Goal: Task Accomplishment & Management: Manage account settings

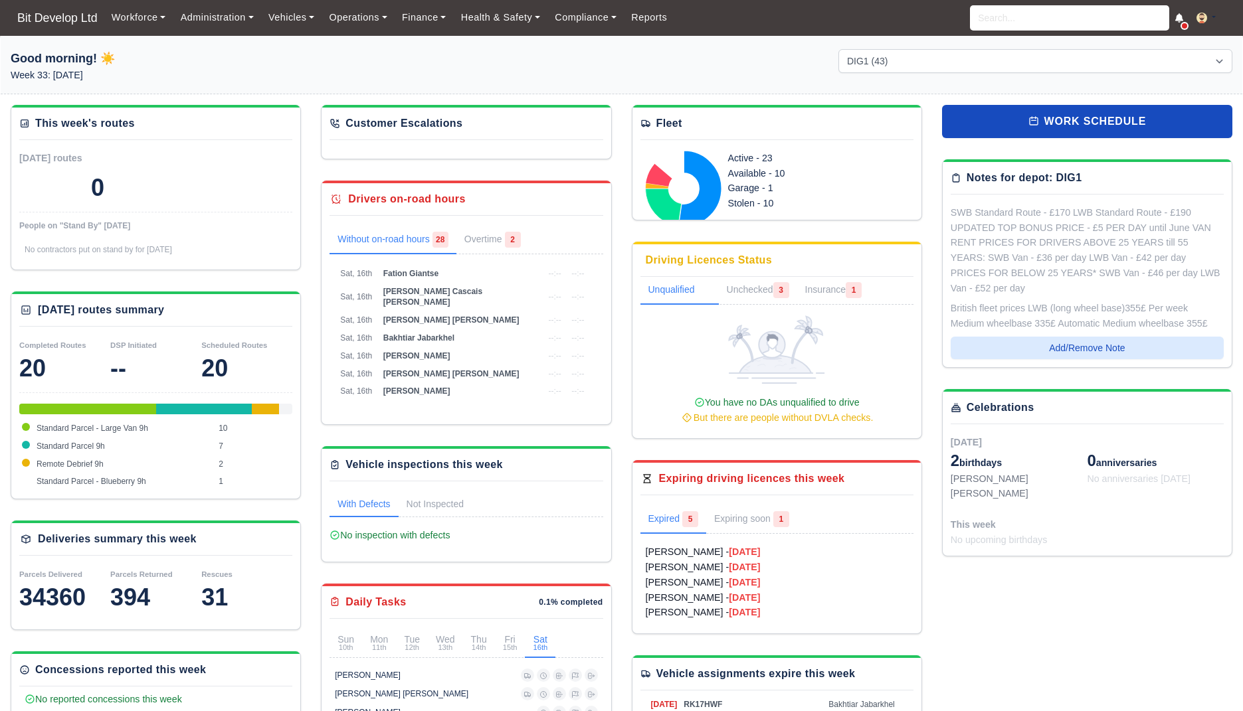
select select "2"
click at [1051, 11] on input "search" at bounding box center [1069, 17] width 199 height 25
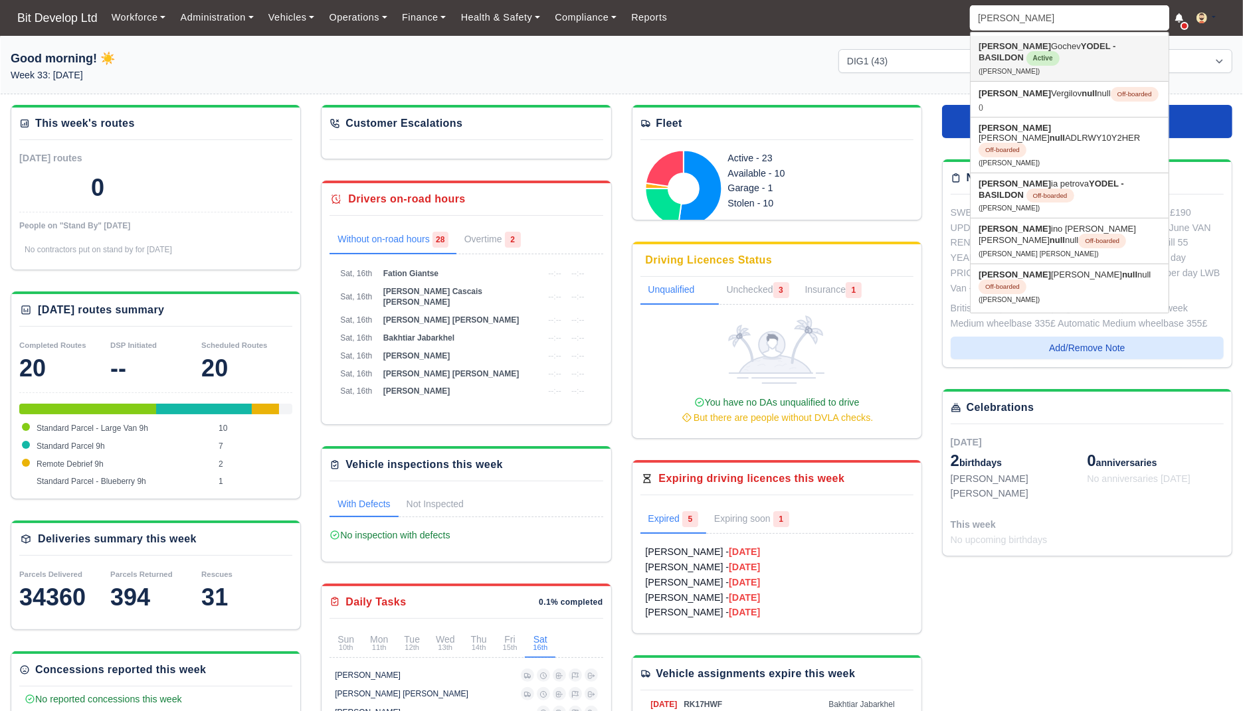
click at [1063, 48] on strong "YODEL - BASILDON" at bounding box center [1047, 51] width 137 height 21
type input "Anton Gochev"
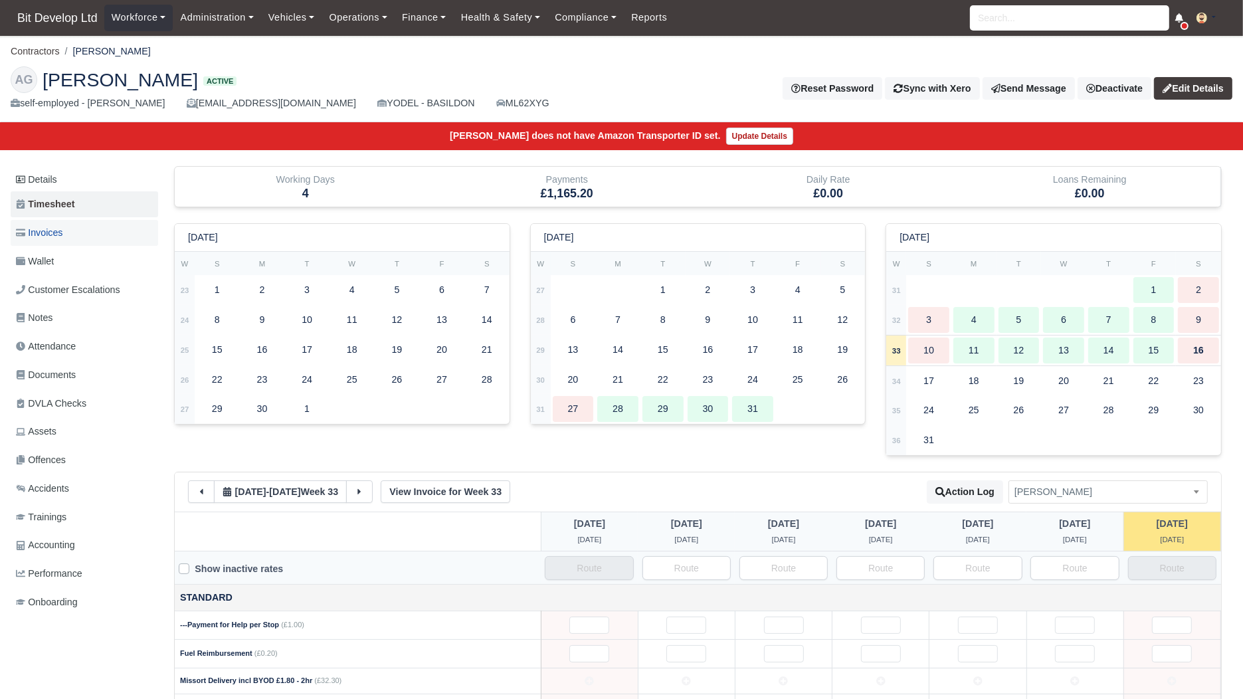
click at [47, 231] on span "Invoices" at bounding box center [39, 232] width 47 height 15
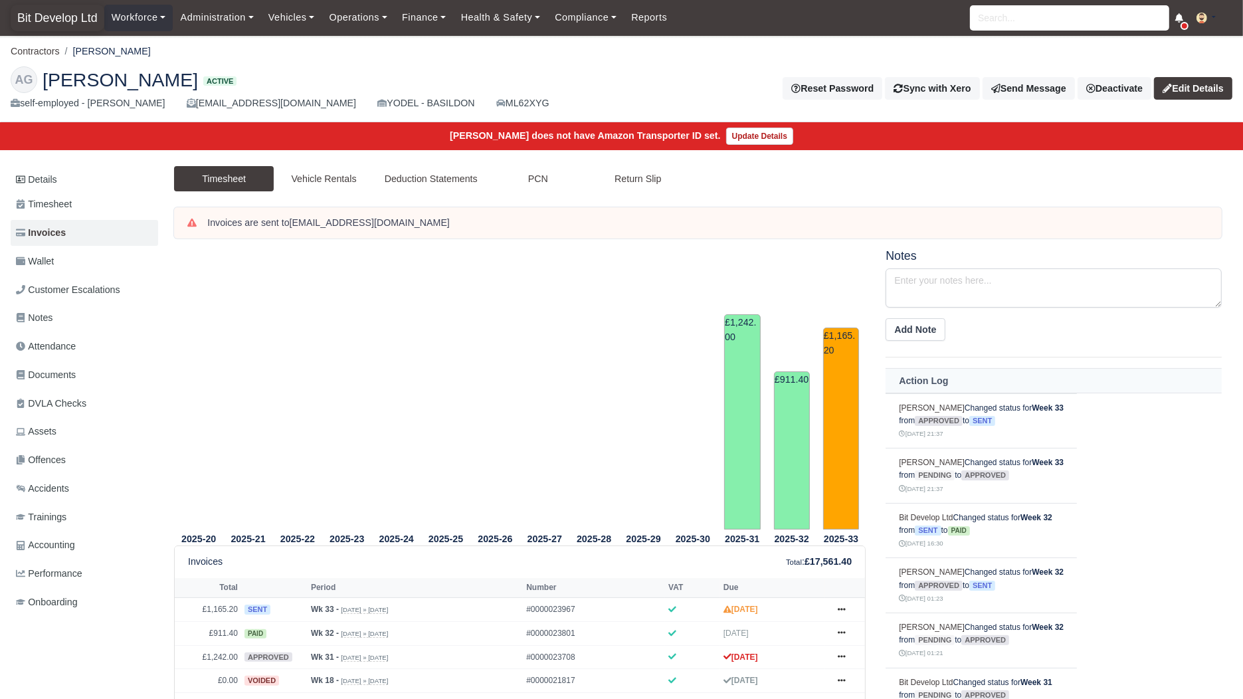
click at [76, 17] on span "Bit Develop Ltd" at bounding box center [58, 18] width 94 height 27
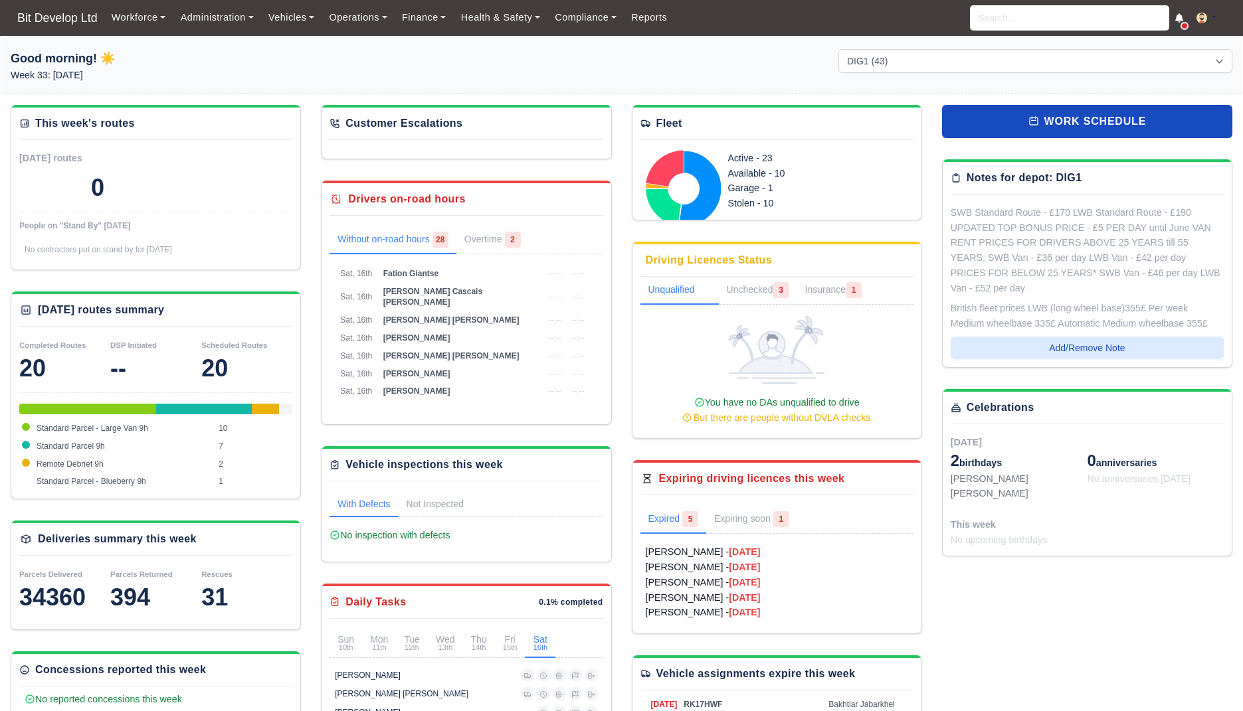
select select "2"
click at [430, 18] on link "Finance" at bounding box center [424, 18] width 59 height 26
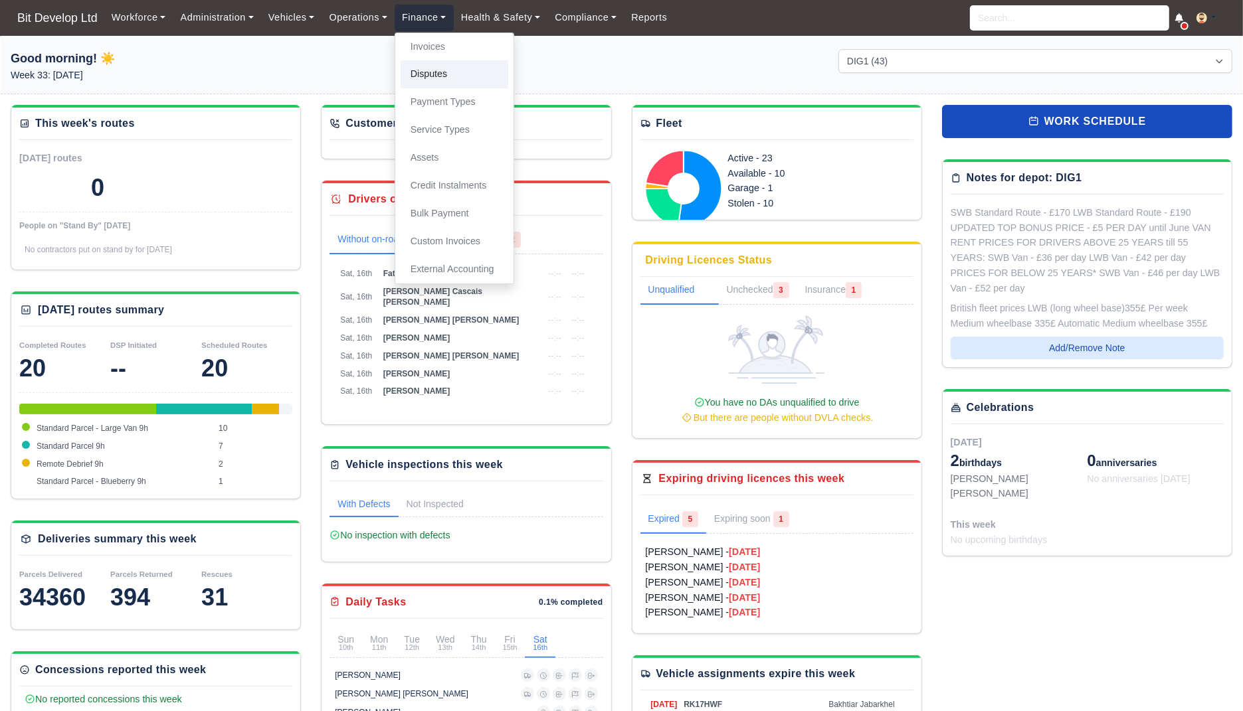
click at [469, 64] on link "Disputes" at bounding box center [455, 74] width 108 height 28
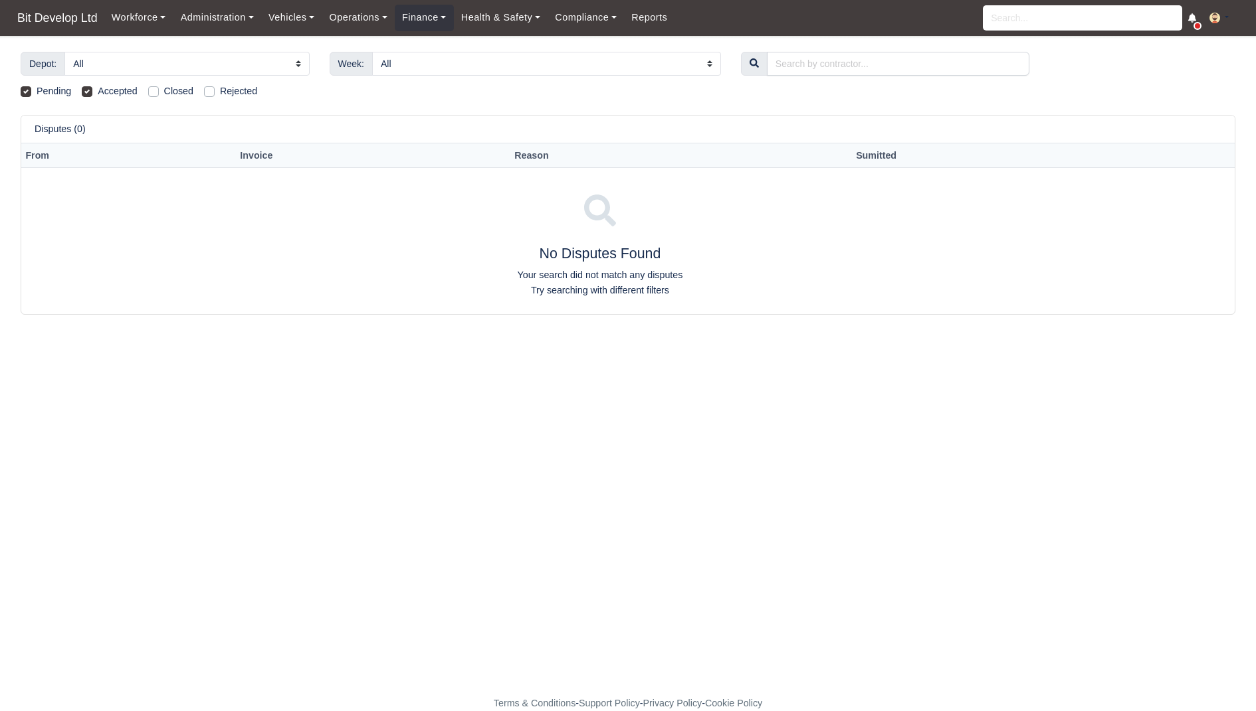
click at [440, 33] on div "Workforce Manpower Expiring Documents Leave Requests Daily Attendance Daily Tim…" at bounding box center [674, 18] width 1141 height 36
click at [438, 24] on link "Finance" at bounding box center [424, 18] width 59 height 26
click at [438, 43] on link "Invoices" at bounding box center [455, 47] width 108 height 28
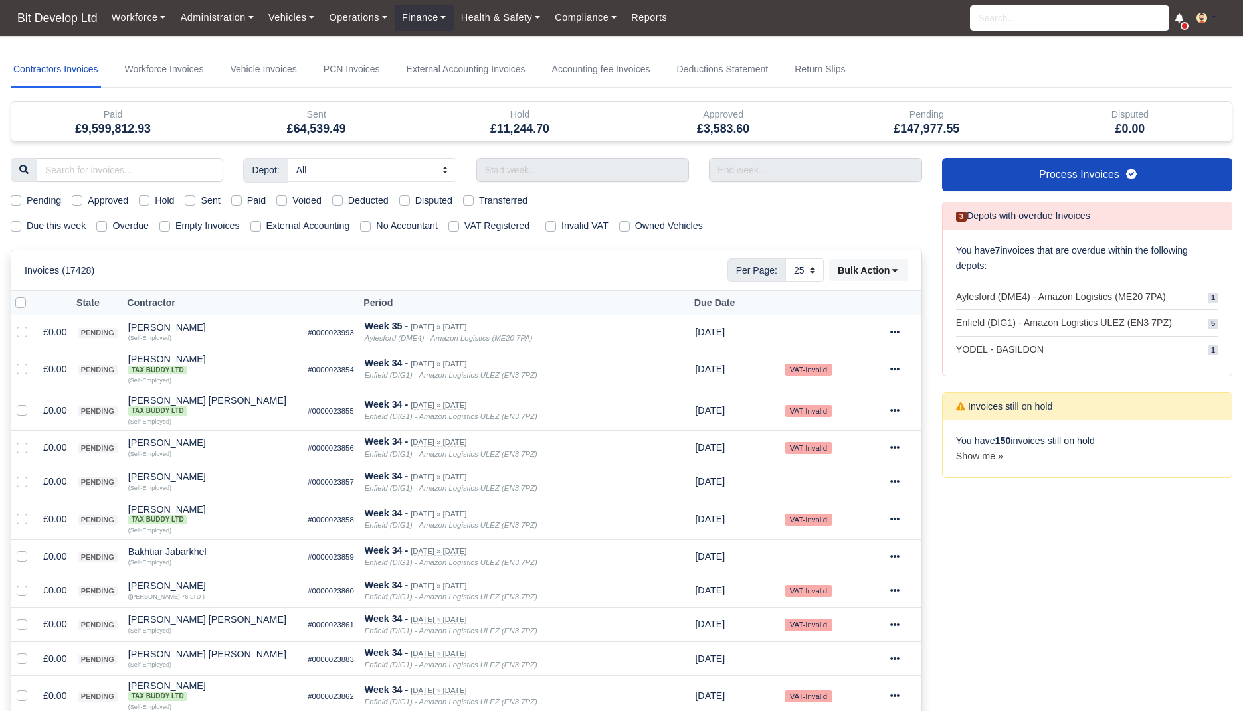
select select "25"
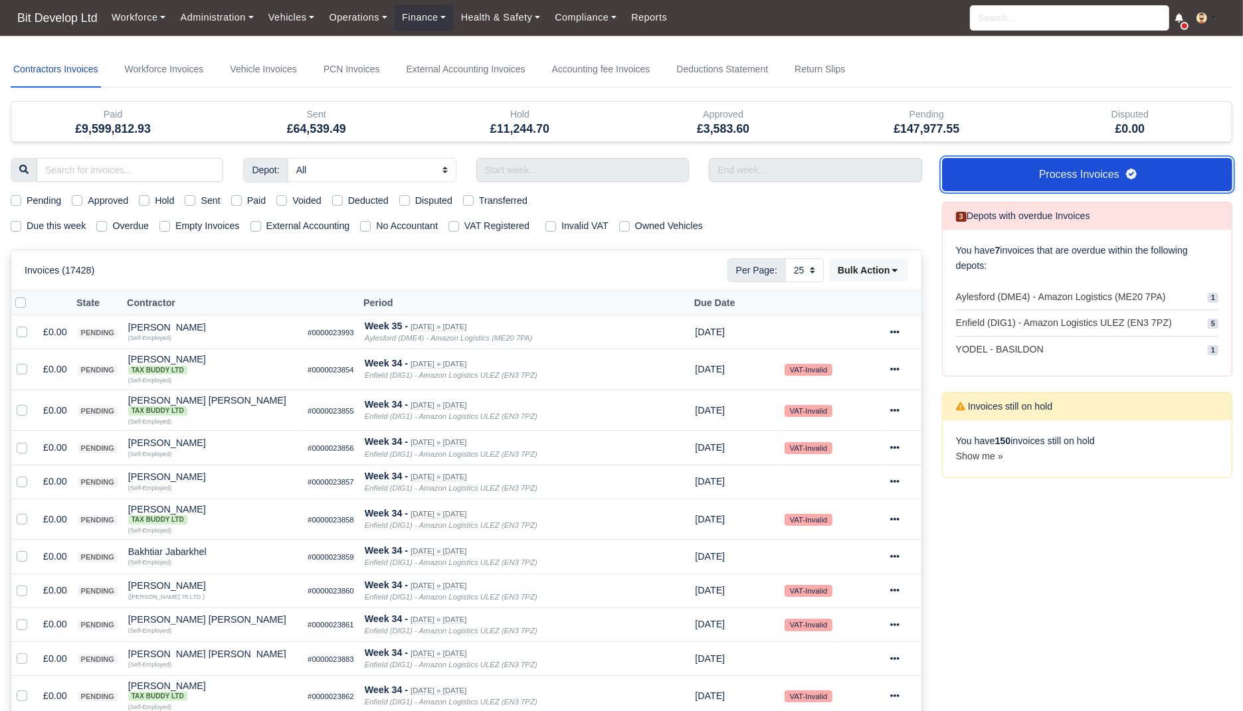
click at [1107, 176] on link "Process Invoices" at bounding box center [1087, 174] width 290 height 33
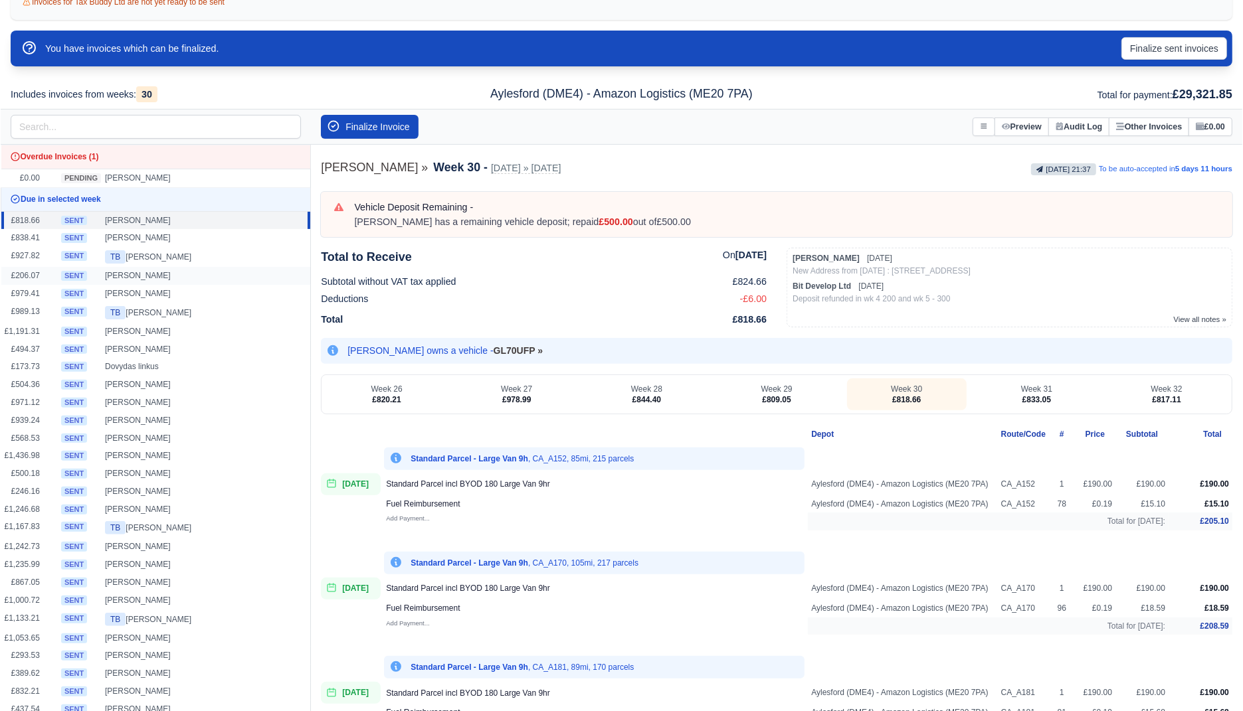
scroll to position [287, 0]
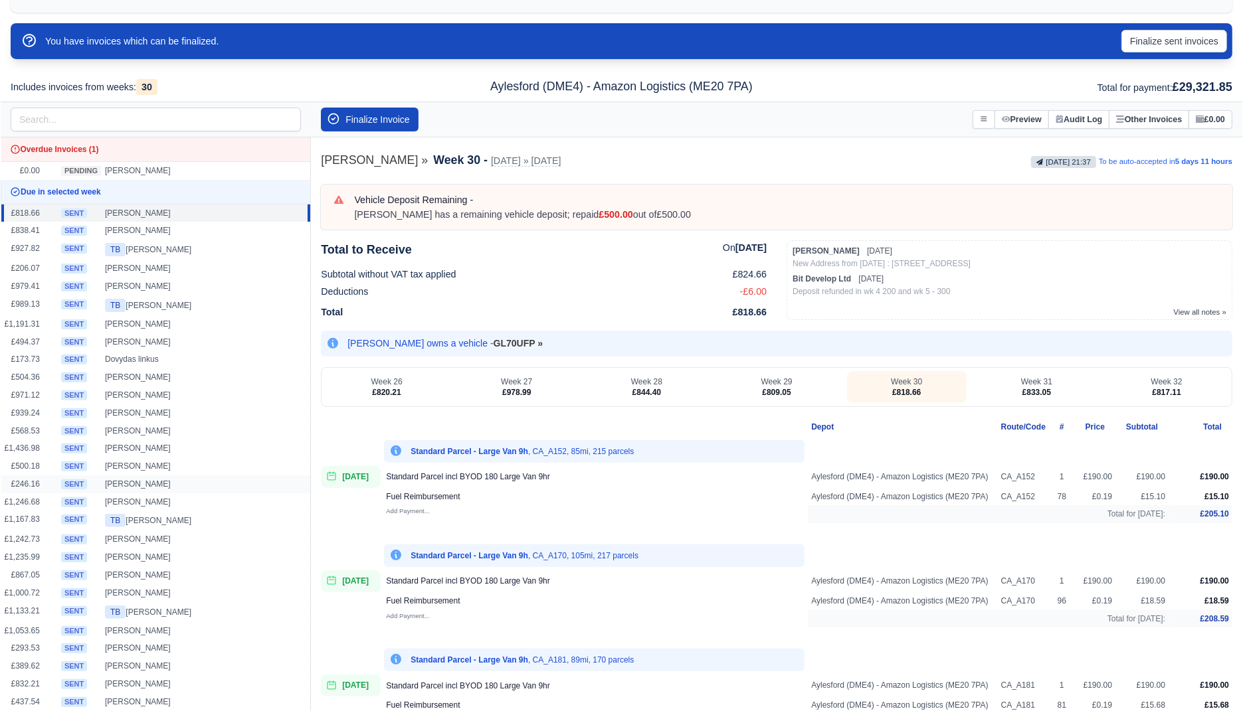
click at [205, 477] on td "[PERSON_NAME]" at bounding box center [206, 485] width 209 height 18
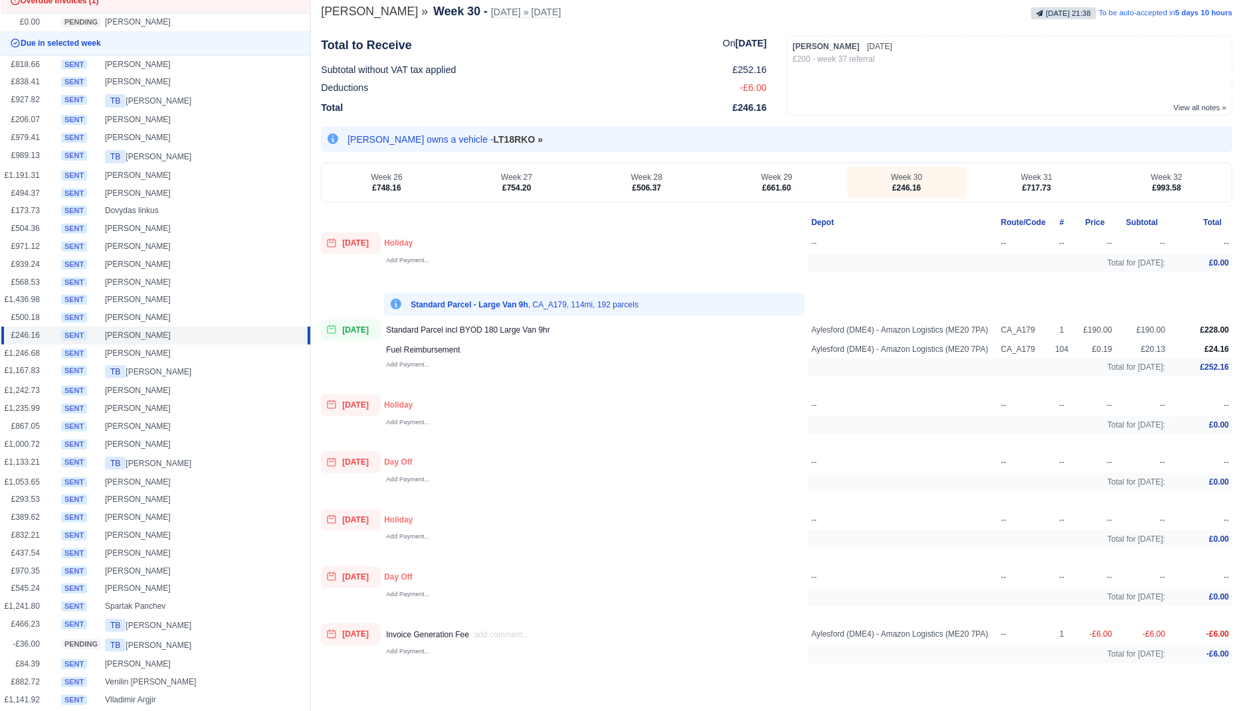
scroll to position [484, 0]
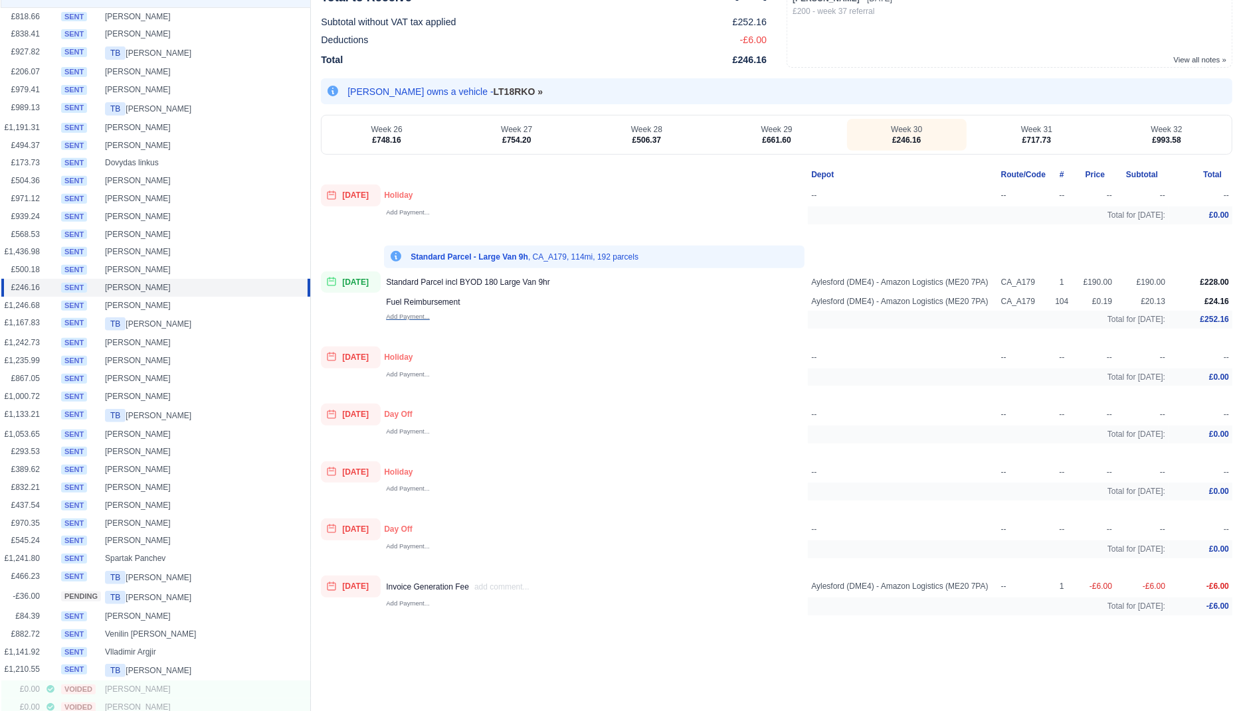
click at [417, 313] on small "Add Payment..." at bounding box center [408, 316] width 44 height 7
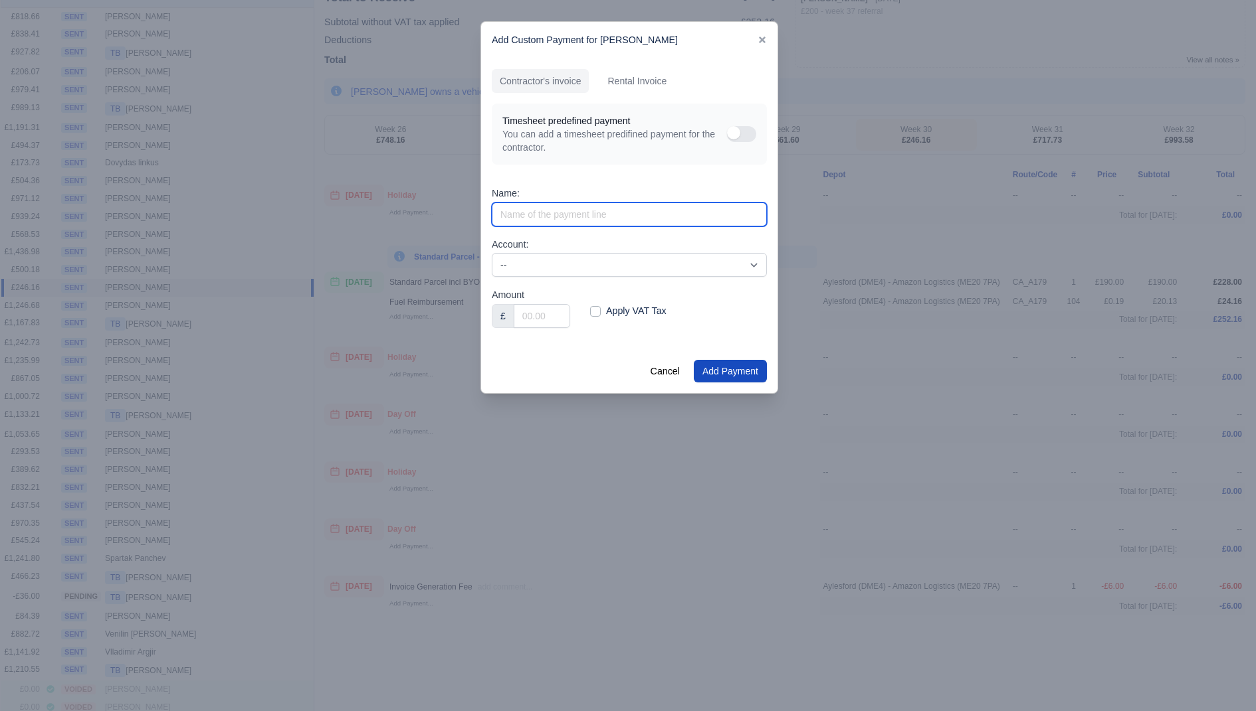
click at [599, 212] on input "Name:" at bounding box center [629, 215] width 275 height 24
type input "N"
paste input "Andriyan i Lyudmil,"
click at [611, 211] on input "Bonus Referal - Andriyan i Lyudmil," at bounding box center [629, 215] width 275 height 24
click at [663, 212] on input "Bonus Referal - Andriyan & Lyudmil," at bounding box center [629, 215] width 275 height 24
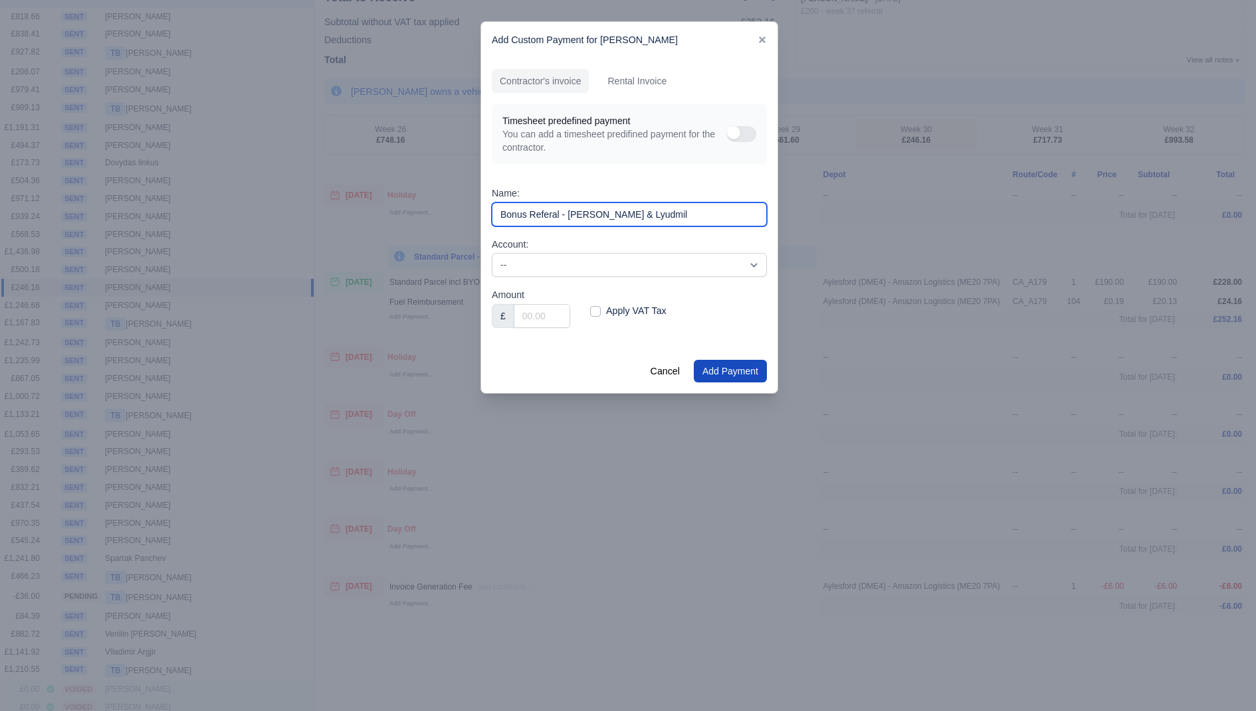
type input "Bonus Referal - Andriyan & Lyudmil"
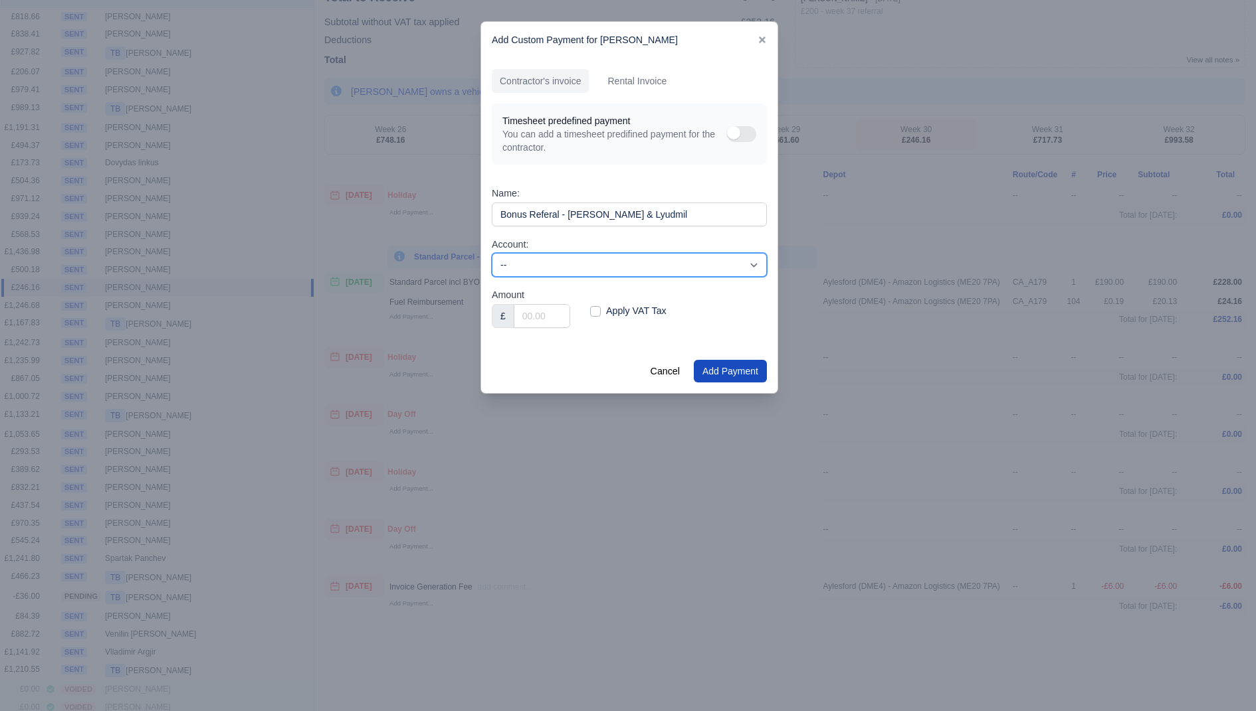
click at [628, 274] on select "-- (bank) - BIT Saving Account 200 (revenue) - Sales AMAZON 201 (expense) - NOT…" at bounding box center [629, 265] width 275 height 24
click at [537, 318] on input "Amount" at bounding box center [542, 316] width 56 height 24
type input "200"
click at [660, 337] on div "Apply VAT Tax" at bounding box center [678, 313] width 197 height 51
click at [722, 368] on button "Add Payment" at bounding box center [730, 371] width 73 height 23
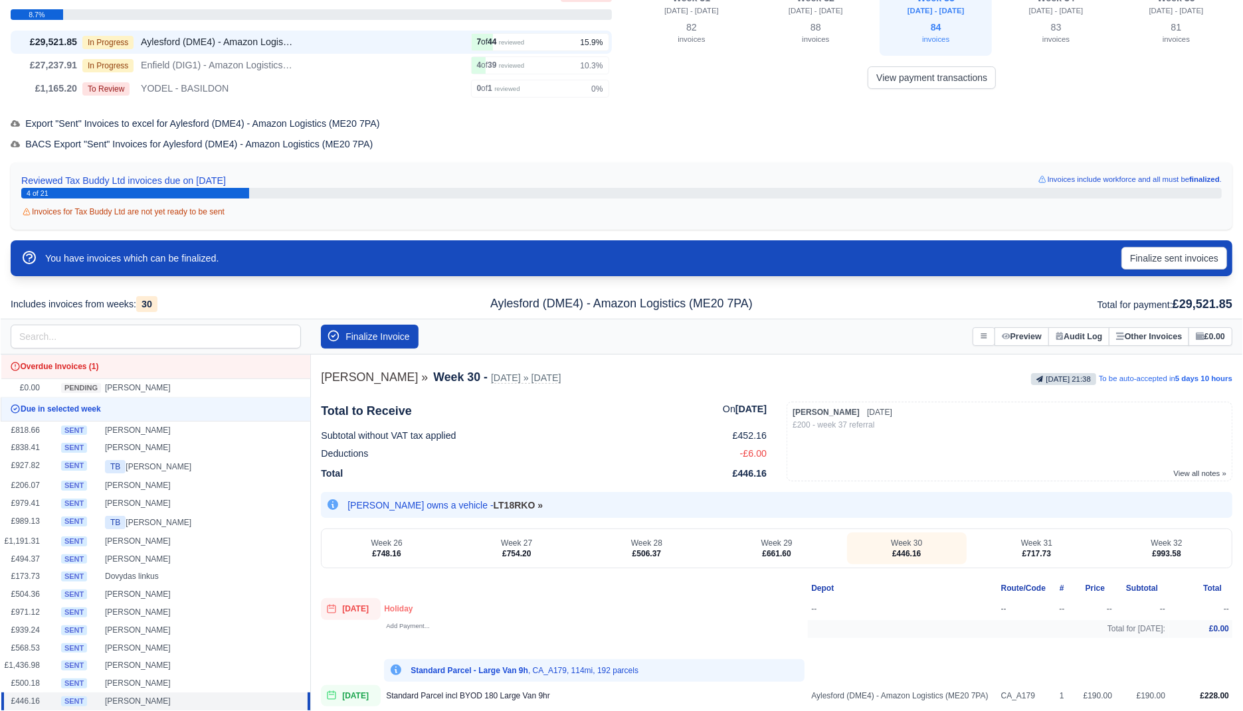
scroll to position [0, 0]
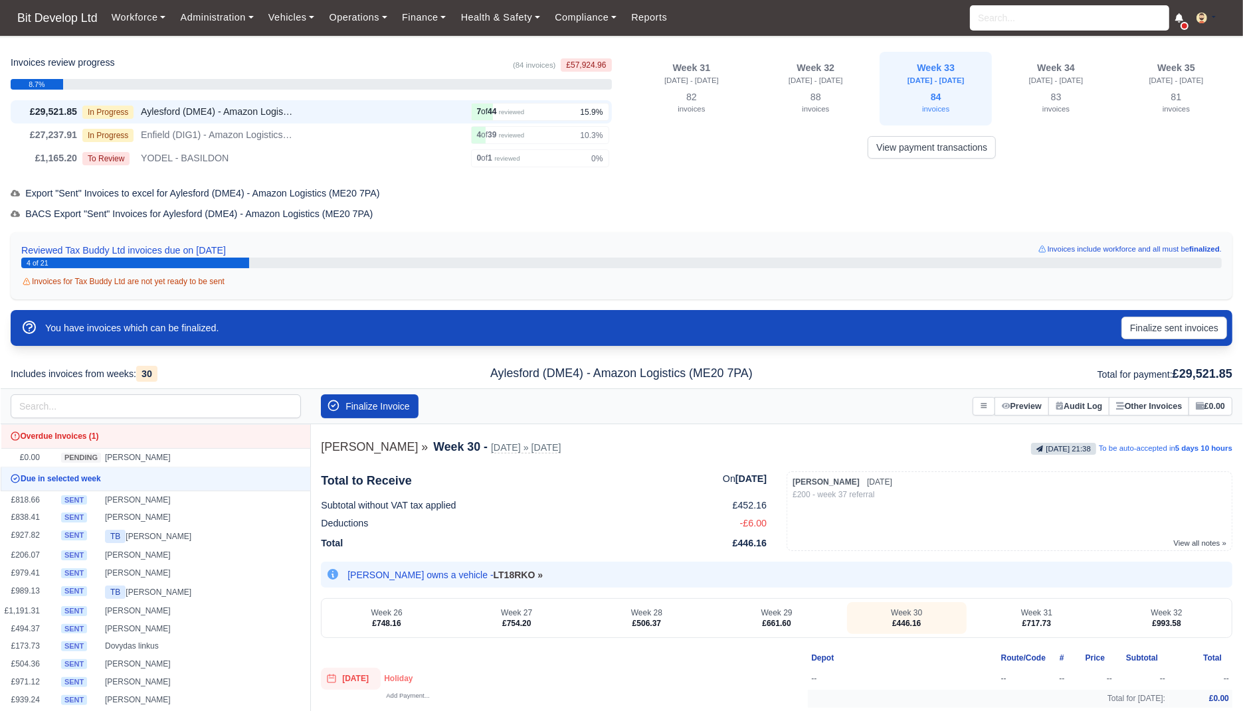
click at [801, 179] on div "Invoices review progress (84 invoices) £57,924.96 8.7% £29,521.85 In Progress 7" at bounding box center [622, 673] width 1222 height 1242
click at [1147, 326] on button "Finalize sent invoices" at bounding box center [1174, 328] width 106 height 23
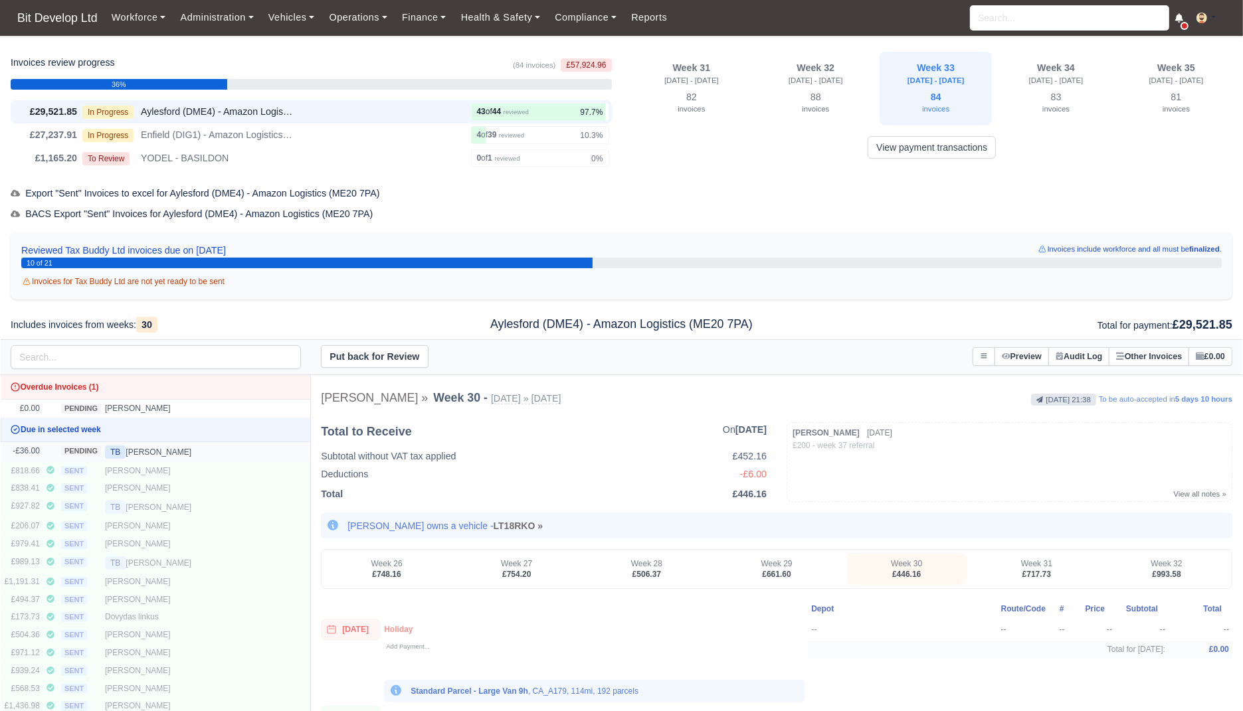
click at [187, 451] on div "TB Timothy Carnell mckean" at bounding box center [151, 452] width 93 height 13
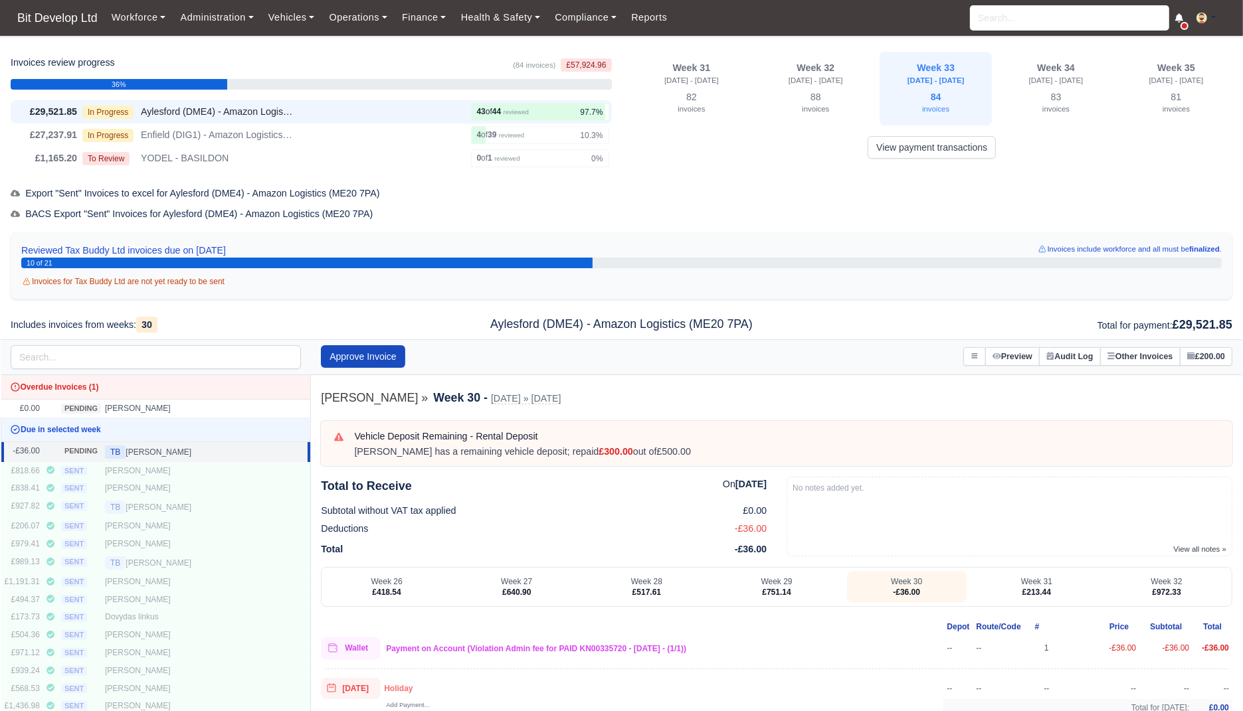
click at [963, 347] on div at bounding box center [974, 356] width 23 height 19
click at [911, 430] on link "Transfer Invoice" at bounding box center [911, 431] width 149 height 24
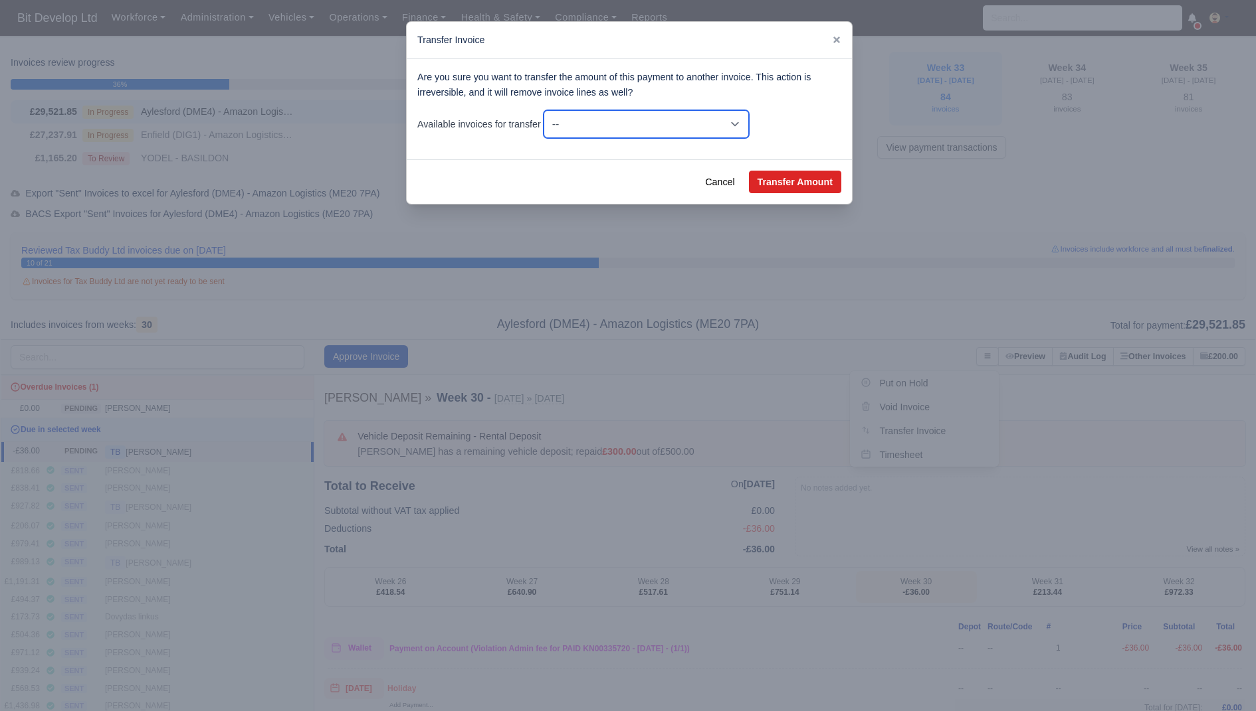
click at [749, 132] on select "-- -£36.00 - Wk #30 [Jul 20, 2025 - Jul 26, 2025] £213.44 - Wk #31 [Jul 27, 202…" at bounding box center [645, 124] width 205 height 28
click at [788, 171] on button "Transfer Amount" at bounding box center [795, 182] width 92 height 23
select select "23704"
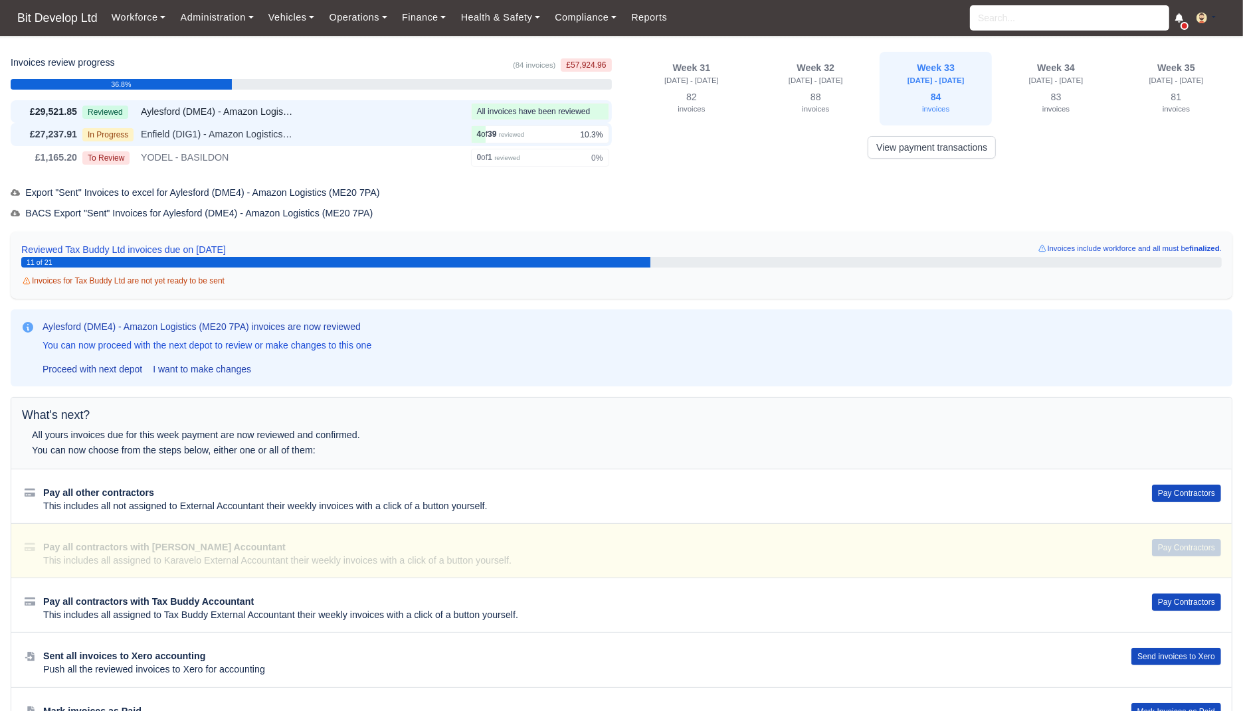
click at [398, 130] on div "In Progress Enfield (DIG1) - Amazon Logistics ULEZ (EN3 7PZ)" at bounding box center [273, 134] width 383 height 15
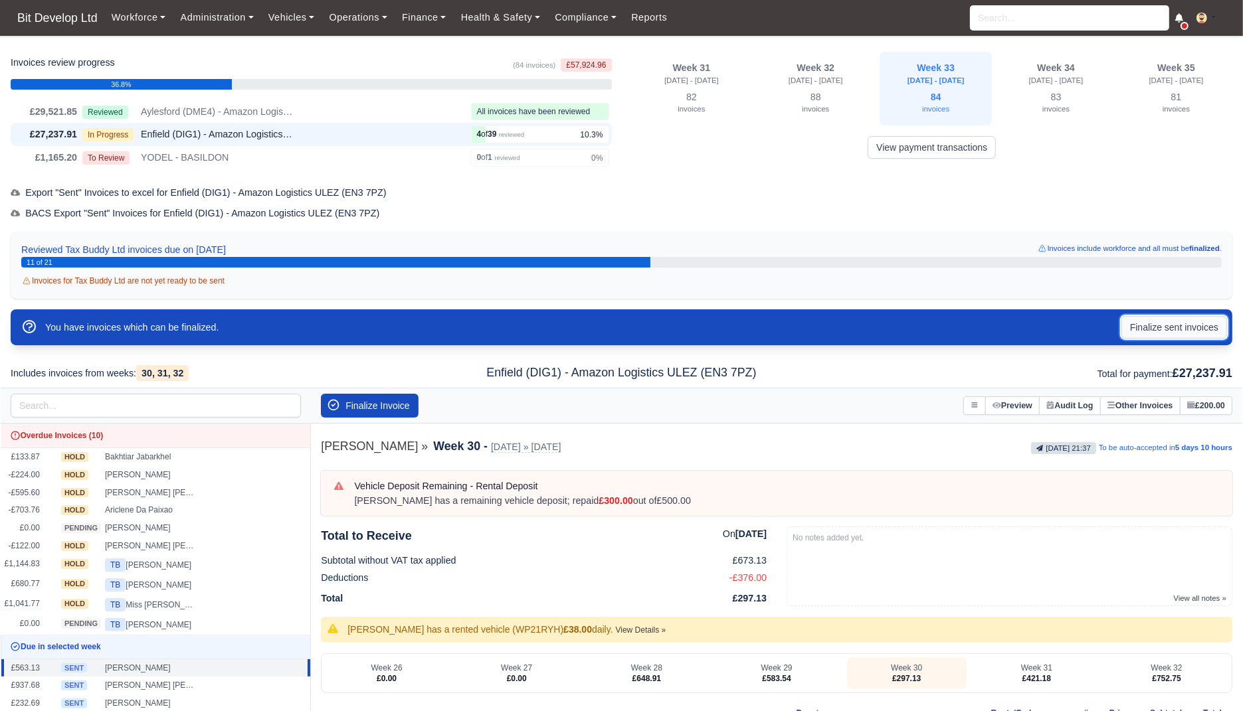
click at [1142, 323] on button "Finalize sent invoices" at bounding box center [1174, 327] width 106 height 23
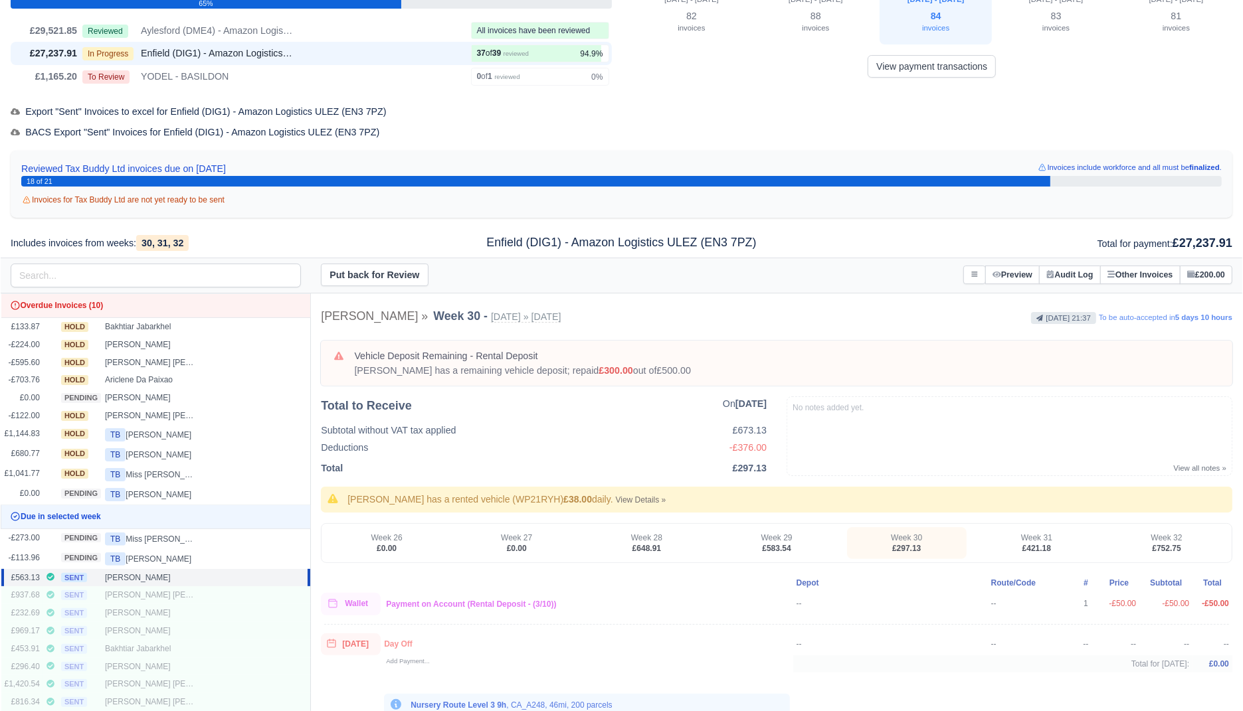
scroll to position [93, 0]
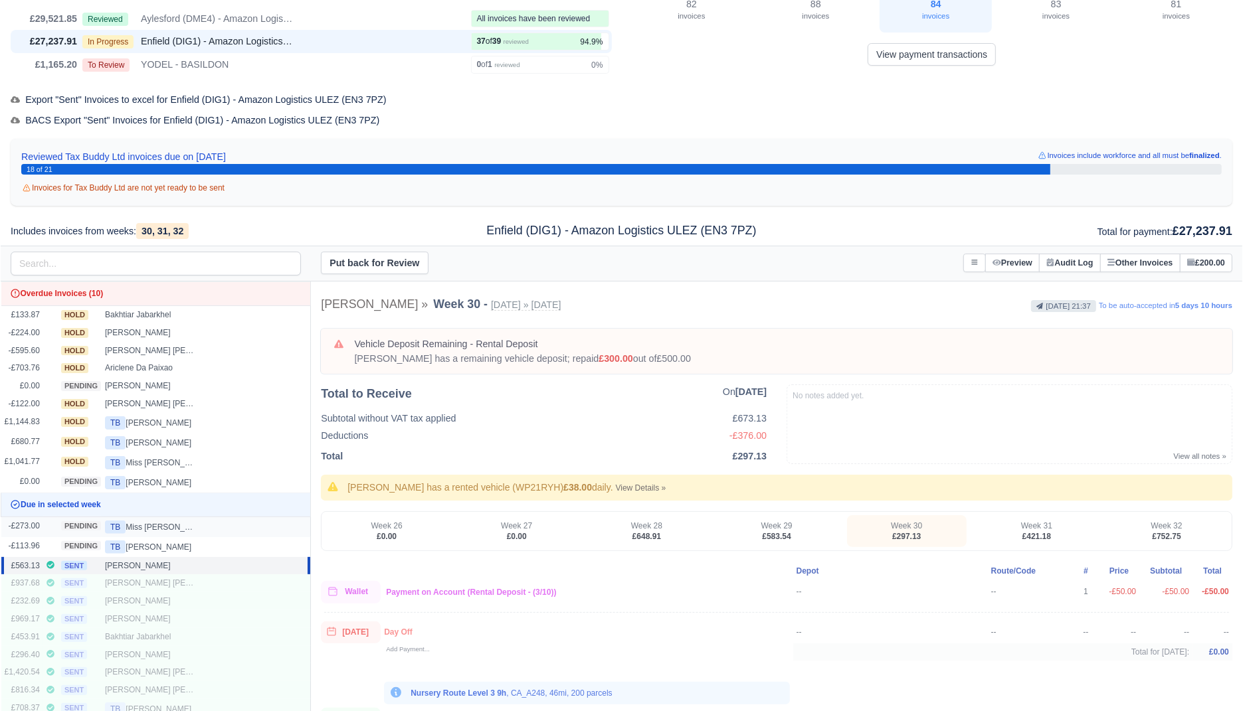
click at [190, 526] on div "TB Miss Urviben J Patel" at bounding box center [151, 527] width 93 height 13
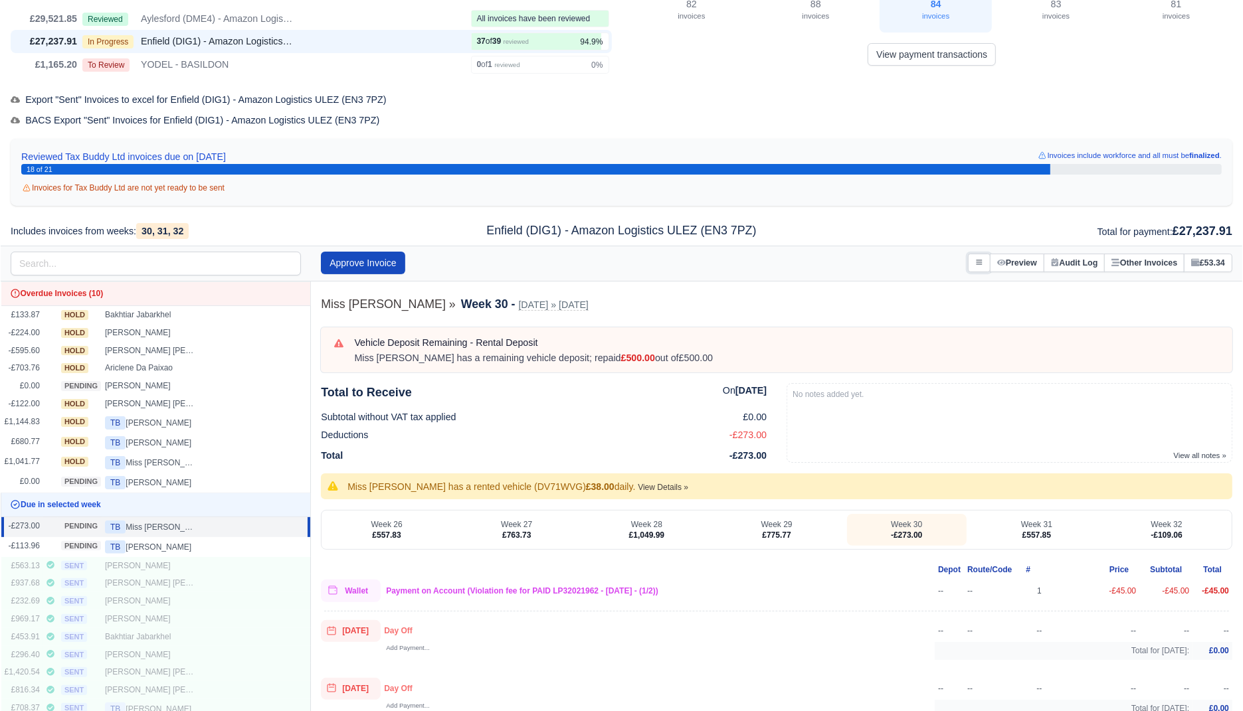
click at [968, 266] on button at bounding box center [979, 263] width 23 height 19
click at [928, 416] on div "No notes added yet. View all notes »" at bounding box center [1010, 423] width 446 height 80
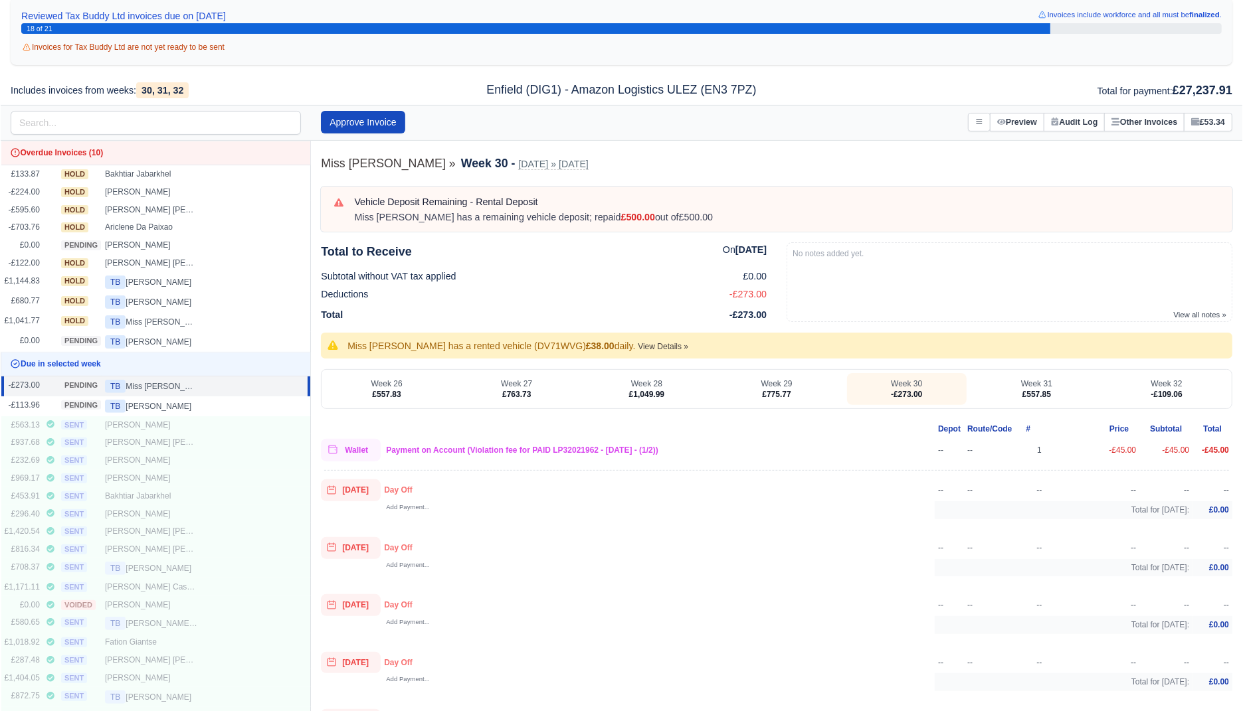
scroll to position [185, 0]
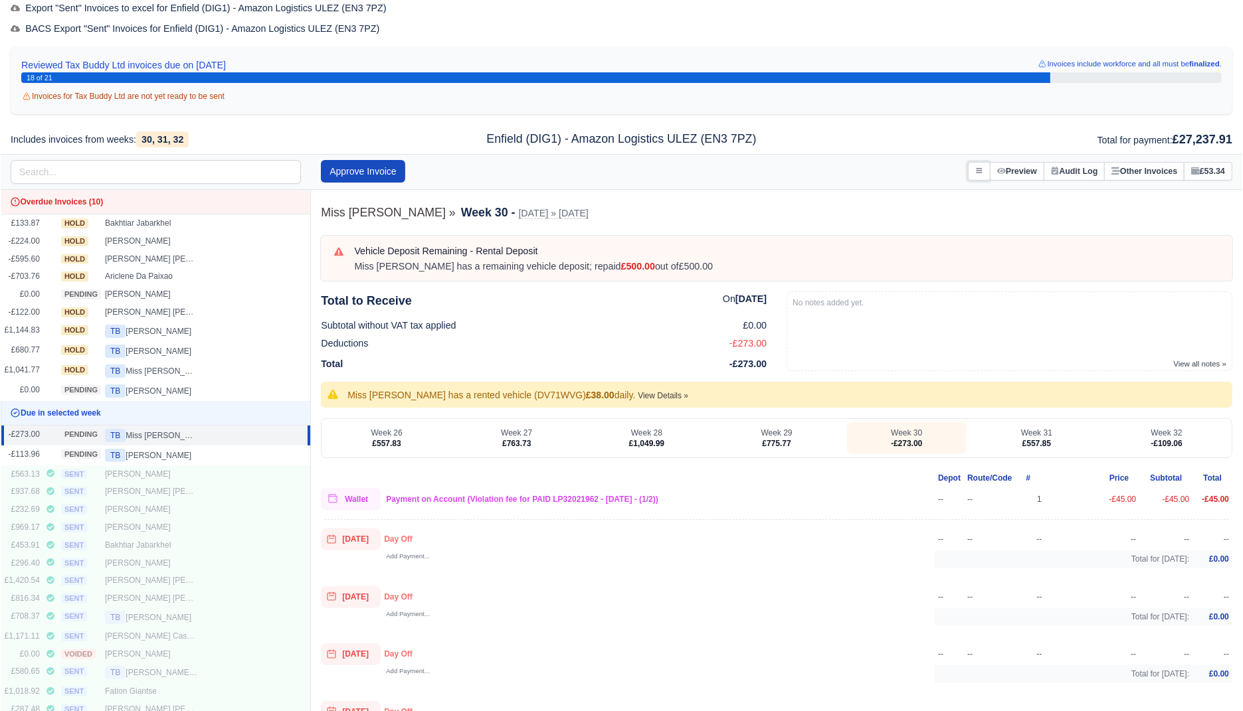
click at [975, 173] on icon at bounding box center [979, 171] width 8 height 8
click at [903, 236] on link "Transfer Invoice" at bounding box center [916, 246] width 149 height 24
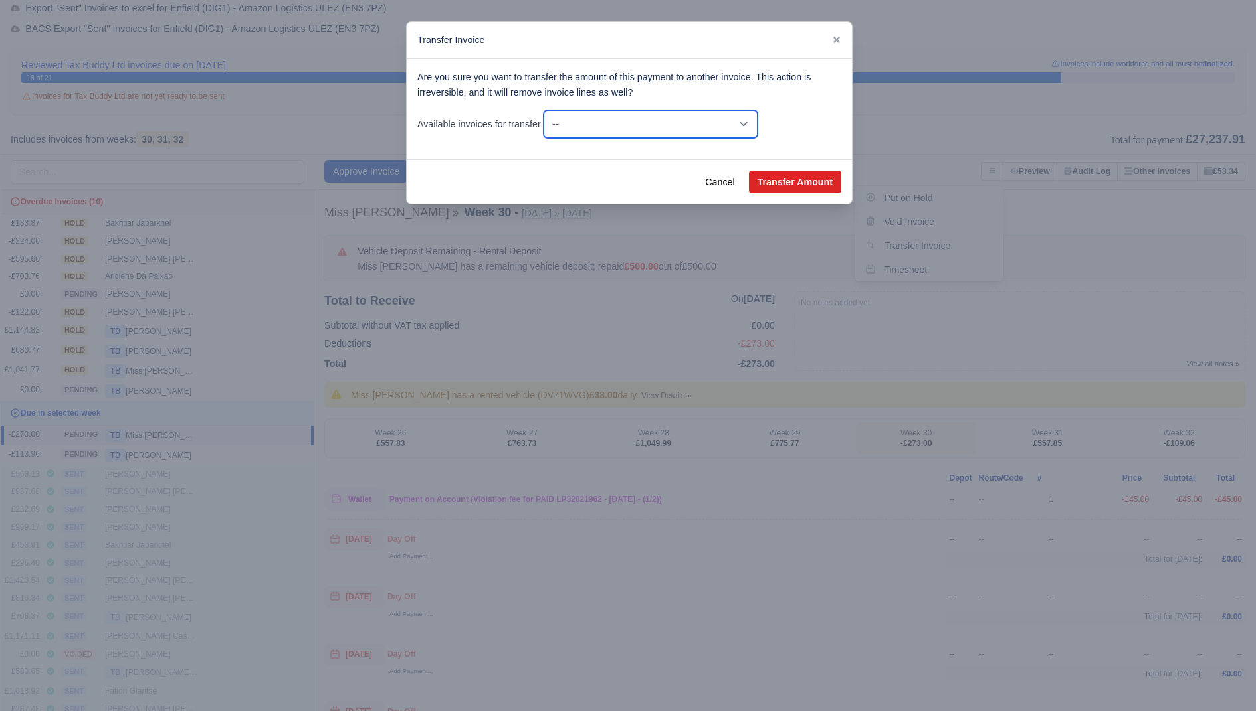
click at [697, 119] on select "-- £1,041.77 - Wk #29 [Jul 13, 2025 - Jul 19, 2025] -£45.00 - Wk #30 [Jul 20, 2…" at bounding box center [650, 124] width 214 height 28
click at [757, 111] on select "-- £1,041.77 - Wk #29 [Jul 13, 2025 - Jul 19, 2025] -£45.00 - Wk #30 [Jul 20, 2…" at bounding box center [650, 124] width 214 height 28
click at [797, 178] on button "Transfer Amount" at bounding box center [795, 182] width 92 height 23
select select "23306"
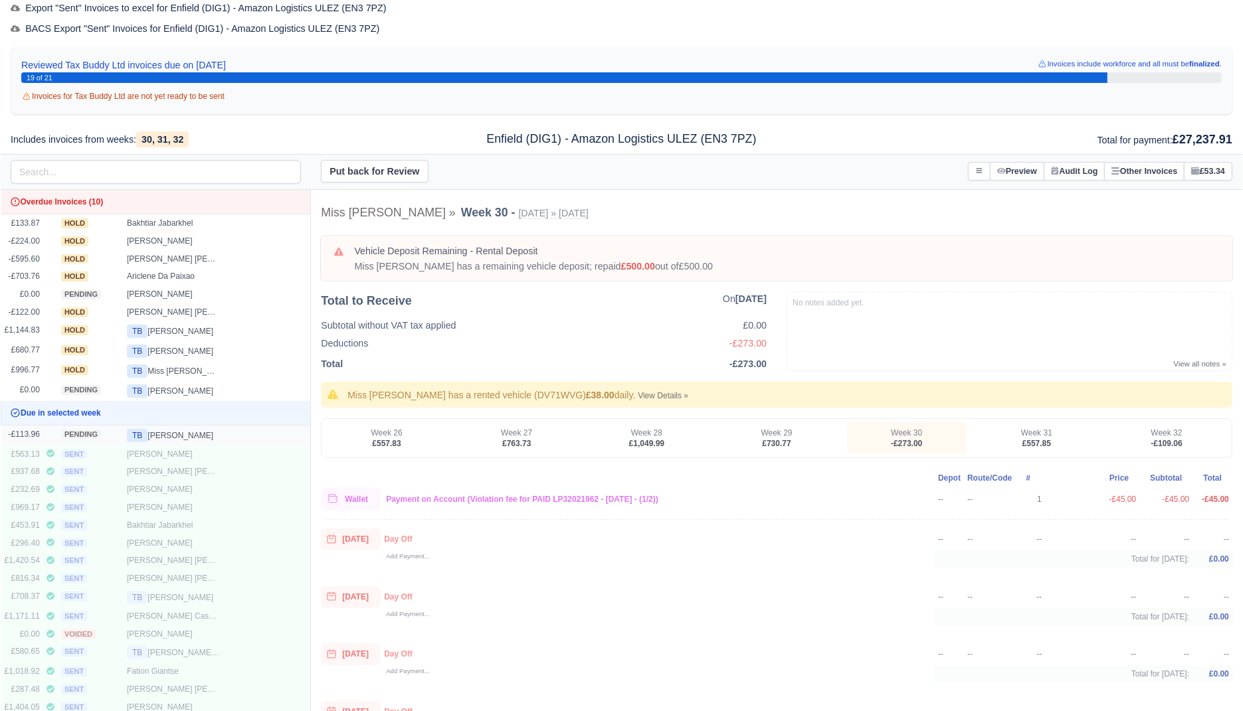
click at [139, 434] on span "TB" at bounding box center [137, 435] width 21 height 13
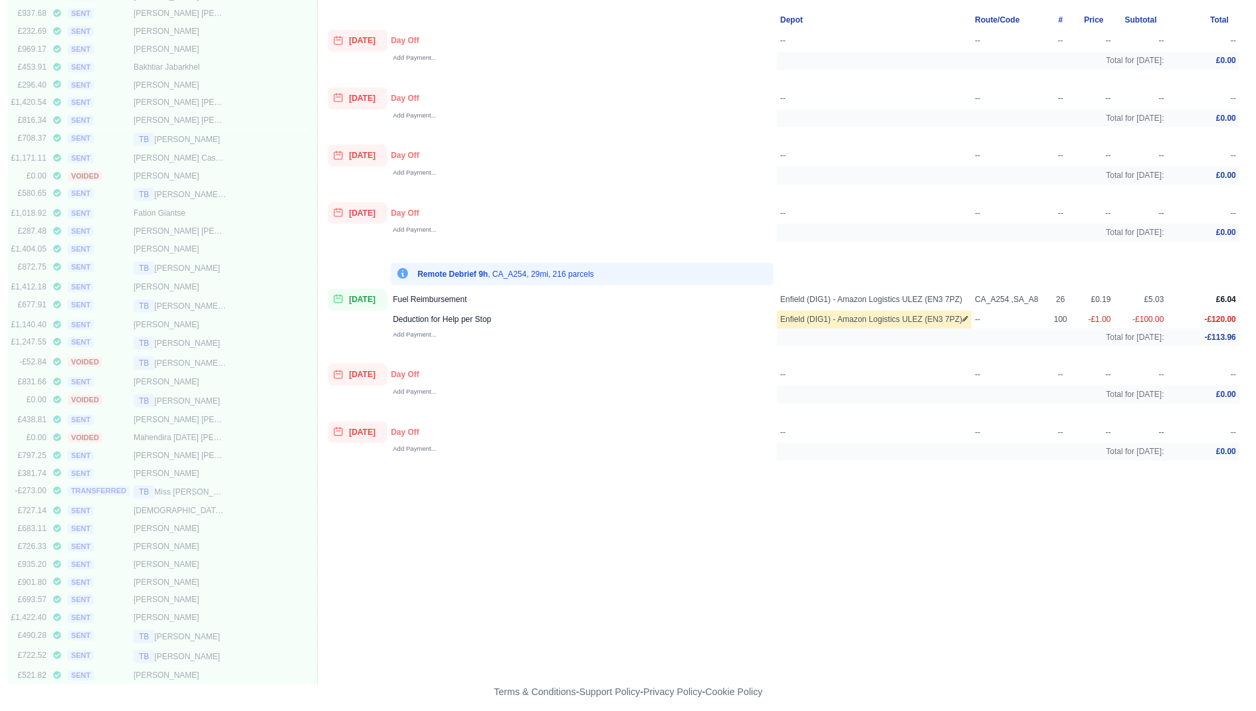
scroll to position [0, 0]
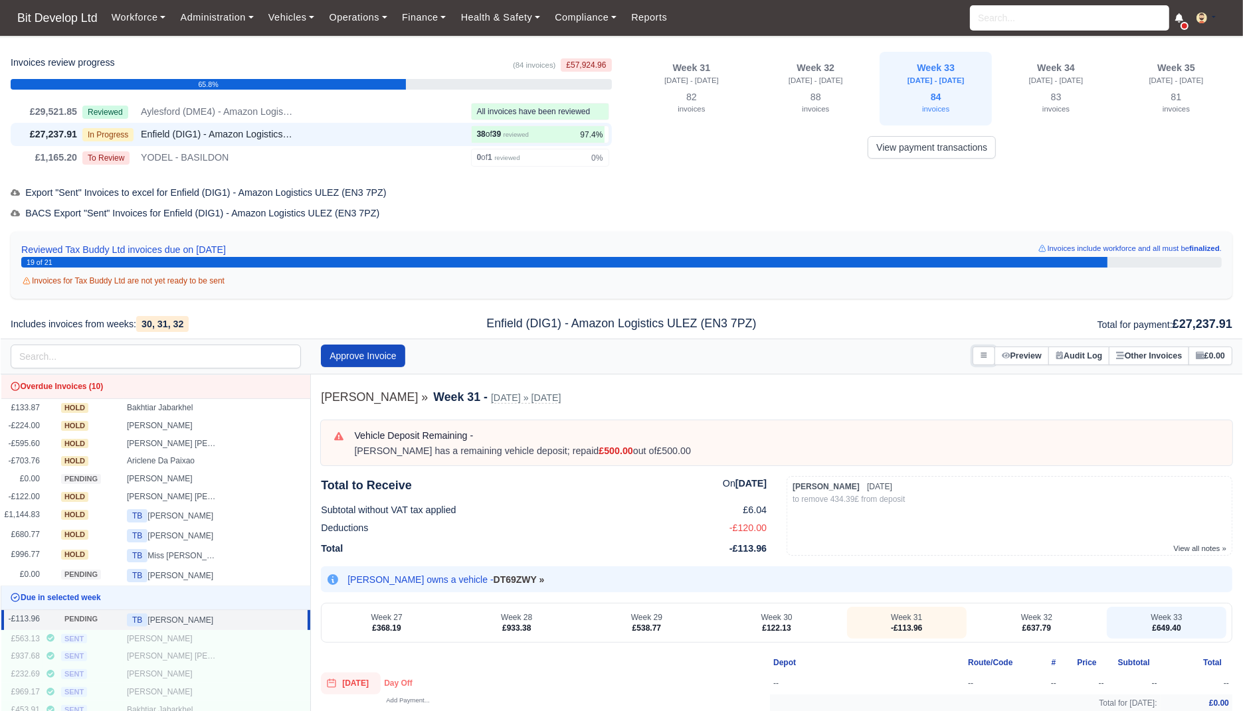
click at [973, 351] on button at bounding box center [984, 356] width 23 height 19
click at [911, 432] on link "Transfer Invoice" at bounding box center [920, 431] width 149 height 24
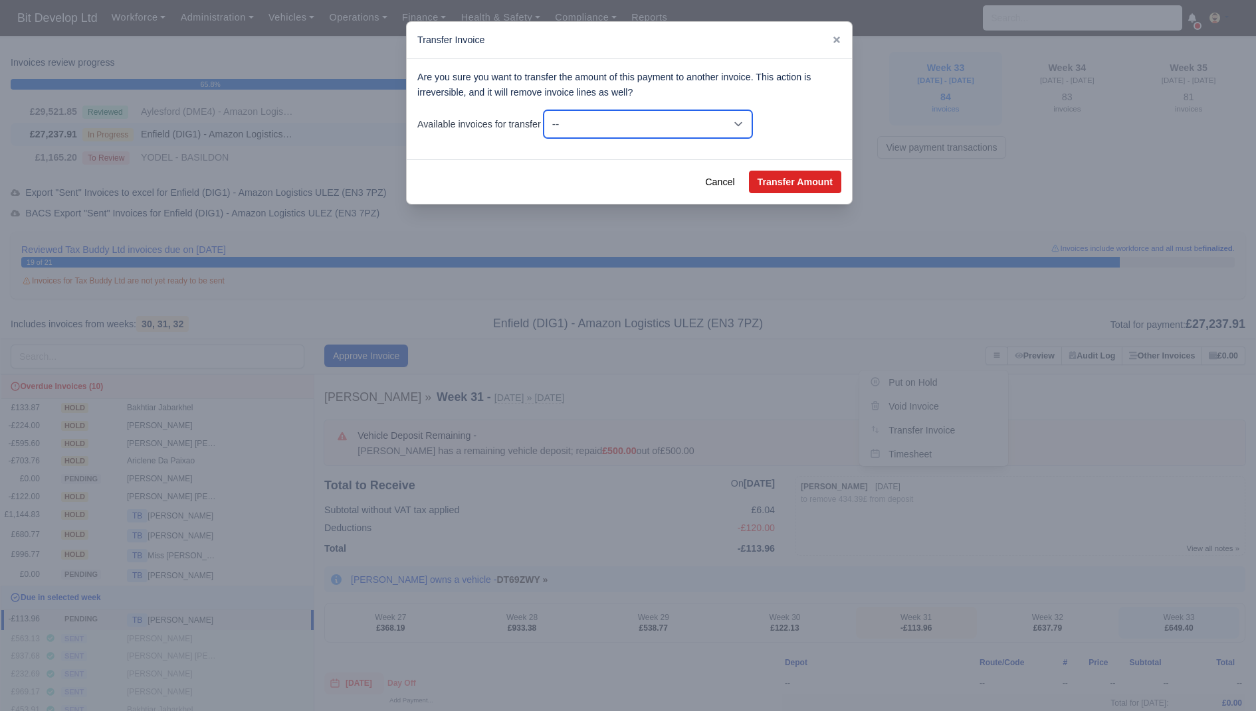
click at [736, 132] on select "-- -£113.96 - Wk #31 [Jul 27, 2025 - Aug 02, 2025] £637.79 - Wk #32 [Aug 03, 20…" at bounding box center [647, 124] width 209 height 28
click at [775, 181] on button "Transfer Amount" at bounding box center [795, 182] width 92 height 23
select select "23751"
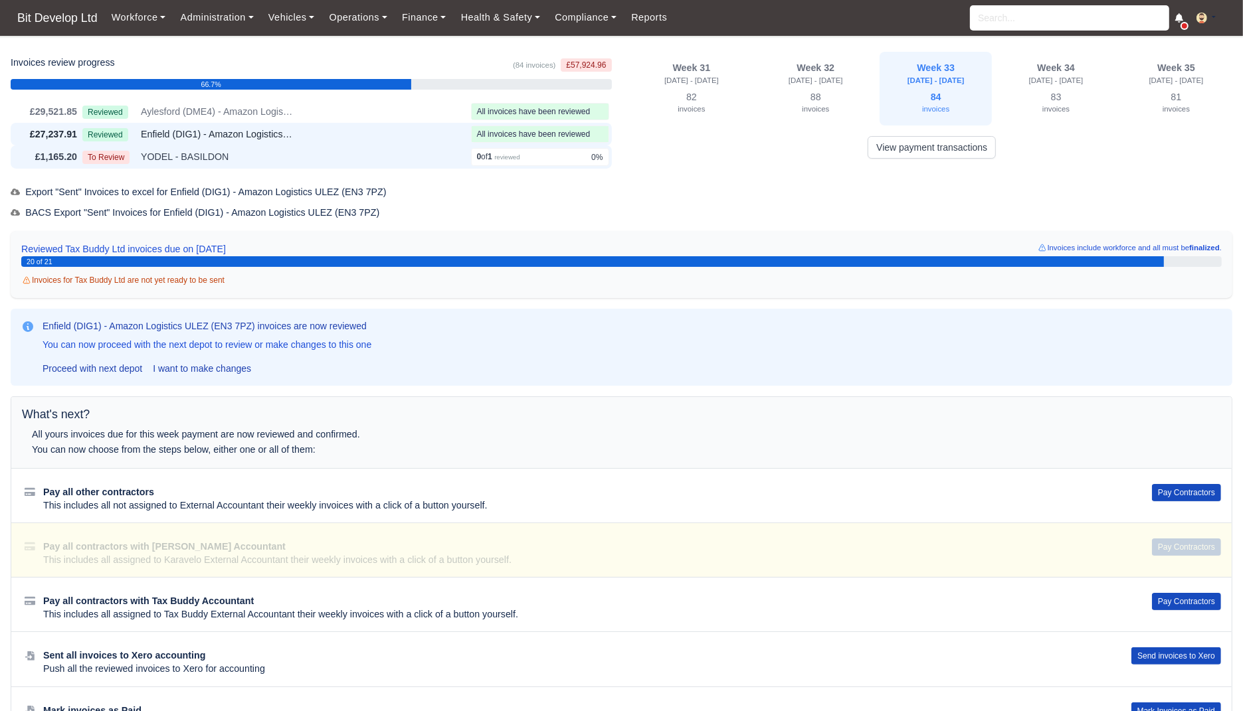
click at [323, 153] on div "To Review YODEL - BASILDON" at bounding box center [273, 156] width 383 height 15
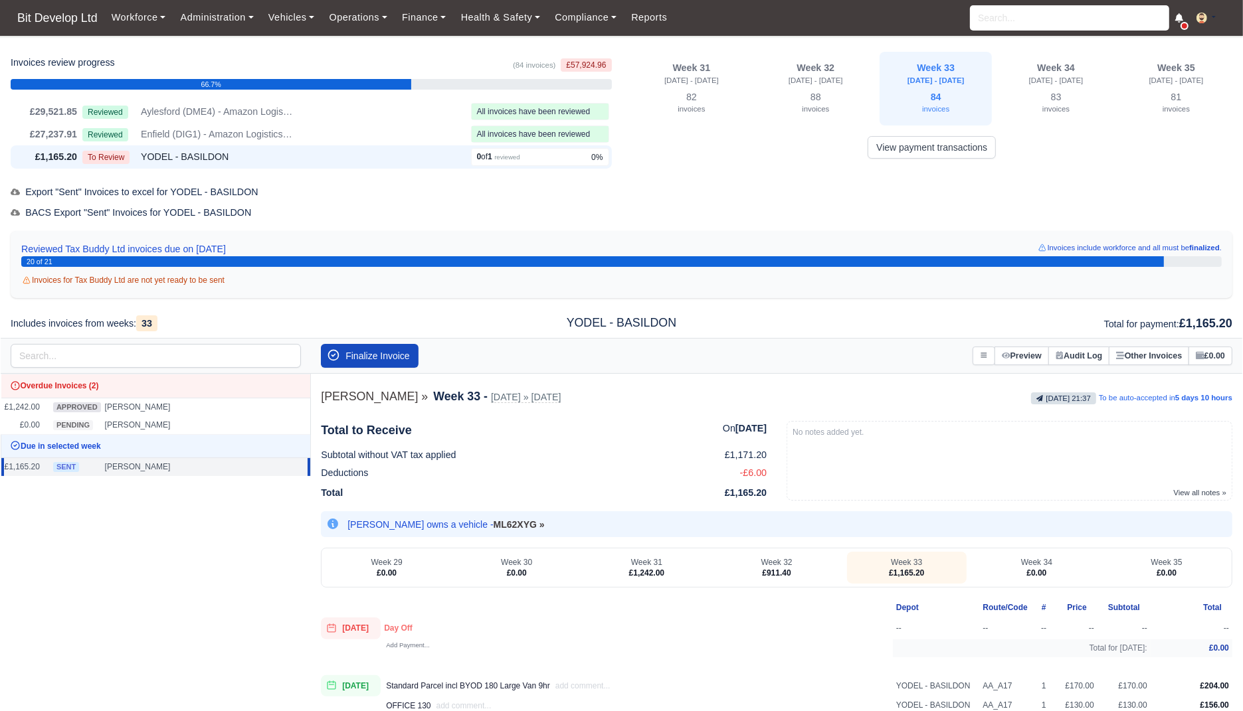
click at [397, 110] on div "Reviewed Aylesford (DME4) - Amazon Logistics (ME20 7PA)" at bounding box center [273, 111] width 383 height 15
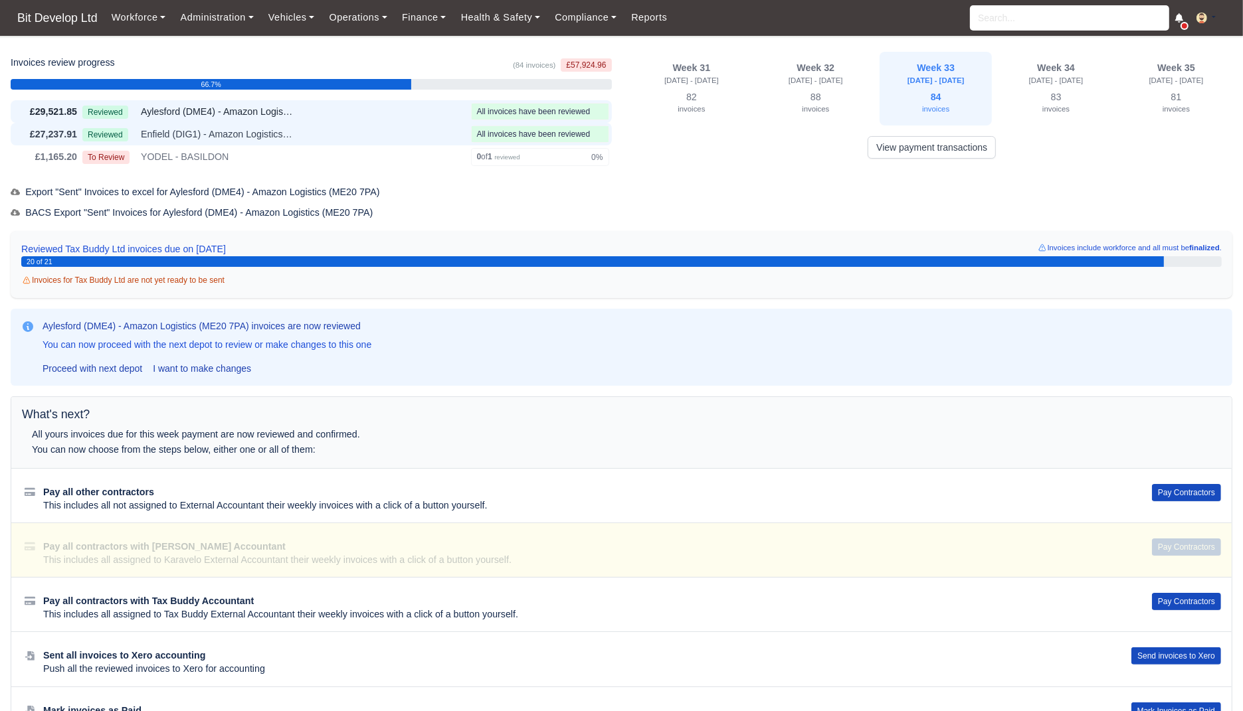
click at [389, 127] on div "Reviewed Enfield (DIG1) - Amazon Logistics ULEZ (EN3 7PZ)" at bounding box center [273, 134] width 383 height 15
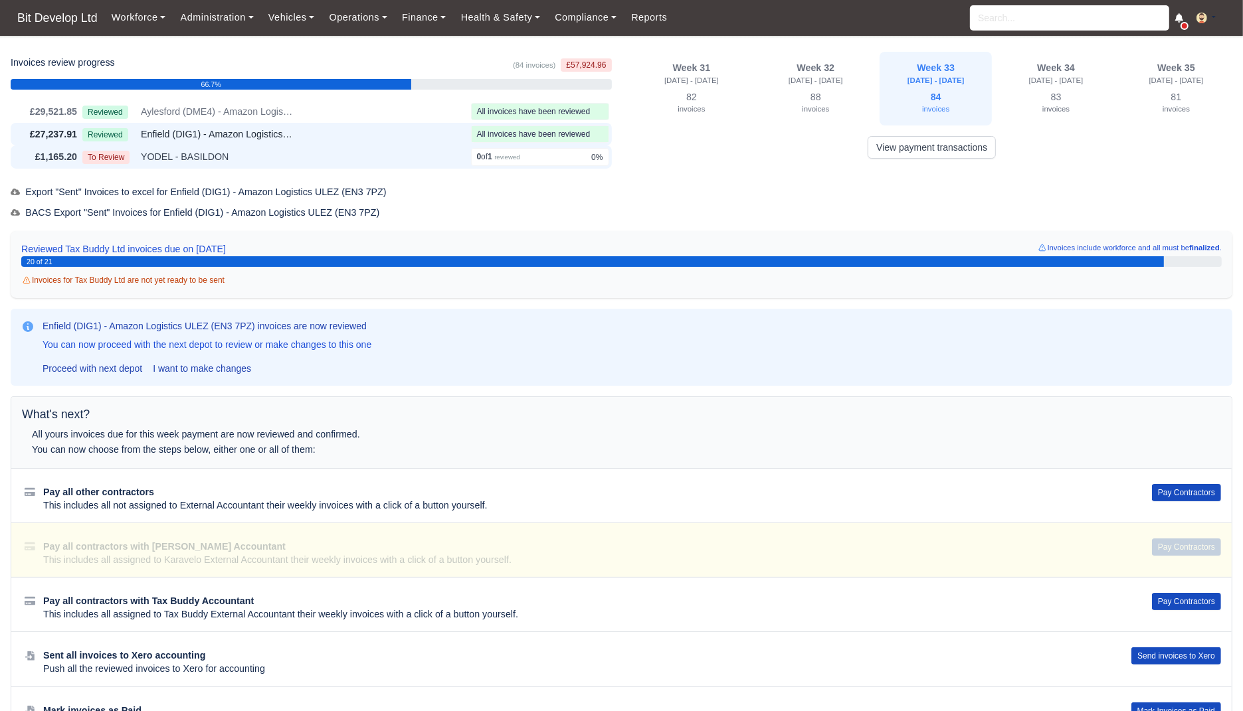
click at [370, 161] on div "To Review YODEL - BASILDON" at bounding box center [273, 156] width 383 height 15
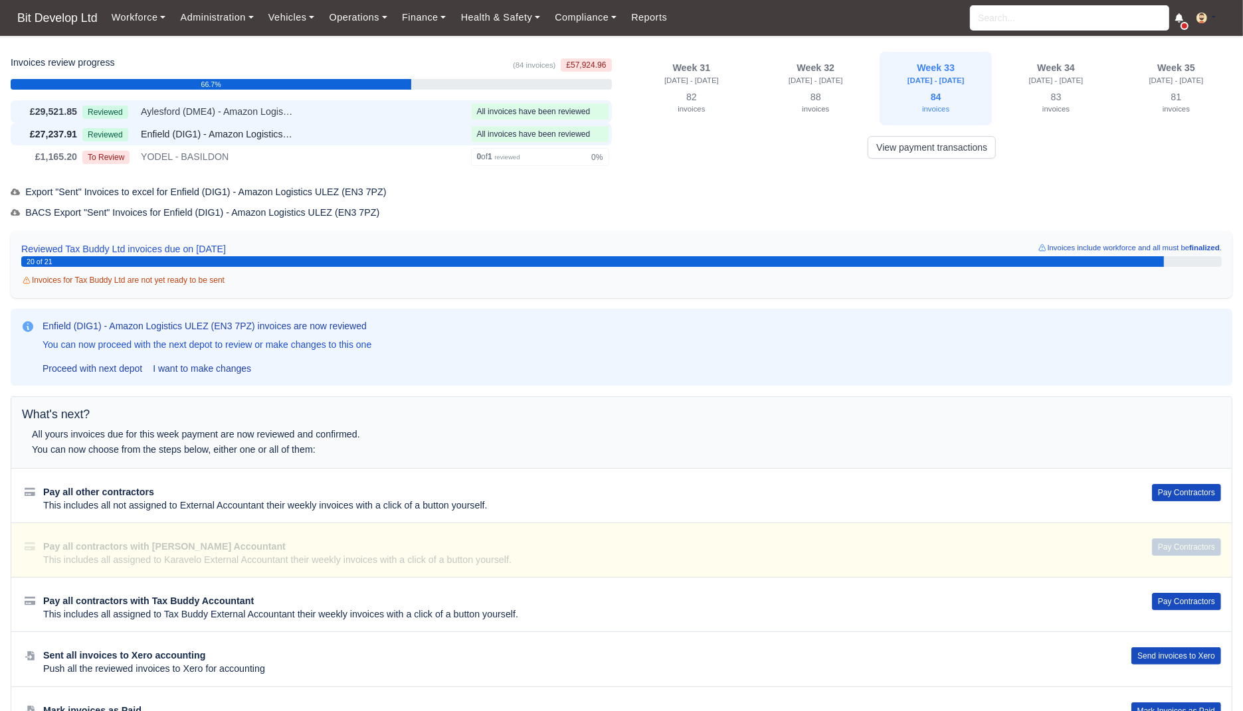
click at [391, 106] on div "Reviewed Aylesford (DME4) - Amazon Logistics (ME20 7PA)" at bounding box center [273, 111] width 383 height 15
click at [1182, 485] on button "Pay Contractors" at bounding box center [1186, 492] width 69 height 17
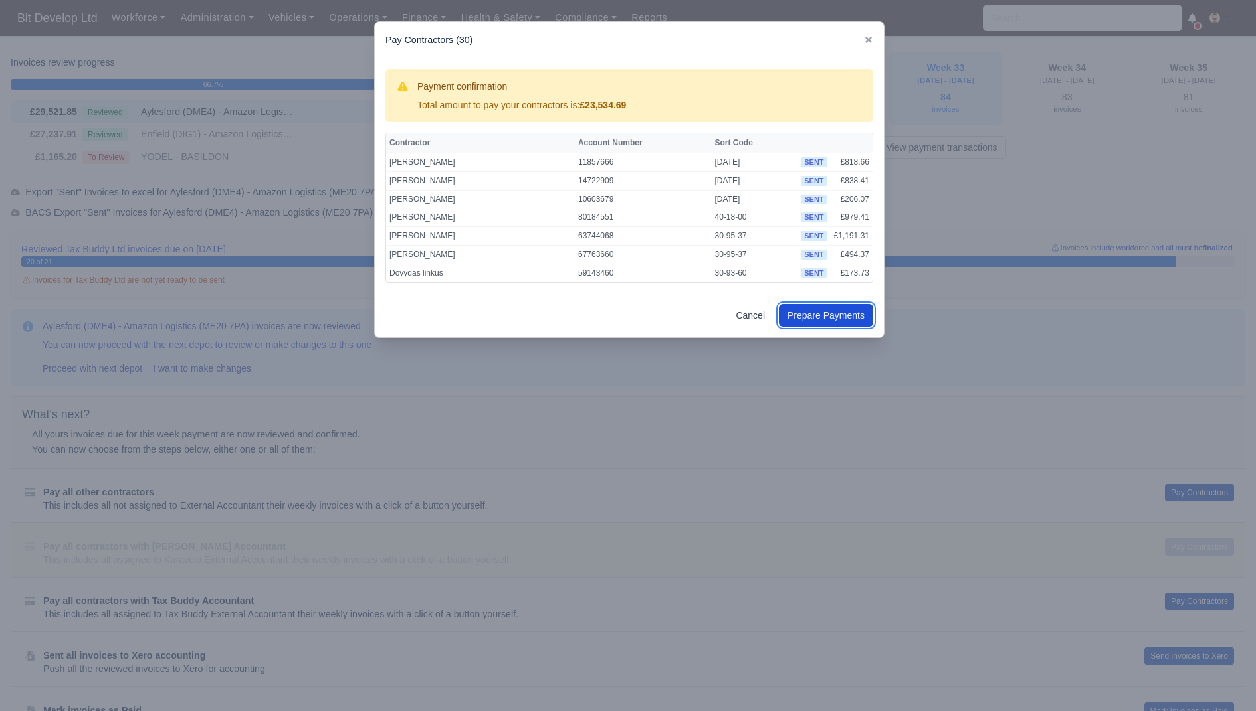
click at [818, 313] on button "Prepare Payments" at bounding box center [826, 315] width 94 height 23
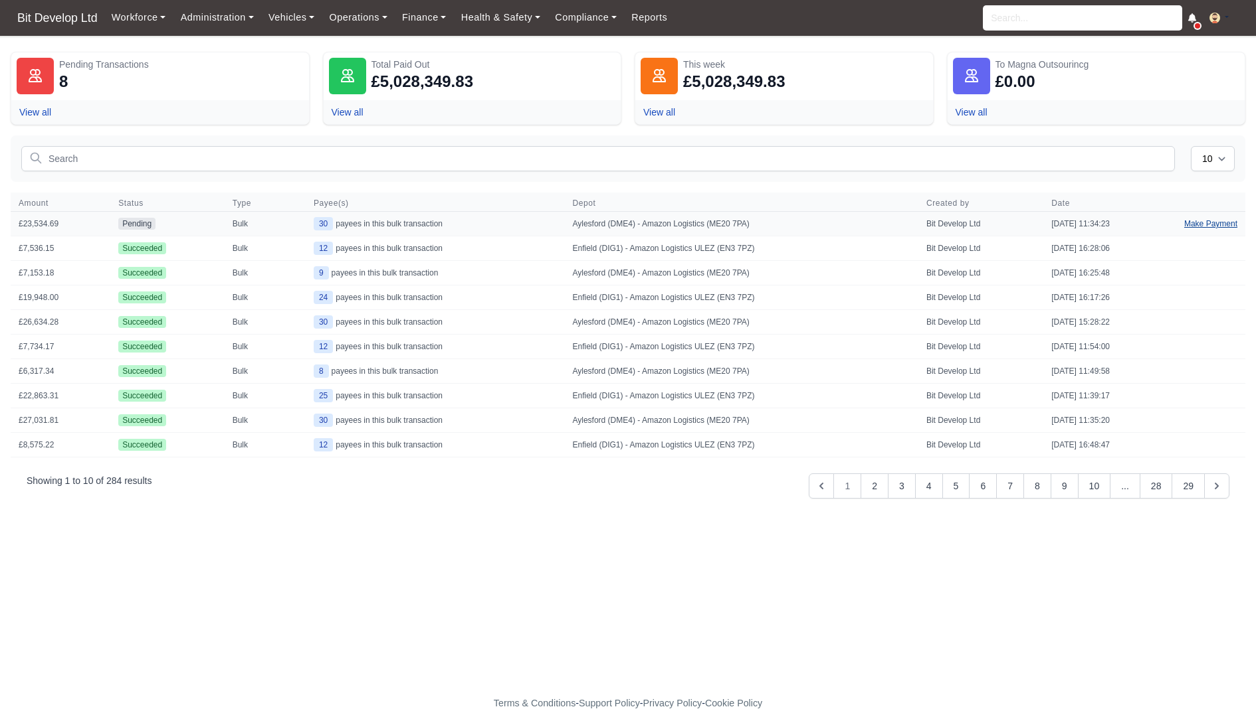
click at [1212, 226] on link "Make Payment" at bounding box center [1210, 224] width 69 height 24
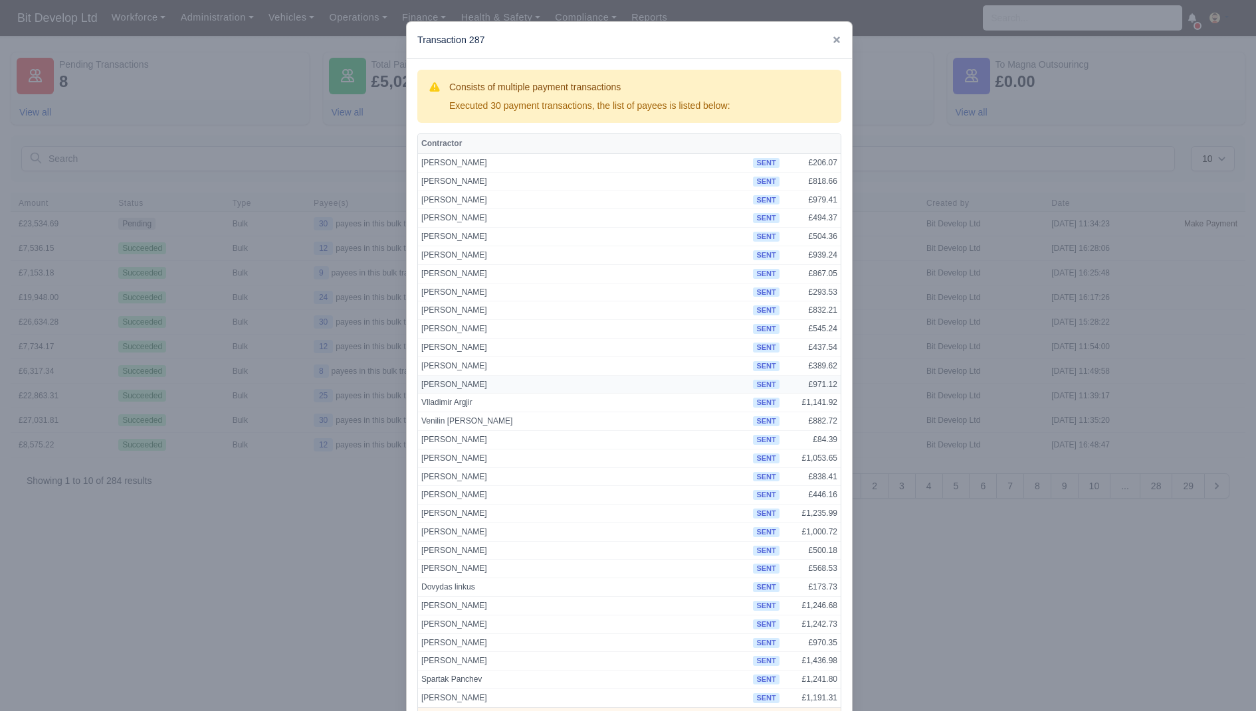
scroll to position [90, 0]
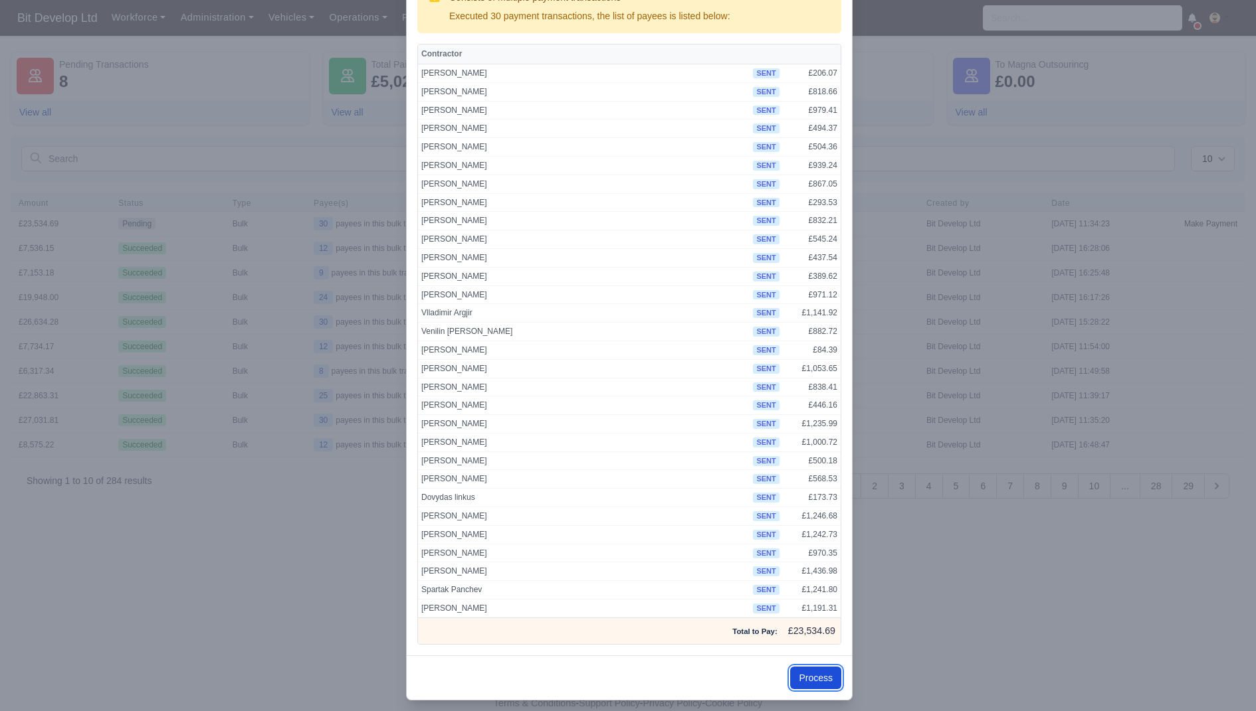
click at [811, 672] on button "Process" at bounding box center [815, 678] width 51 height 23
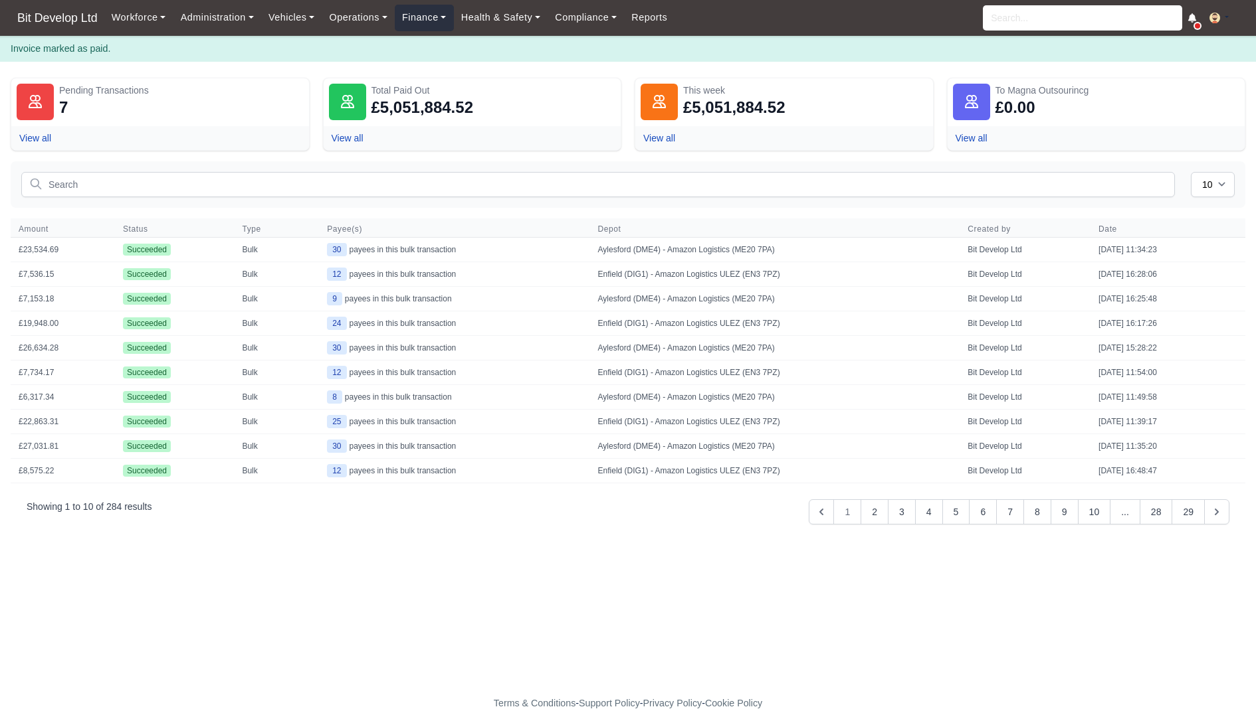
click at [424, 16] on link "Finance" at bounding box center [424, 18] width 59 height 26
click at [432, 47] on link "Invoices" at bounding box center [455, 47] width 108 height 28
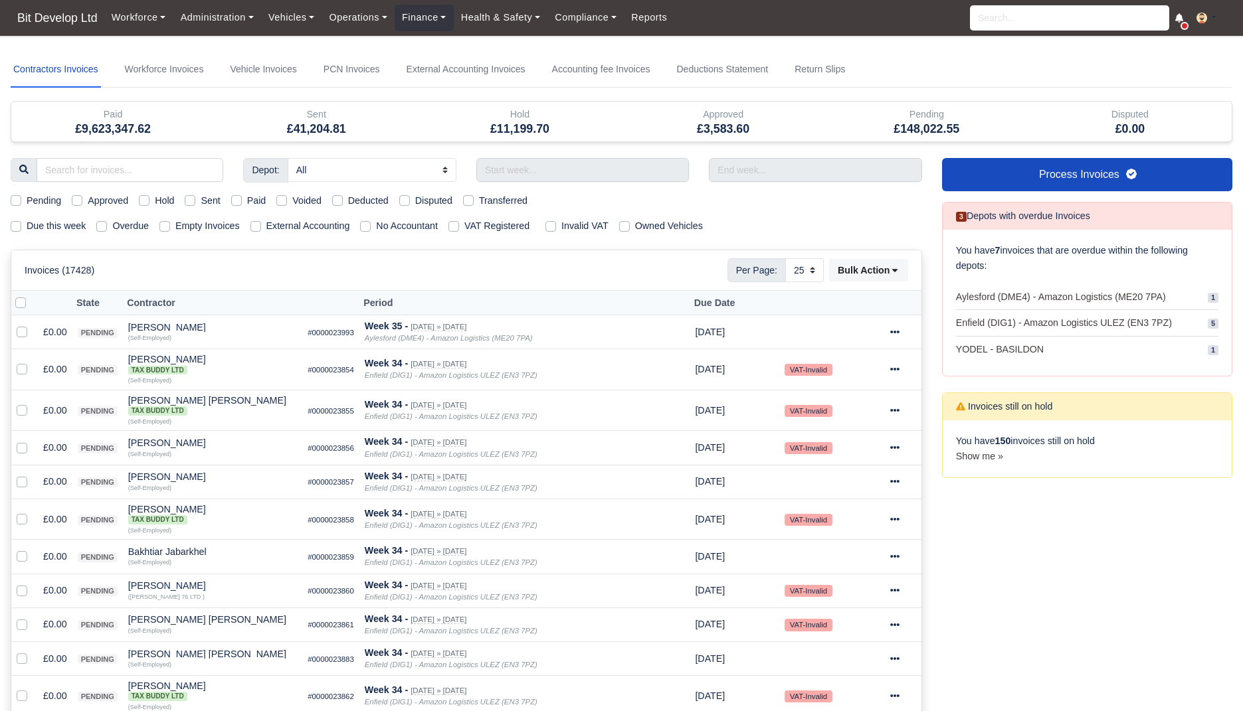
select select "25"
click at [63, 225] on label "Due this week" at bounding box center [56, 226] width 59 height 15
click at [21, 225] on input "Due this week" at bounding box center [16, 224] width 11 height 11
checkbox input "true"
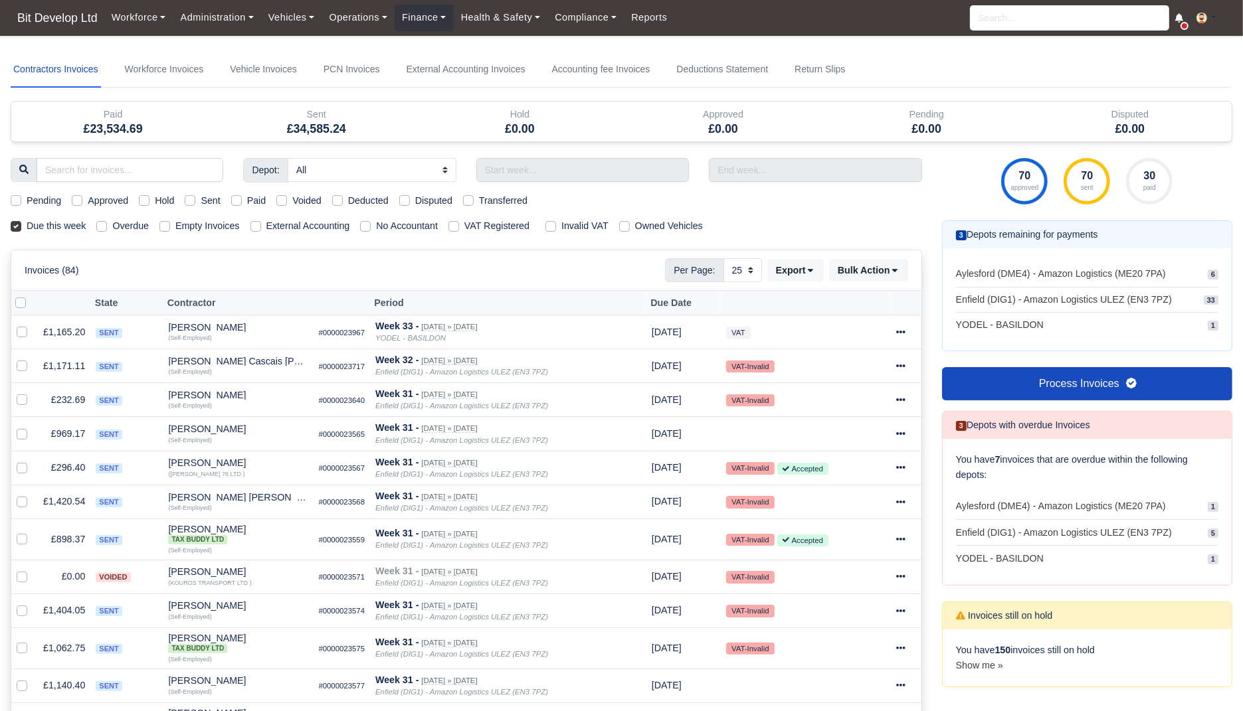
click at [220, 196] on label "Sent" at bounding box center [210, 200] width 19 height 15
click at [195, 196] on input "Sent" at bounding box center [190, 198] width 11 height 11
checkbox input "true"
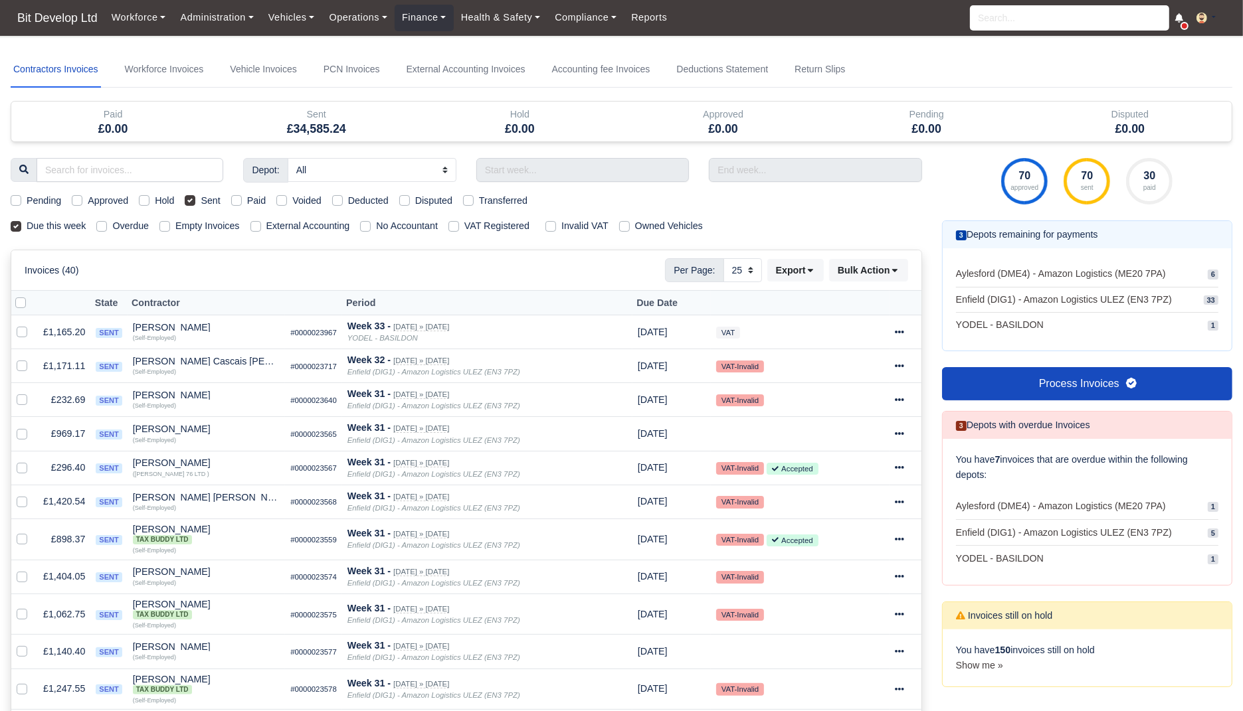
click at [333, 227] on label "External Accounting" at bounding box center [308, 226] width 84 height 15
click at [261, 227] on input "External Accounting" at bounding box center [255, 224] width 11 height 11
checkbox input "true"
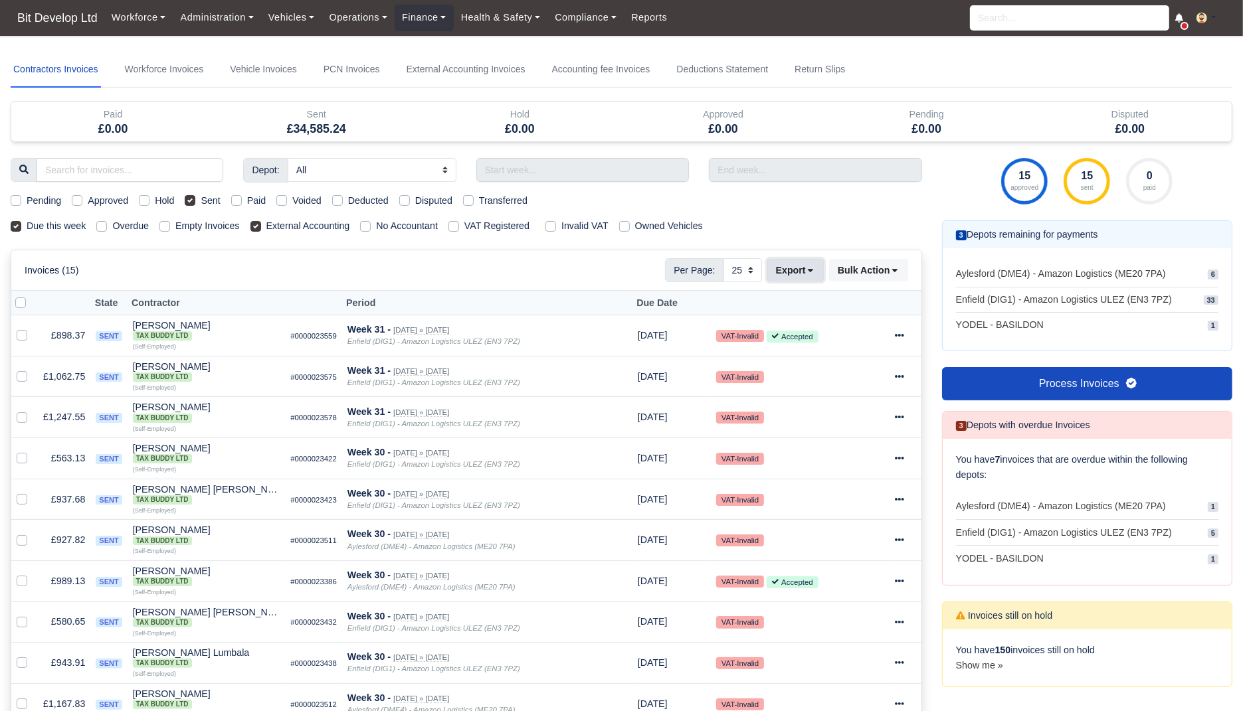
click at [813, 270] on icon at bounding box center [810, 270] width 9 height 9
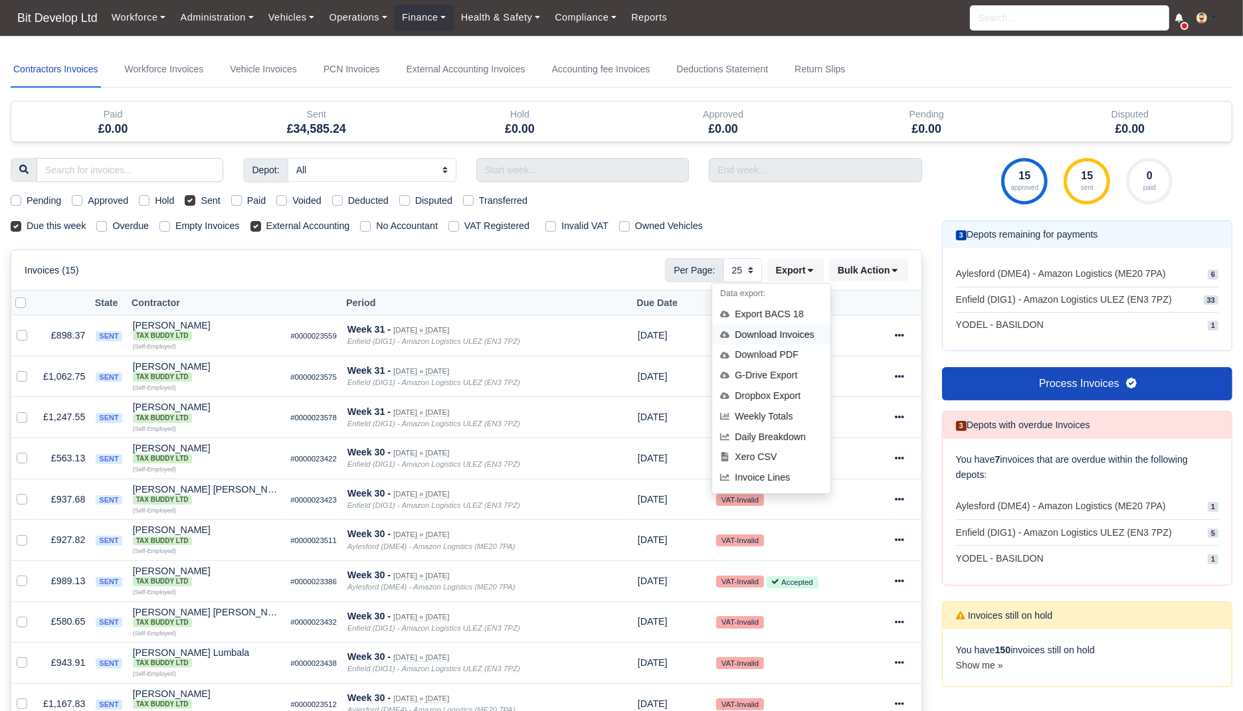
click at [782, 335] on div "Download Invoices" at bounding box center [771, 335] width 118 height 21
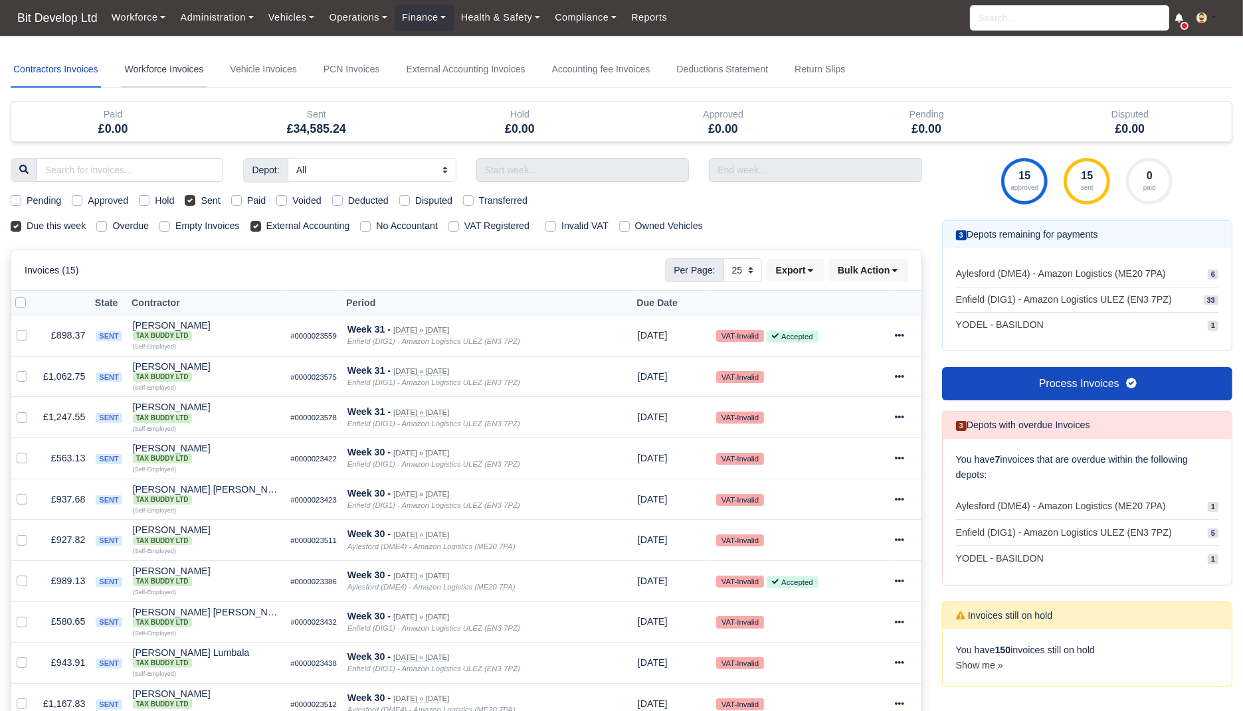
click at [165, 76] on link "Workforce Invoices" at bounding box center [164, 70] width 84 height 36
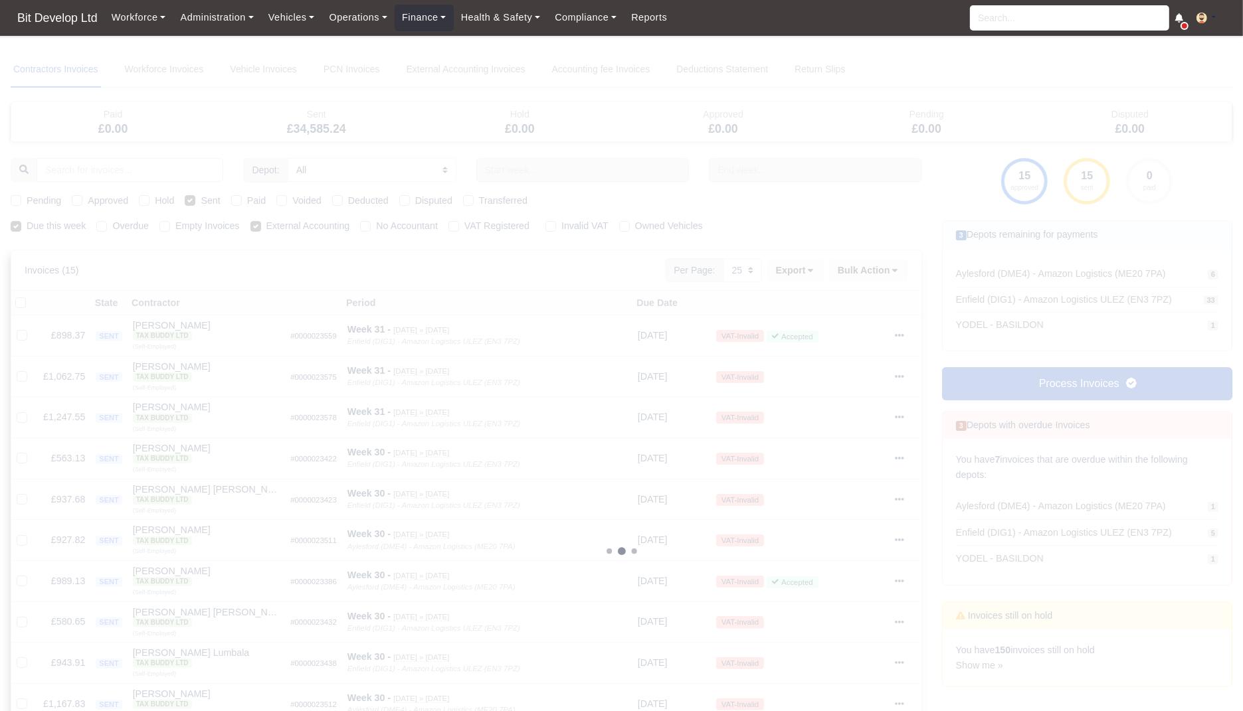
select select
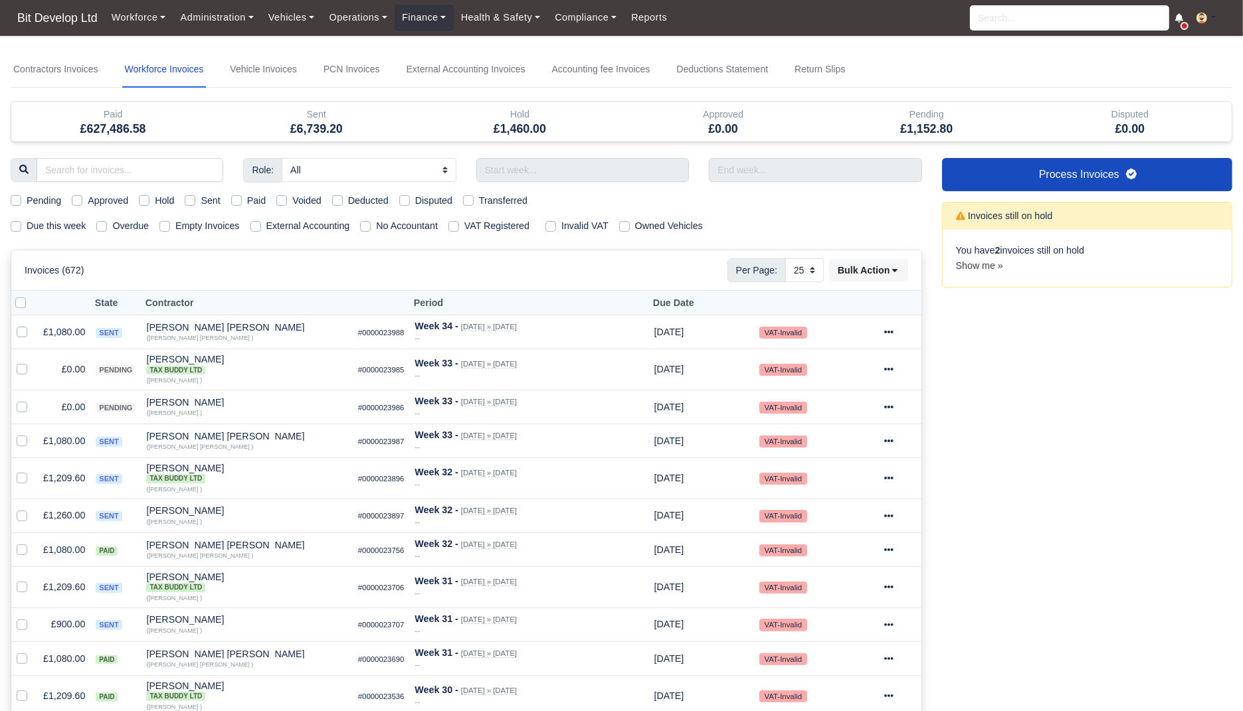
click at [58, 235] on div "Role: All Depot Supervisor Manager Regional Depot Manager Fleet Manager Fleet S…" at bounding box center [466, 714] width 931 height 1113
click at [64, 216] on div "Role: All Depot Supervisor Manager Regional Depot Manager Fleet Manager Fleet S…" at bounding box center [466, 714] width 931 height 1113
click at [66, 220] on label "Due this week" at bounding box center [56, 226] width 59 height 15
click at [21, 220] on input "Due this week" at bounding box center [16, 224] width 11 height 11
checkbox input "true"
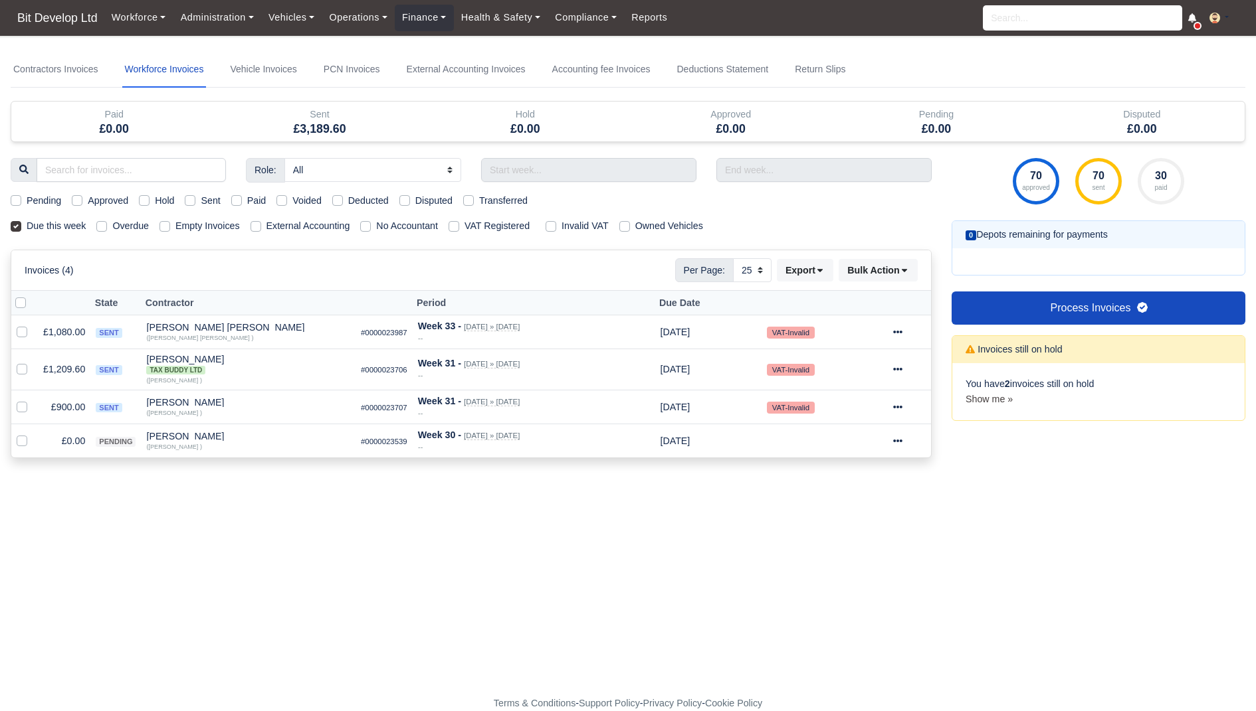
click at [216, 193] on label "Sent" at bounding box center [210, 200] width 19 height 15
click at [195, 193] on input "Sent" at bounding box center [190, 198] width 11 height 11
checkbox input "true"
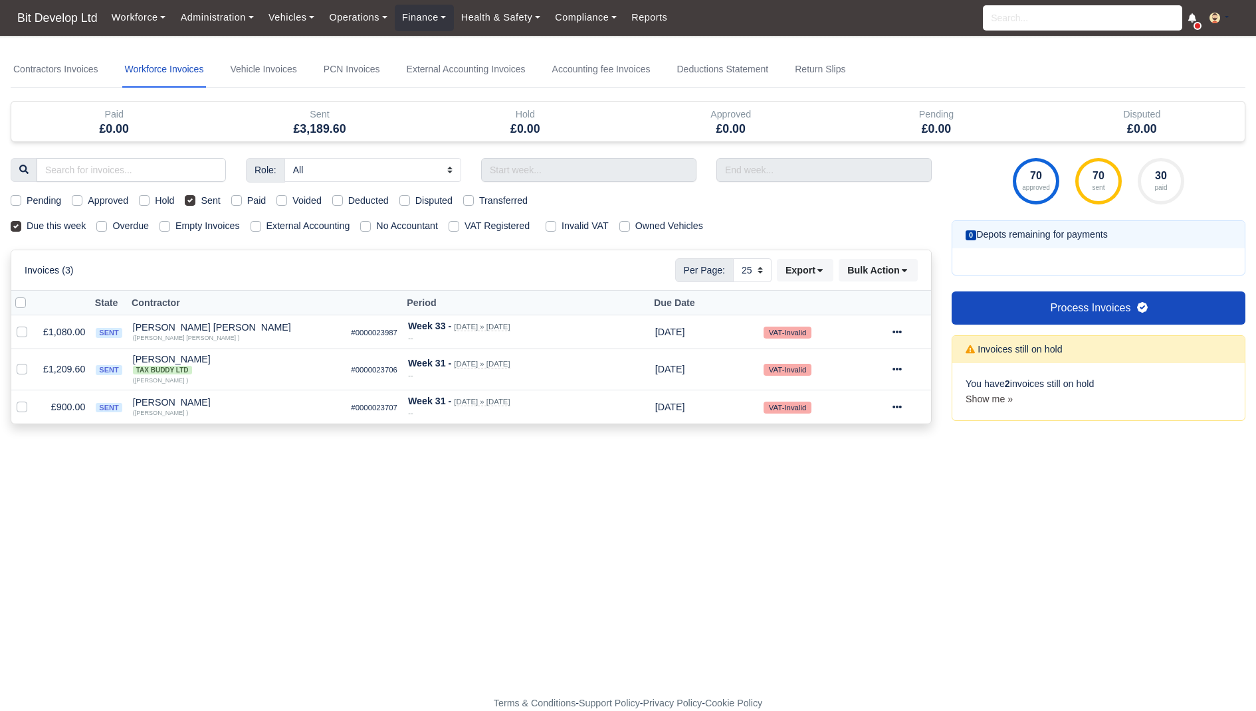
click at [313, 225] on label "External Accounting" at bounding box center [308, 226] width 84 height 15
click at [261, 225] on input "External Accounting" at bounding box center [255, 224] width 11 height 11
checkbox input "true"
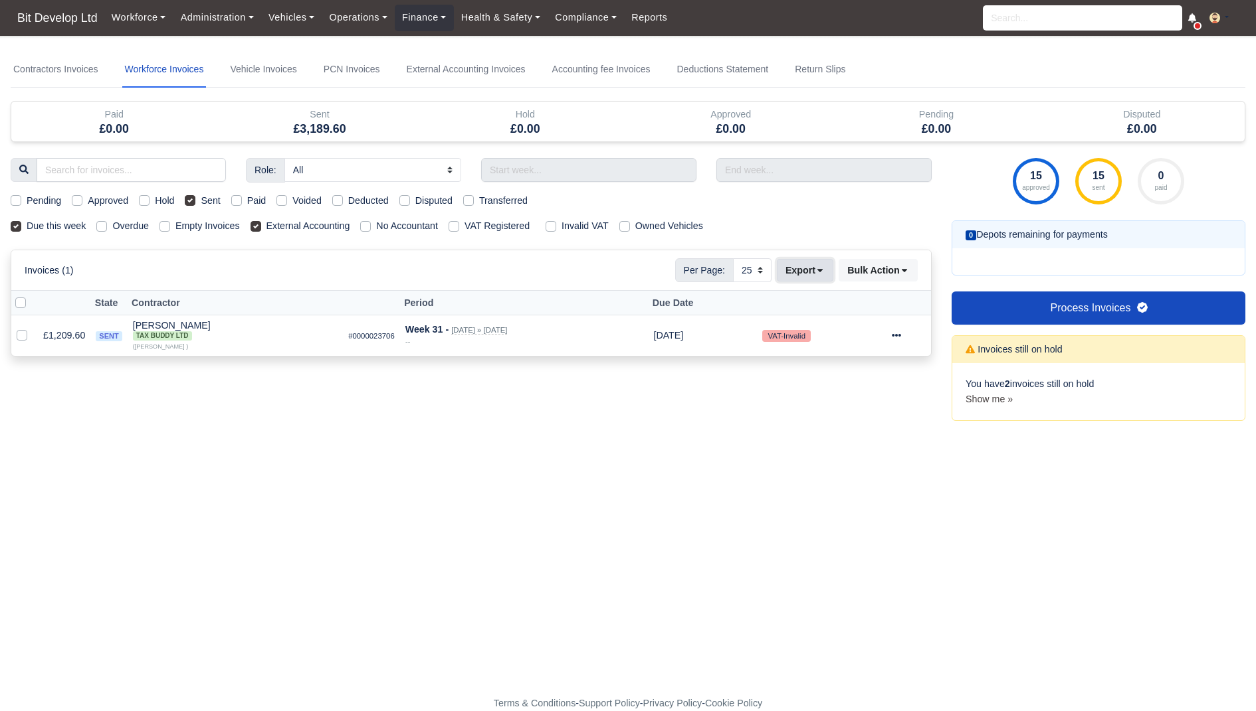
click at [810, 272] on button "Export" at bounding box center [805, 270] width 56 height 23
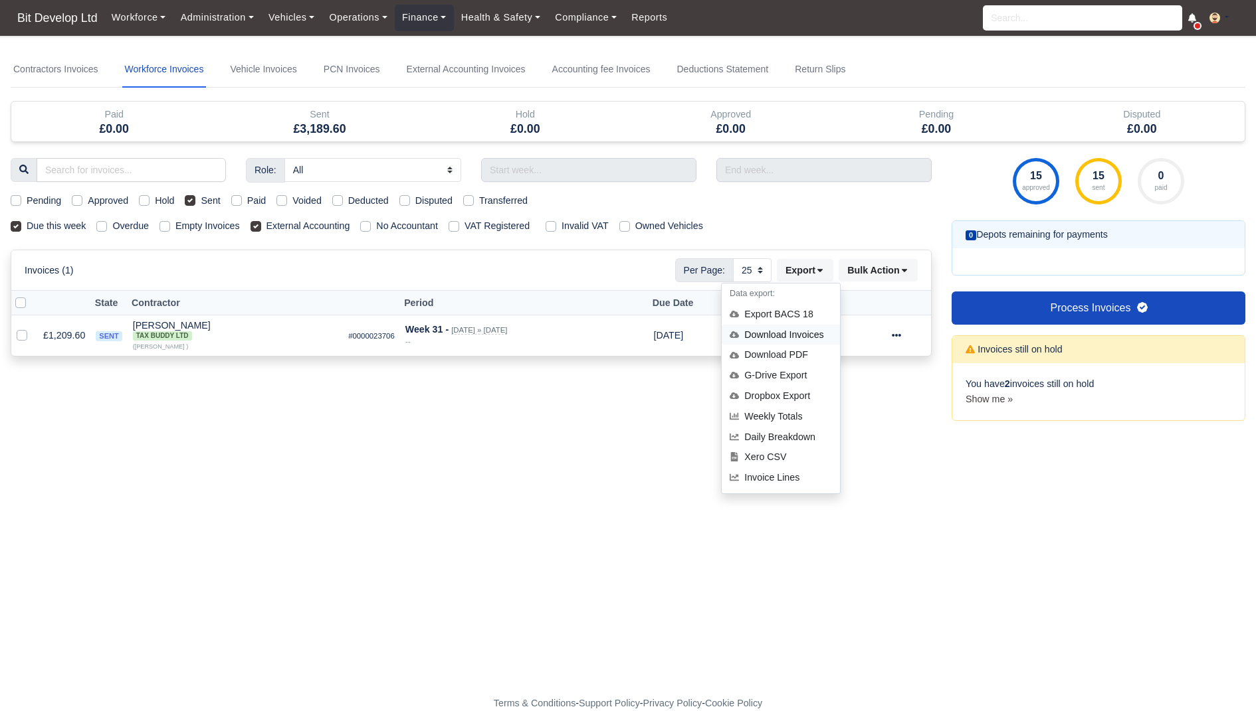
click at [783, 335] on div "Download Invoices" at bounding box center [780, 335] width 118 height 21
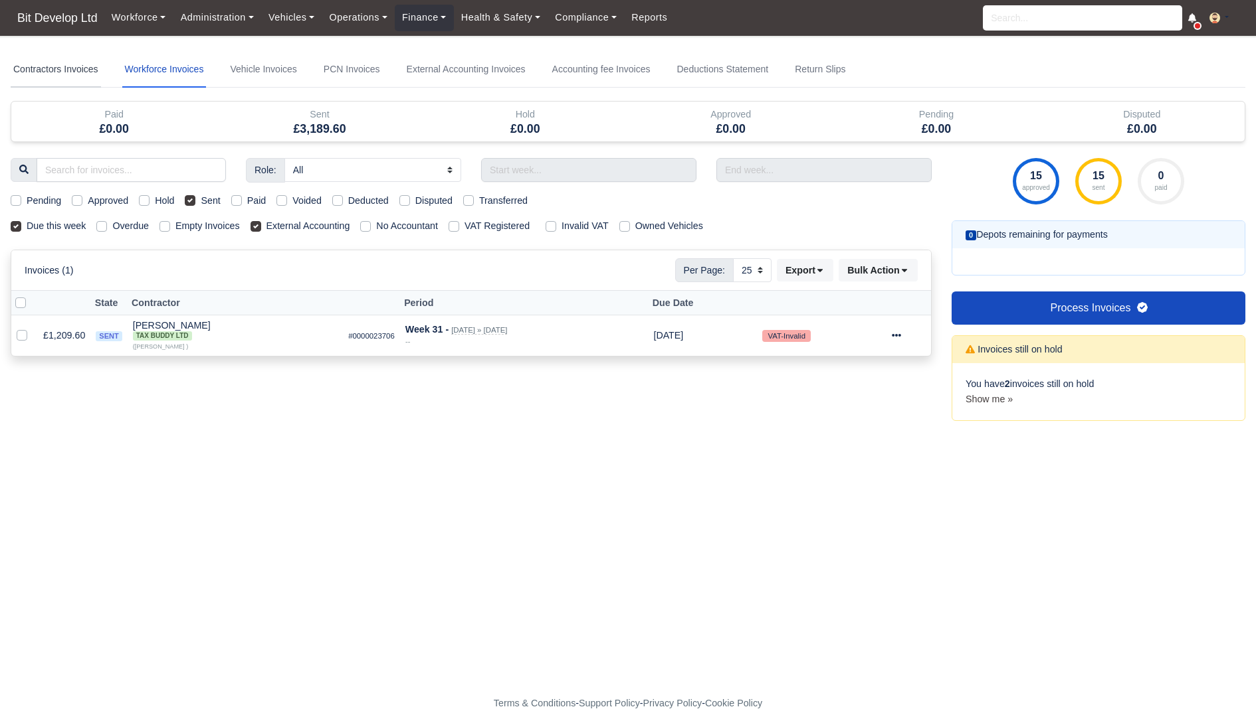
click at [70, 69] on link "Contractors Invoices" at bounding box center [56, 70] width 90 height 36
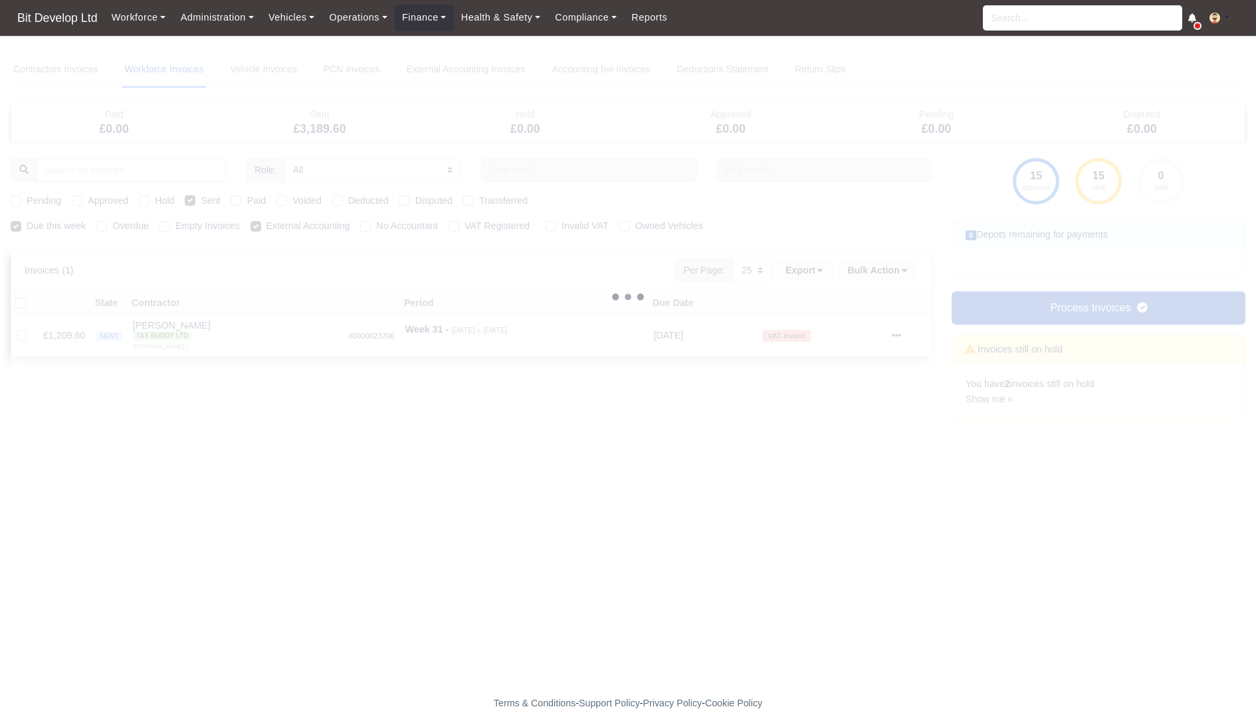
select select
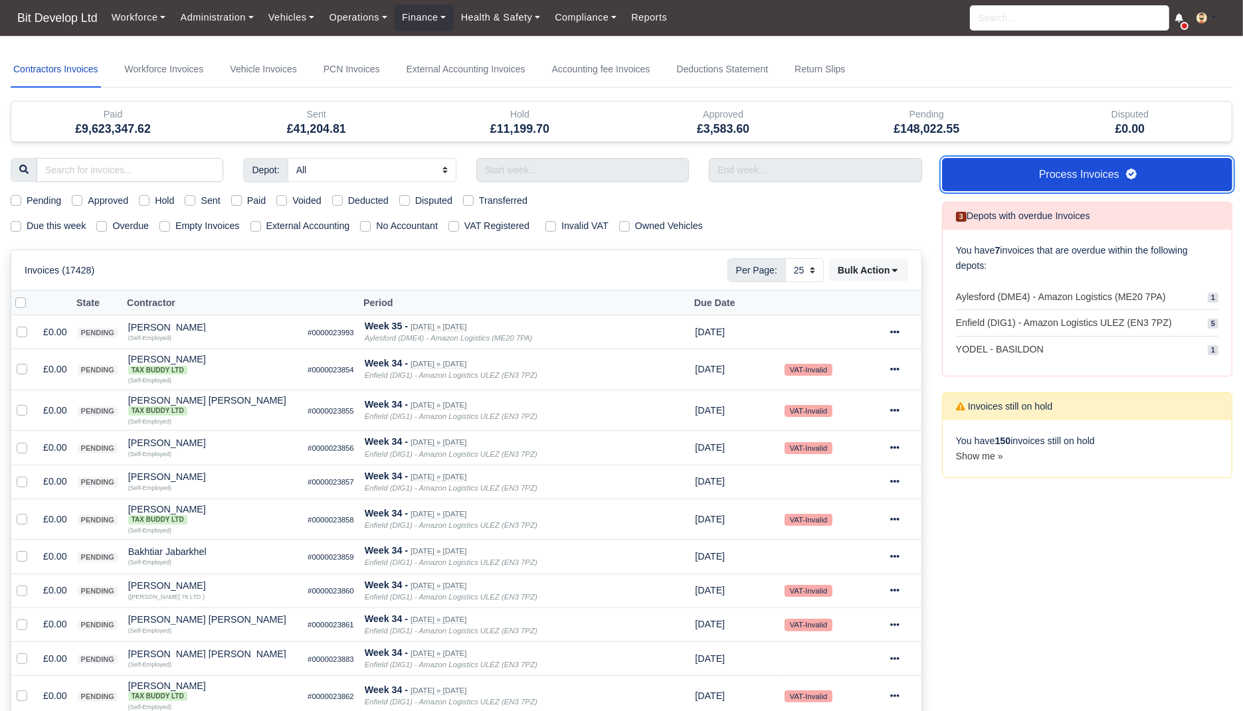
click at [1064, 183] on link "Process Invoices" at bounding box center [1087, 174] width 290 height 33
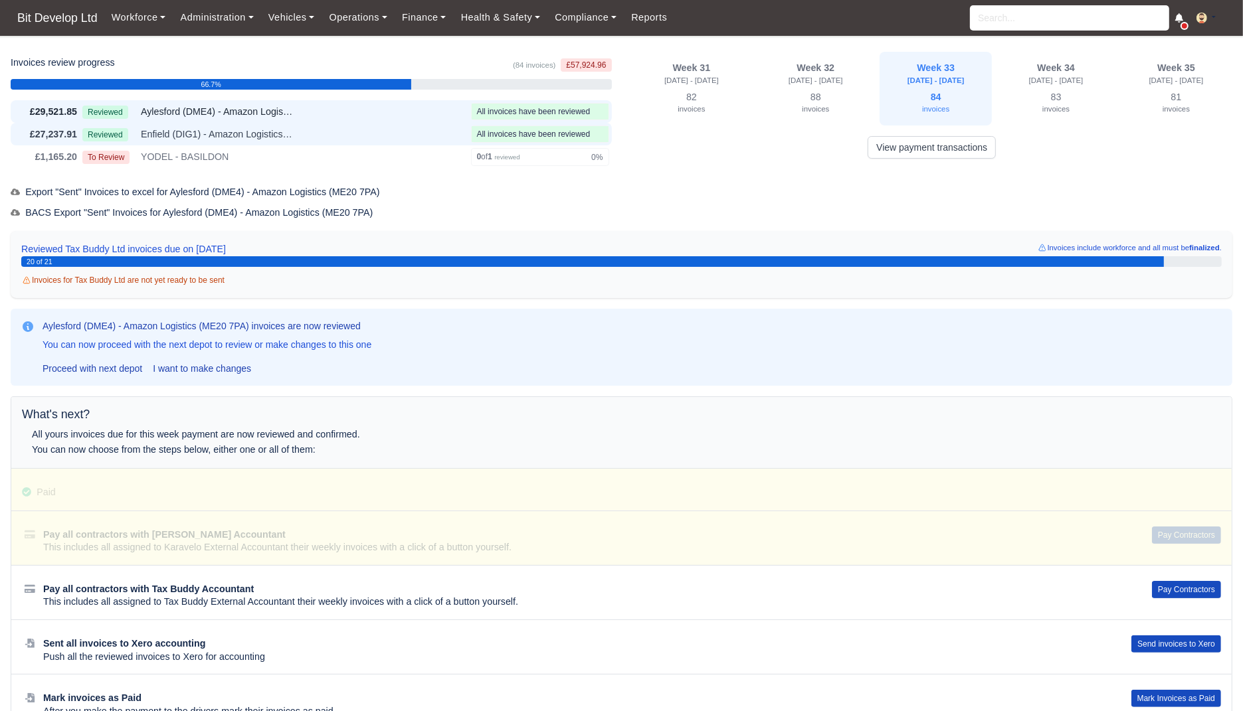
click at [204, 134] on span "Enfield (DIG1) - Amazon Logistics ULEZ (EN3 7PZ)" at bounding box center [217, 134] width 153 height 15
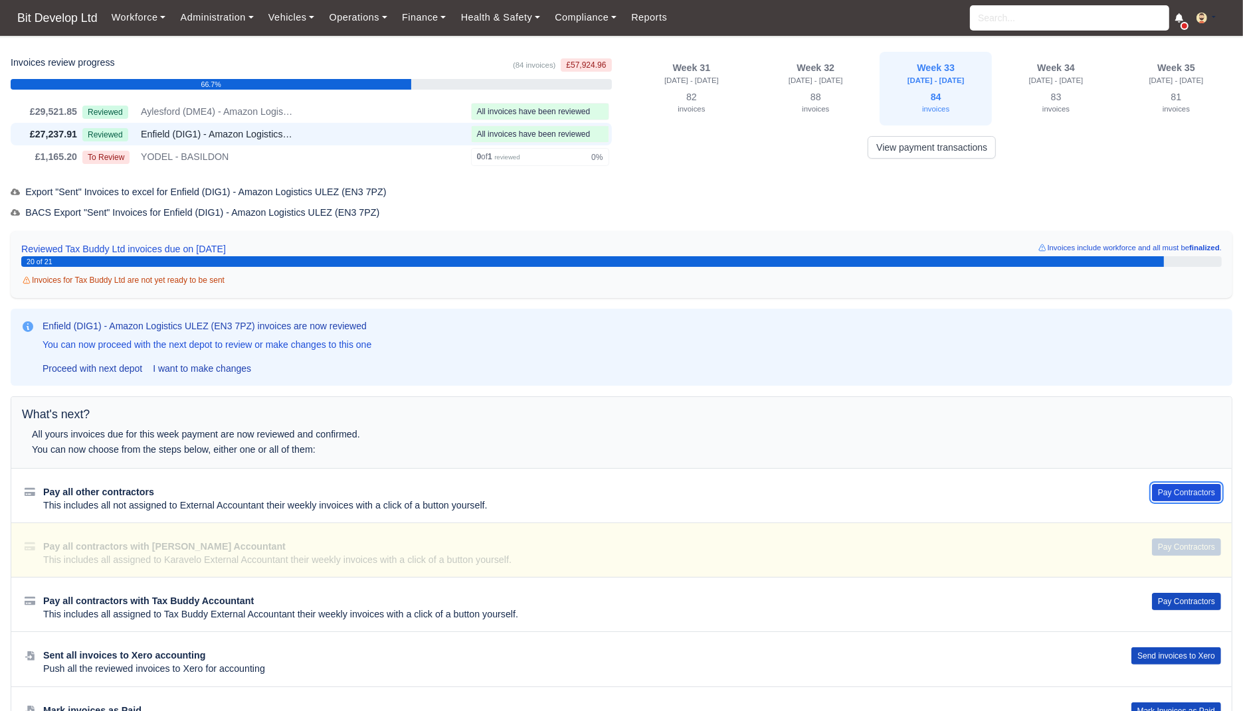
click at [1192, 492] on button "Pay Contractors" at bounding box center [1186, 492] width 69 height 17
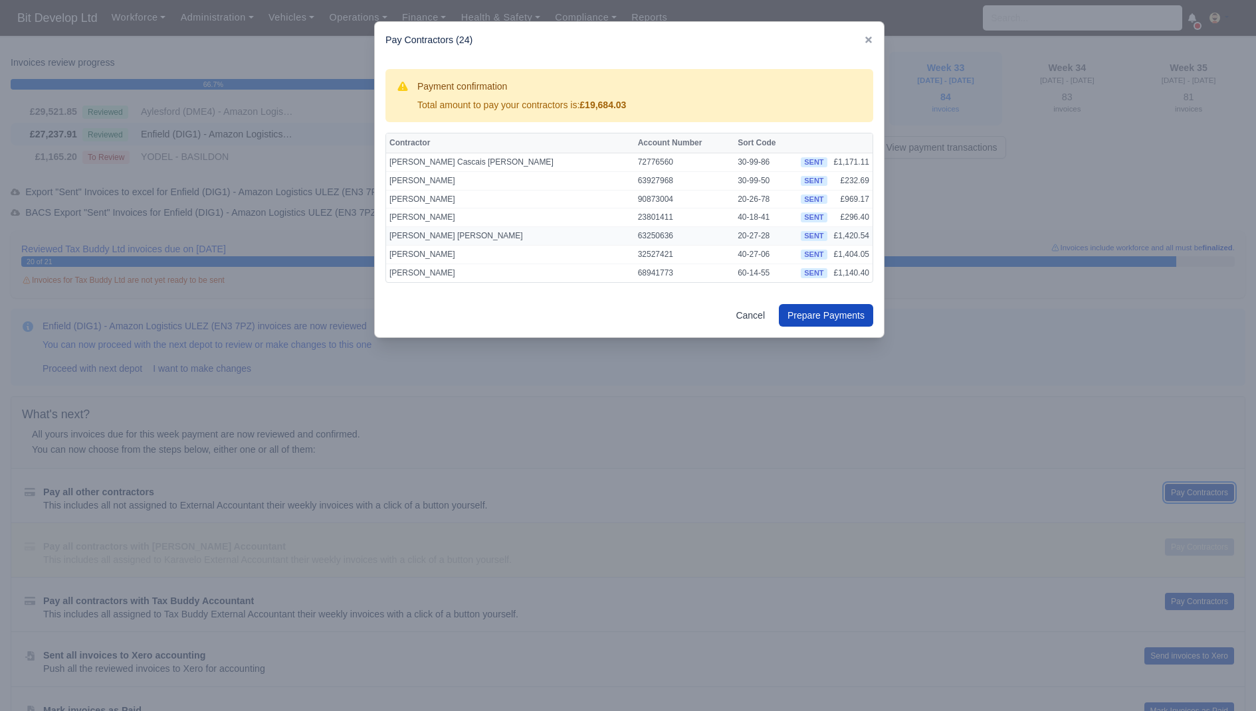
scroll to position [308, 0]
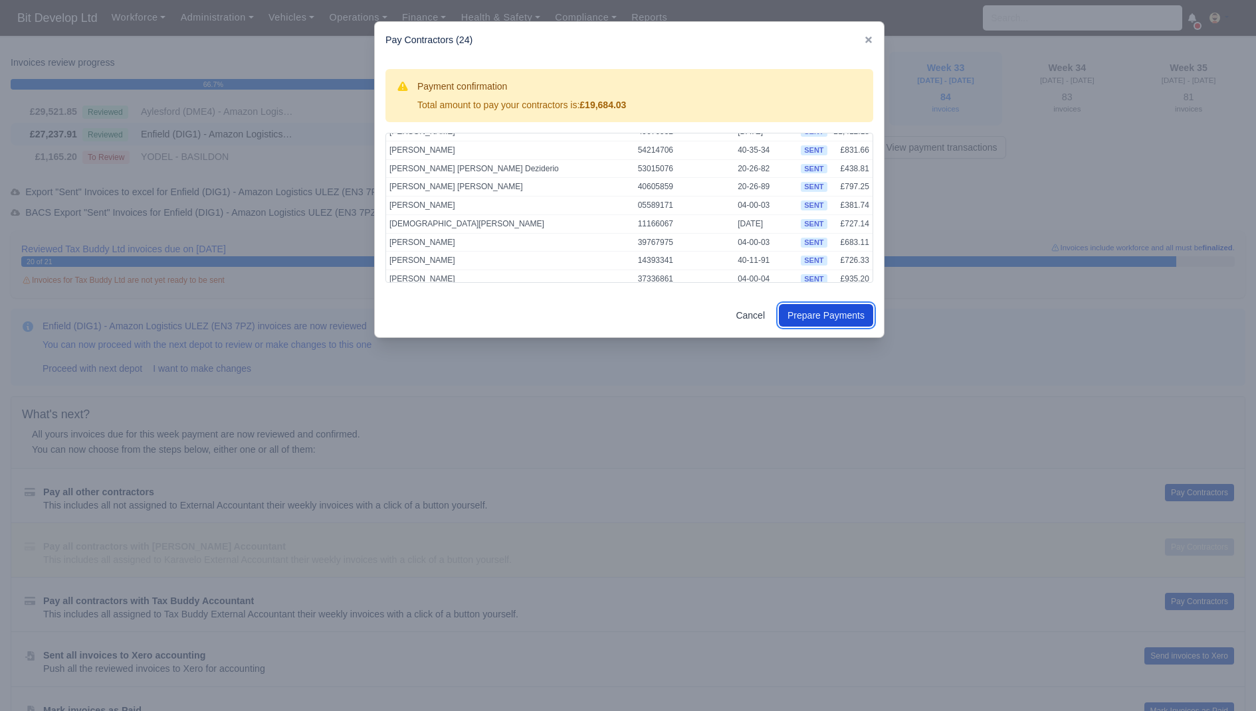
click at [844, 315] on button "Prepare Payments" at bounding box center [826, 315] width 94 height 23
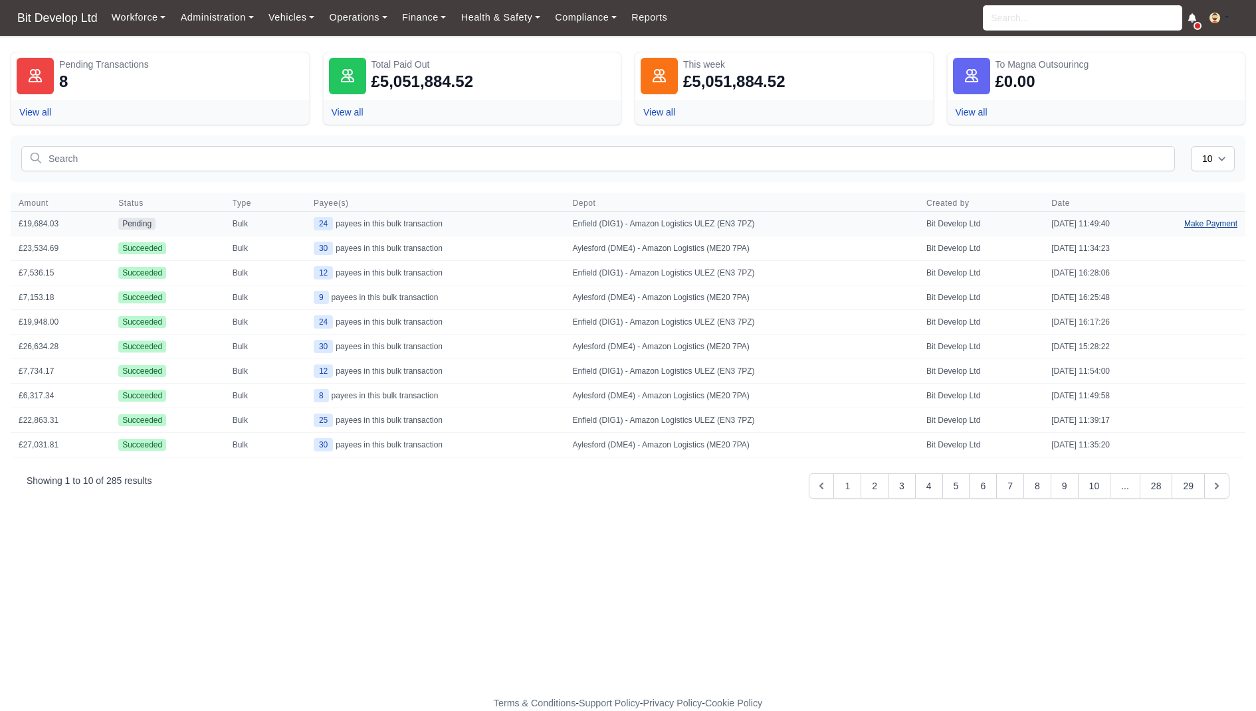
click at [1205, 224] on link "Make Payment" at bounding box center [1210, 224] width 69 height 24
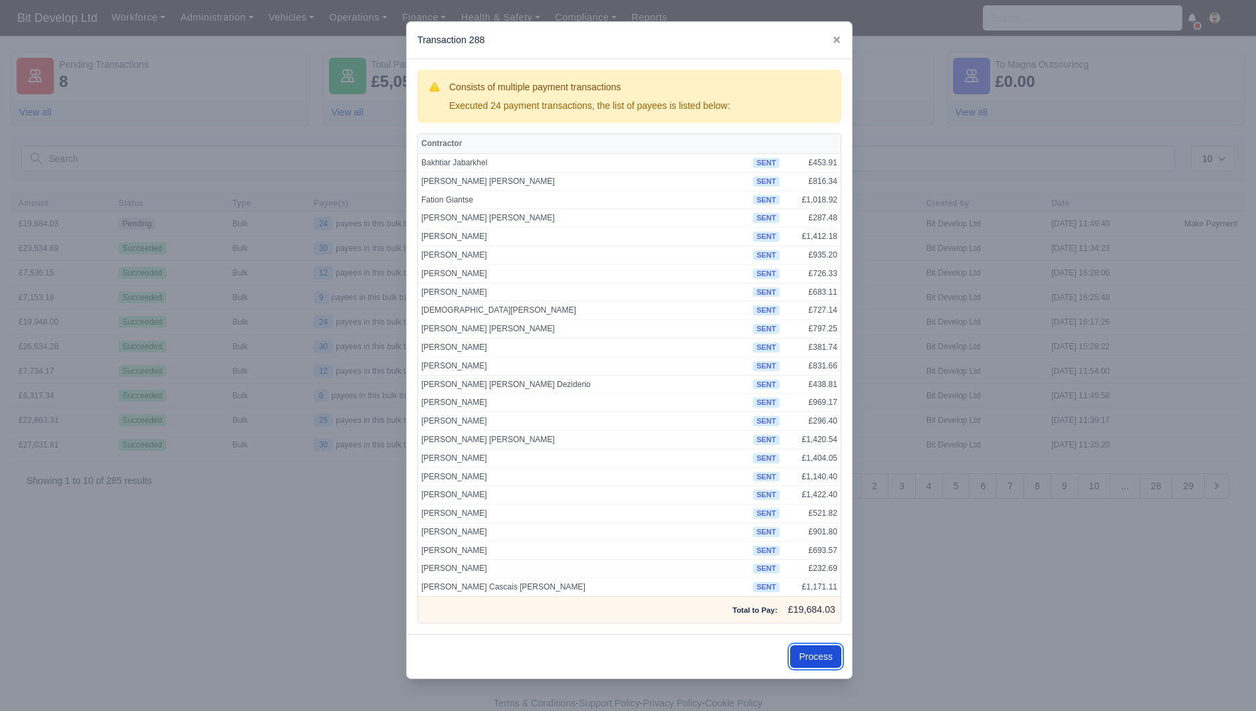
click at [814, 646] on button "Process" at bounding box center [815, 657] width 51 height 23
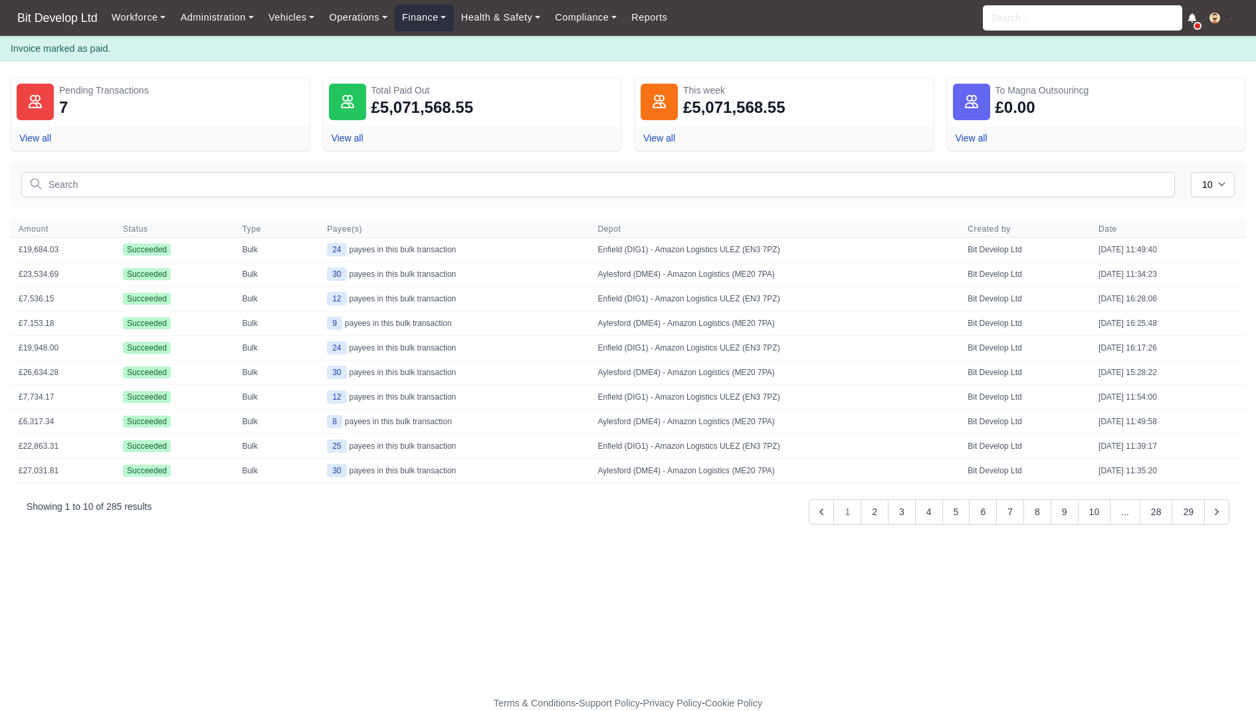
click at [431, 26] on link "Finance" at bounding box center [424, 18] width 59 height 26
click at [441, 46] on link "Invoices" at bounding box center [455, 47] width 108 height 28
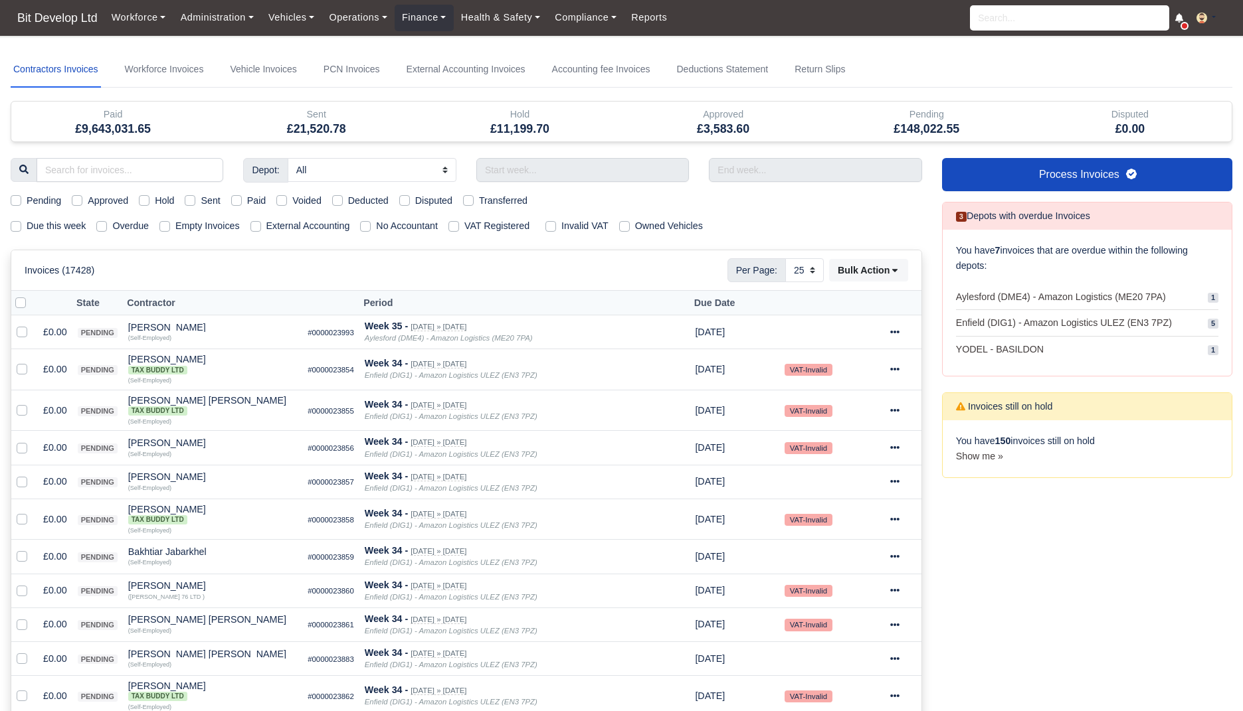
select select "25"
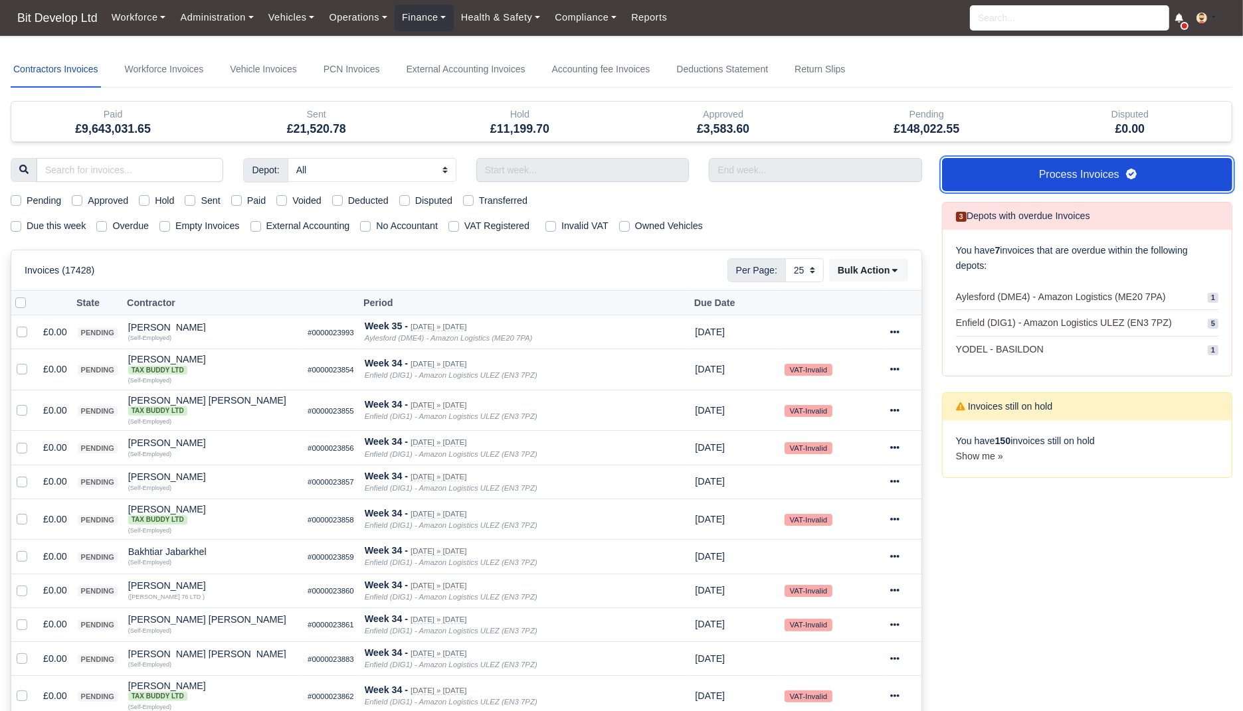
click at [980, 179] on link "Process Invoices" at bounding box center [1087, 174] width 290 height 33
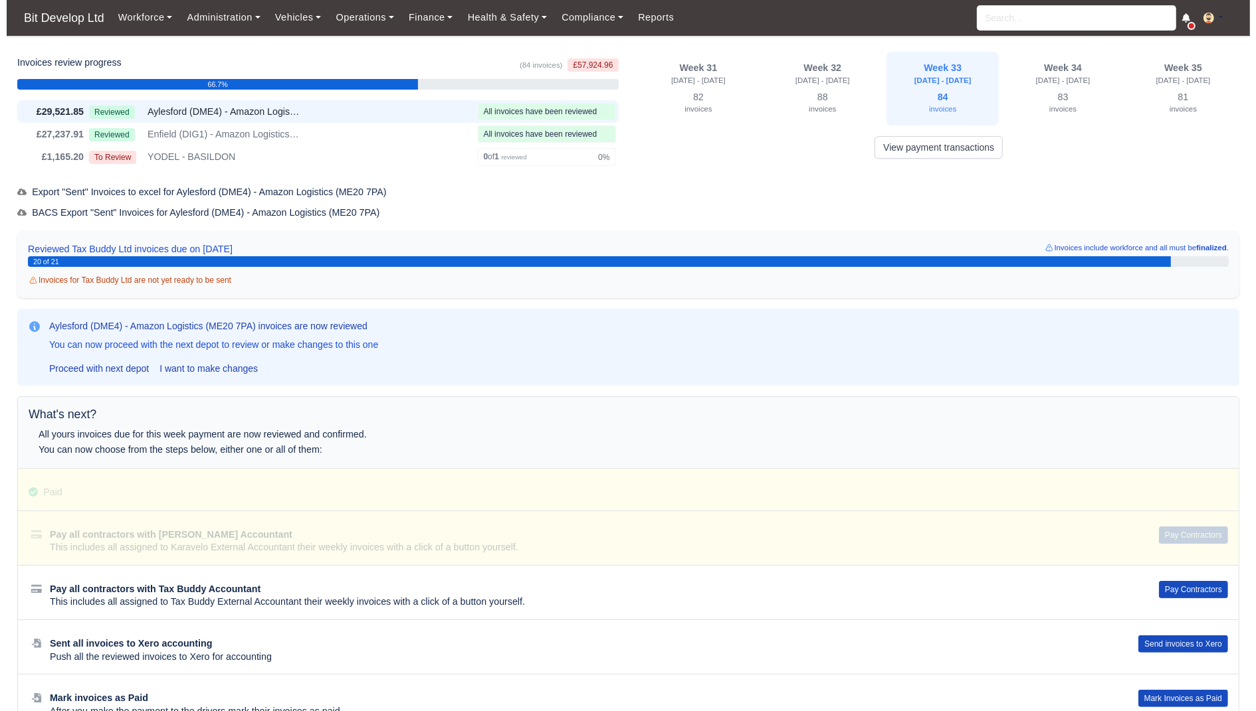
scroll to position [44, 0]
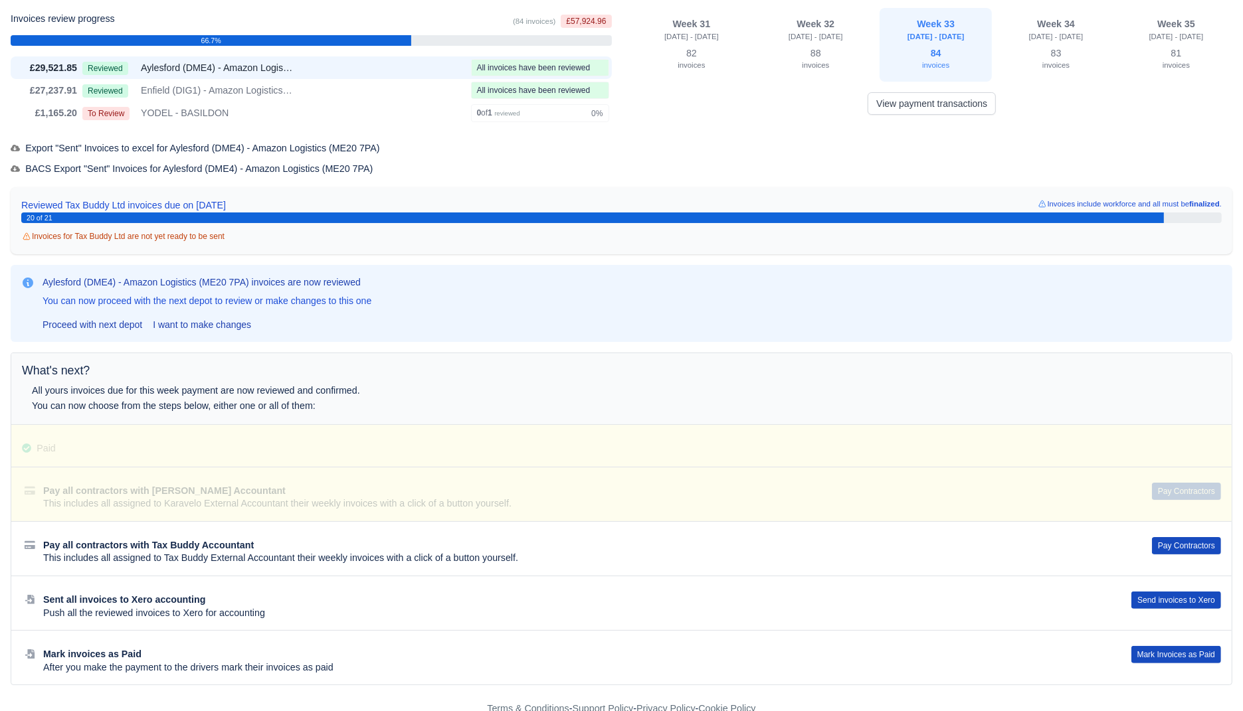
click at [1187, 530] on div "Pay all contractors with Tax Buddy Accountant This includes all assigned to Tax…" at bounding box center [621, 548] width 1220 height 54
click at [1182, 543] on button "Pay Contractors" at bounding box center [1186, 545] width 69 height 17
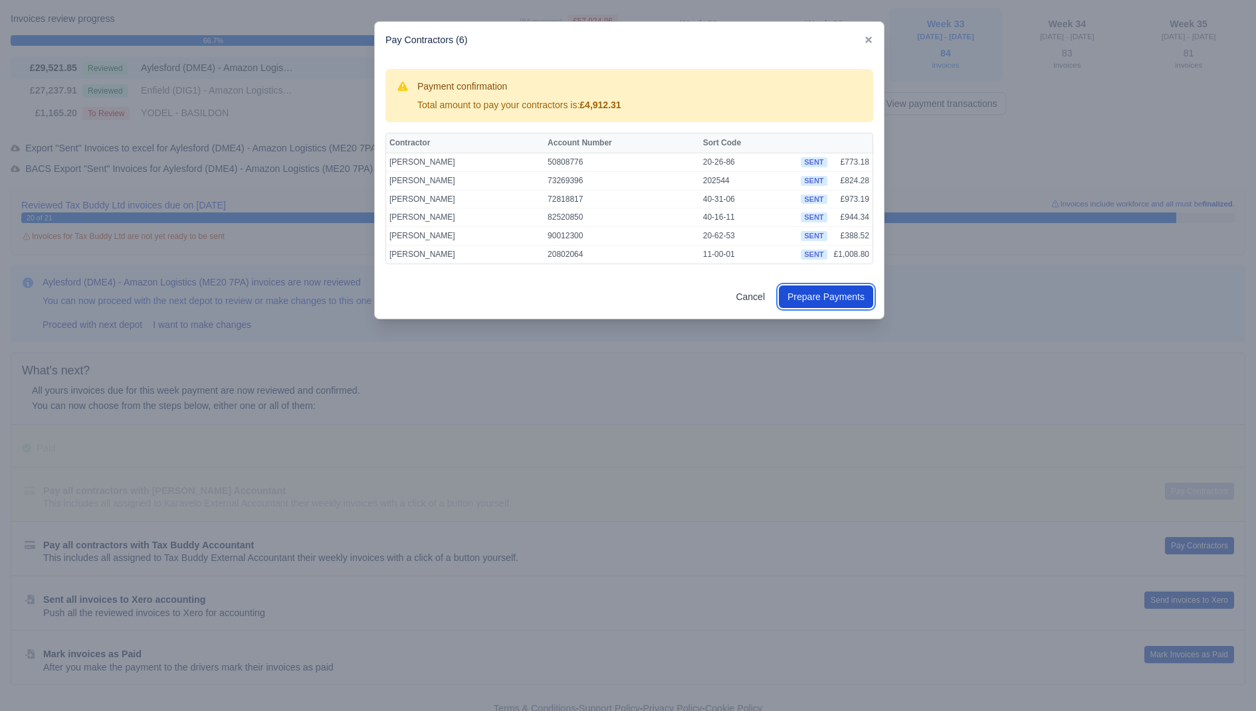
click at [820, 299] on button "Prepare Payments" at bounding box center [826, 297] width 94 height 23
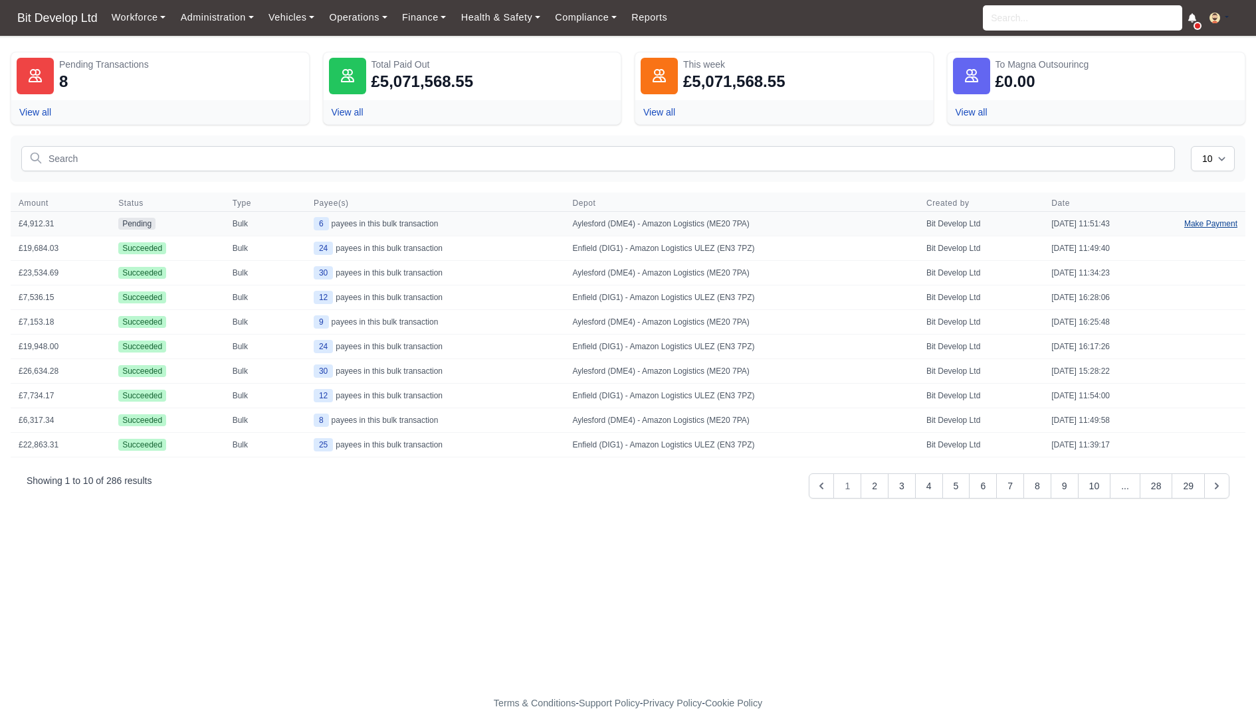
click at [1202, 225] on link "Make Payment" at bounding box center [1210, 224] width 69 height 24
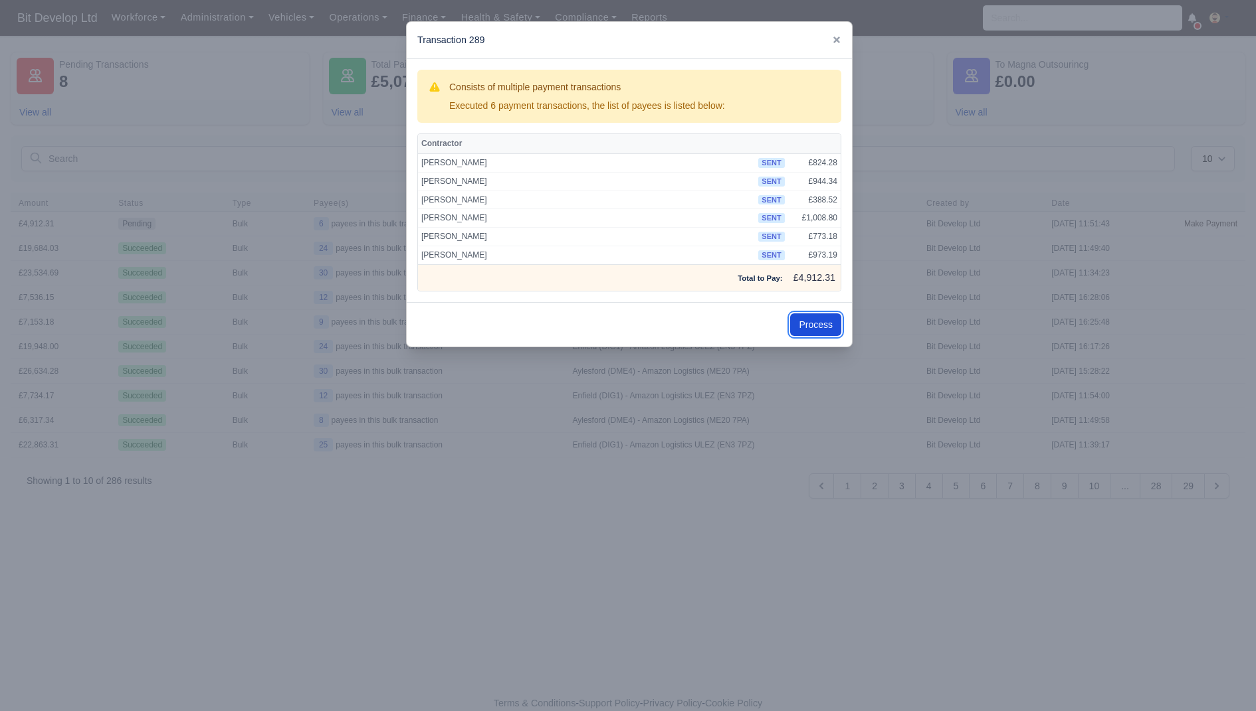
click at [832, 314] on button "Process" at bounding box center [815, 325] width 51 height 23
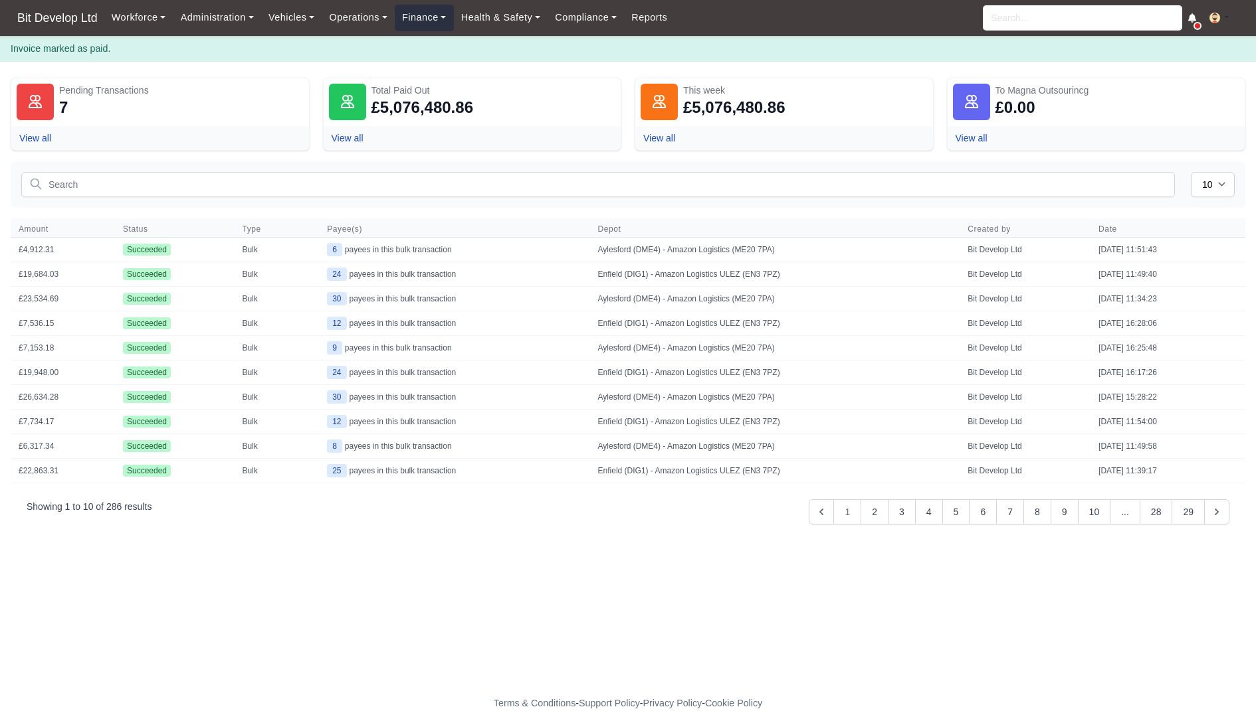
click at [434, 29] on link "Finance" at bounding box center [424, 18] width 59 height 26
click at [446, 48] on link "Invoices" at bounding box center [455, 47] width 108 height 28
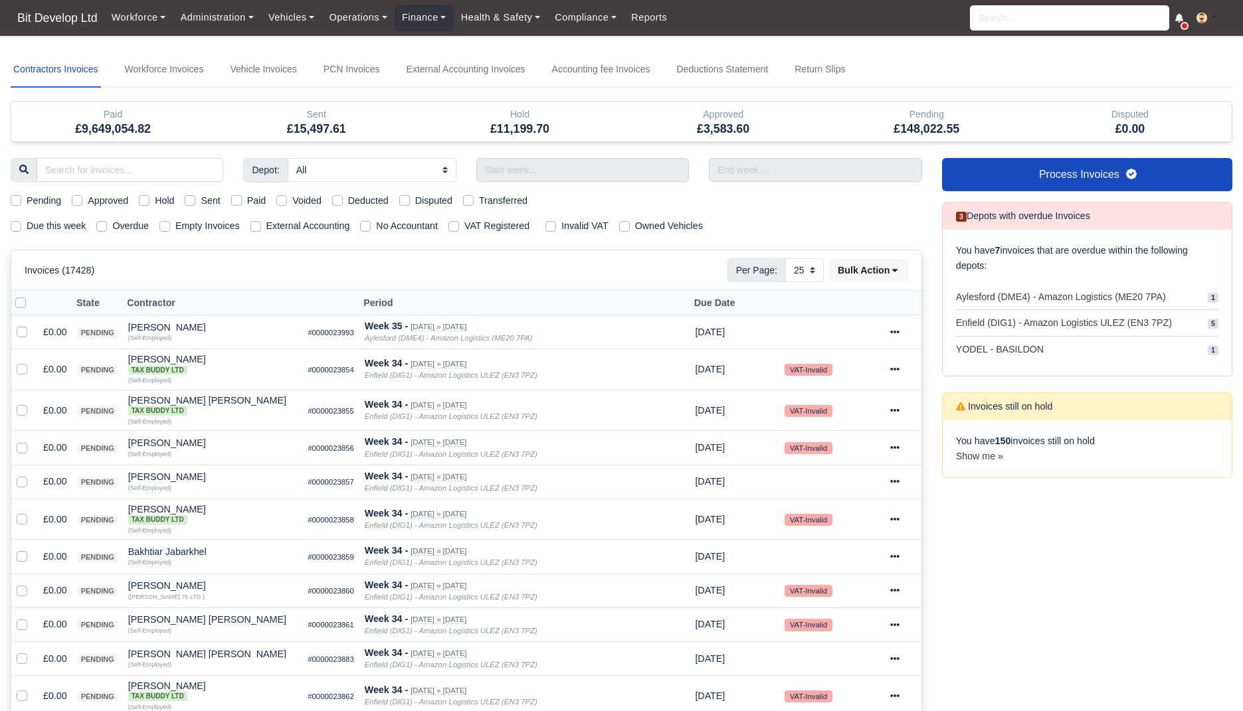
select select "25"
click at [187, 70] on link "Workforce Invoices" at bounding box center [164, 70] width 84 height 36
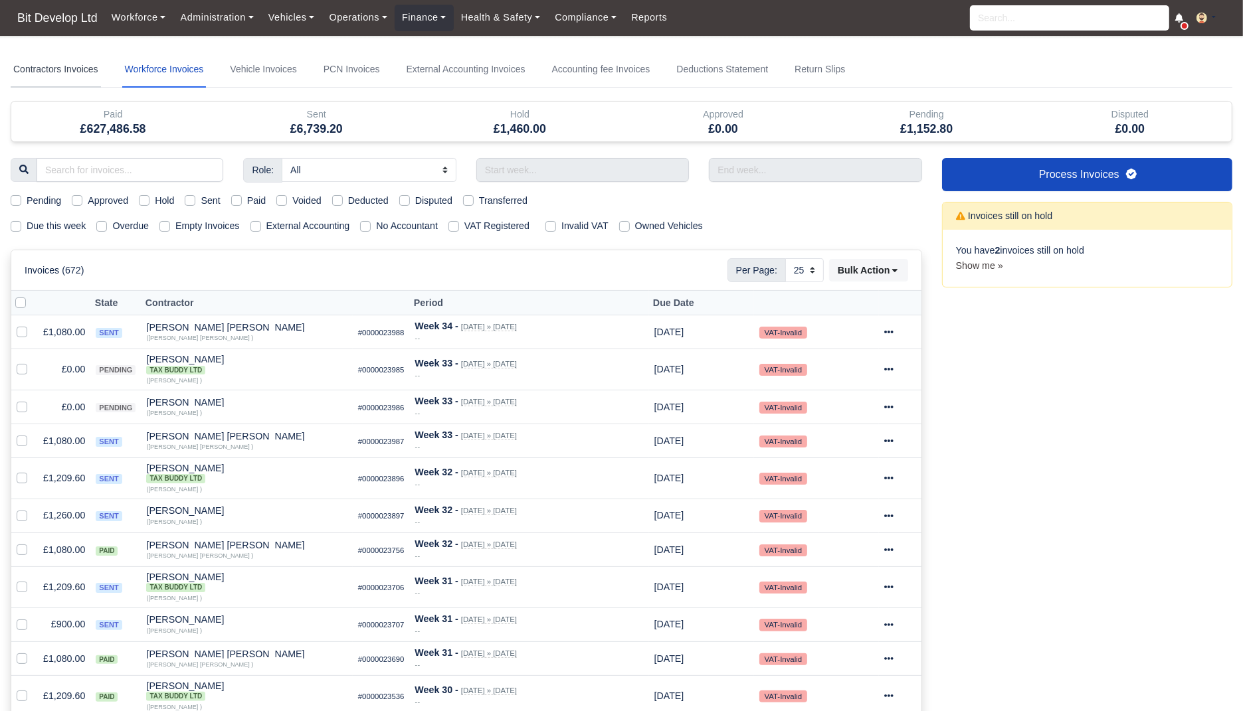
click at [100, 66] on link "Contractors Invoices" at bounding box center [56, 70] width 90 height 36
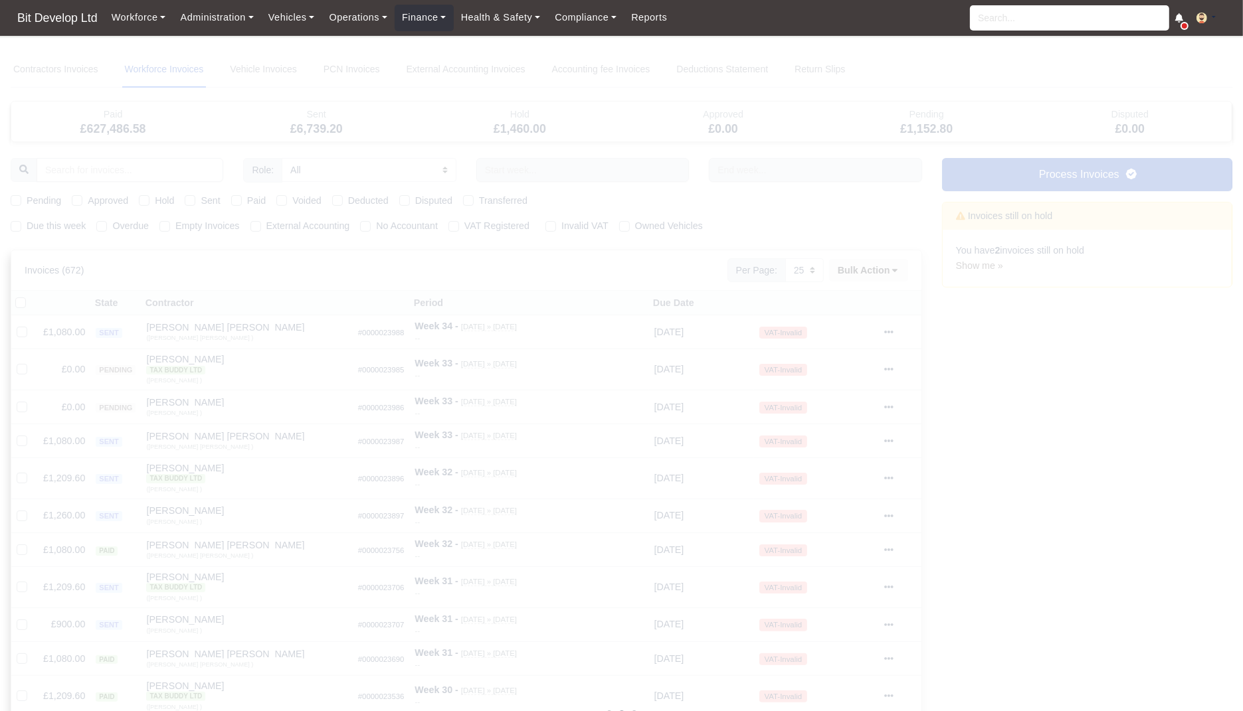
select select
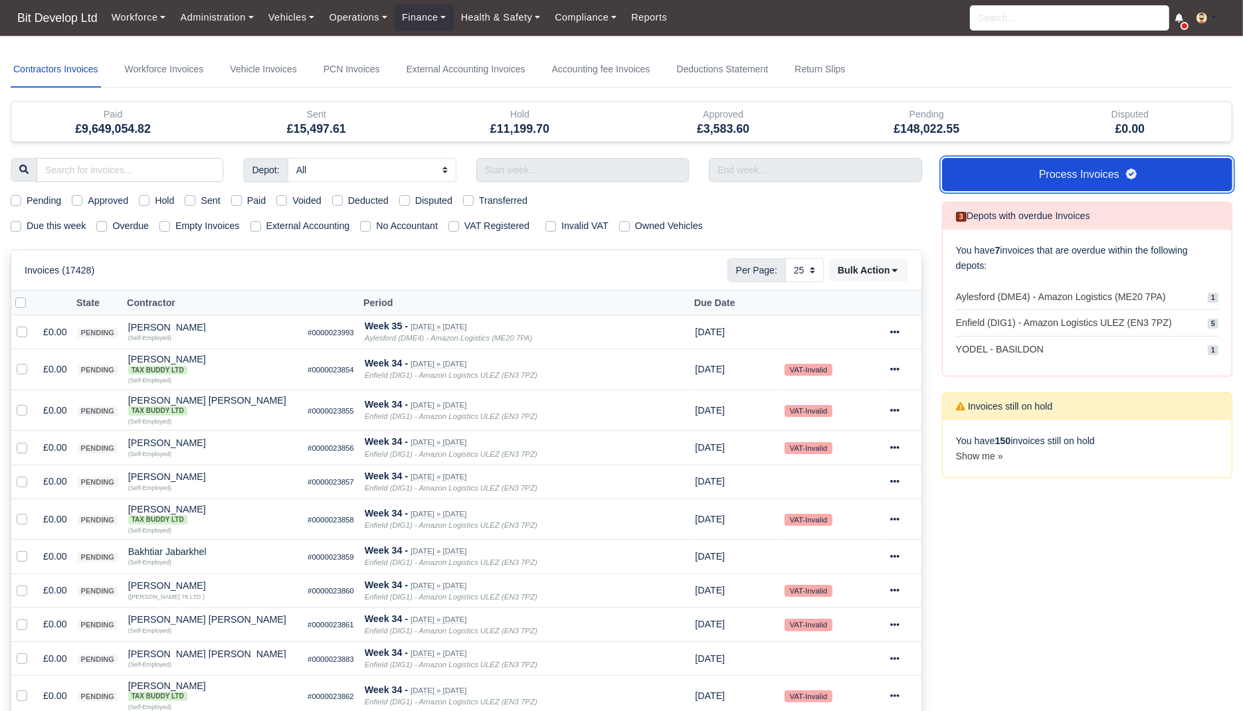
click at [1073, 180] on link "Process Invoices" at bounding box center [1087, 174] width 290 height 33
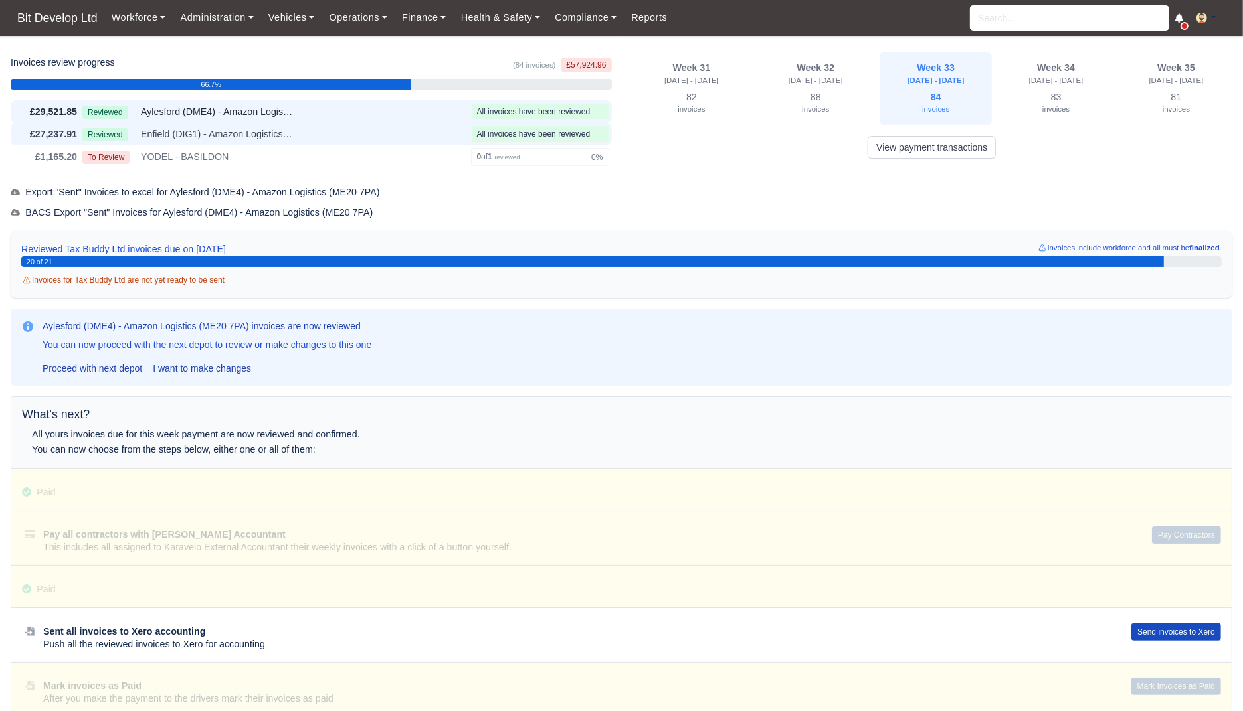
click at [171, 143] on div "£27,237.91 Reviewed Enfield (DIG1) - Amazon Logistics ULEZ (EN3 7PZ) All invoic…" at bounding box center [311, 134] width 601 height 23
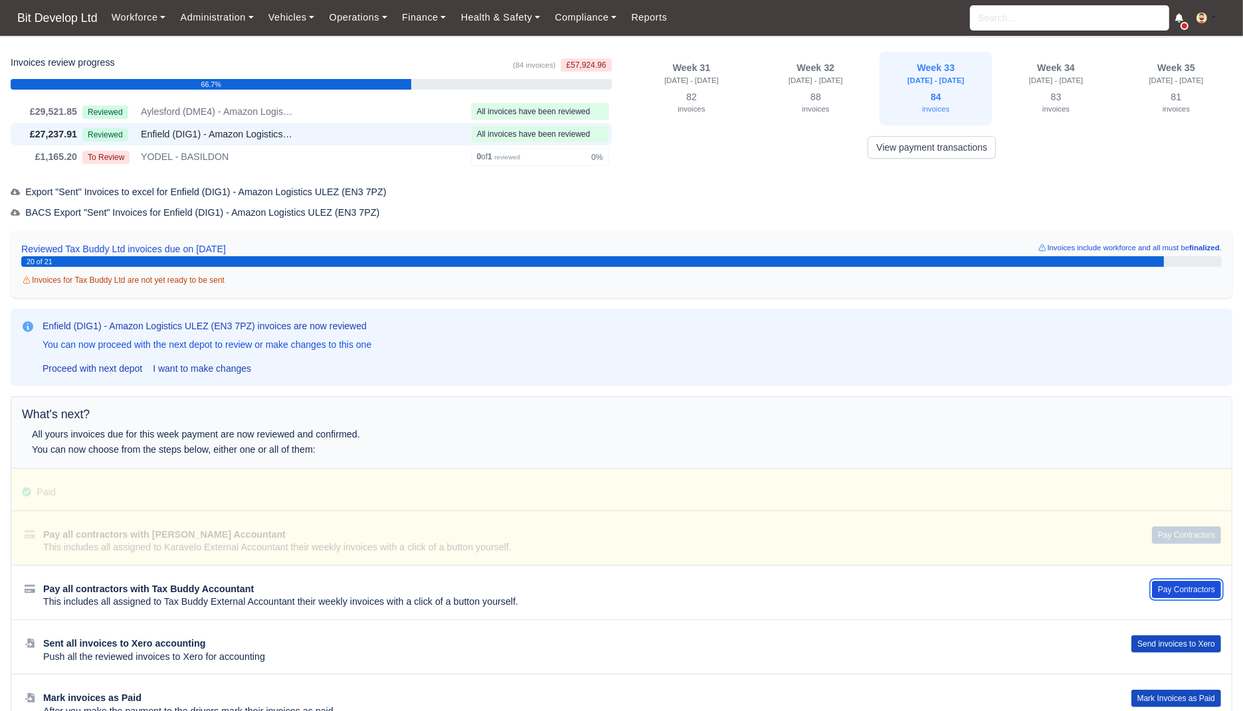
click at [1190, 584] on button "Pay Contractors" at bounding box center [1186, 589] width 69 height 17
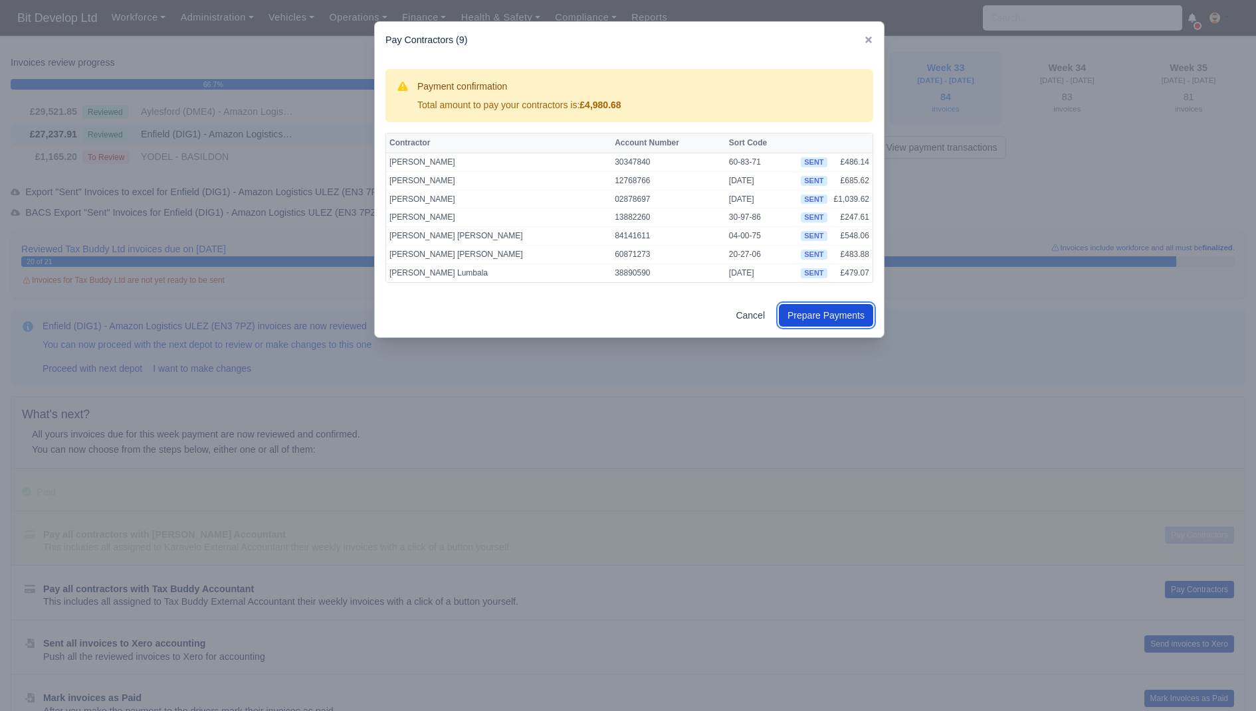
click at [814, 315] on button "Prepare Payments" at bounding box center [826, 315] width 94 height 23
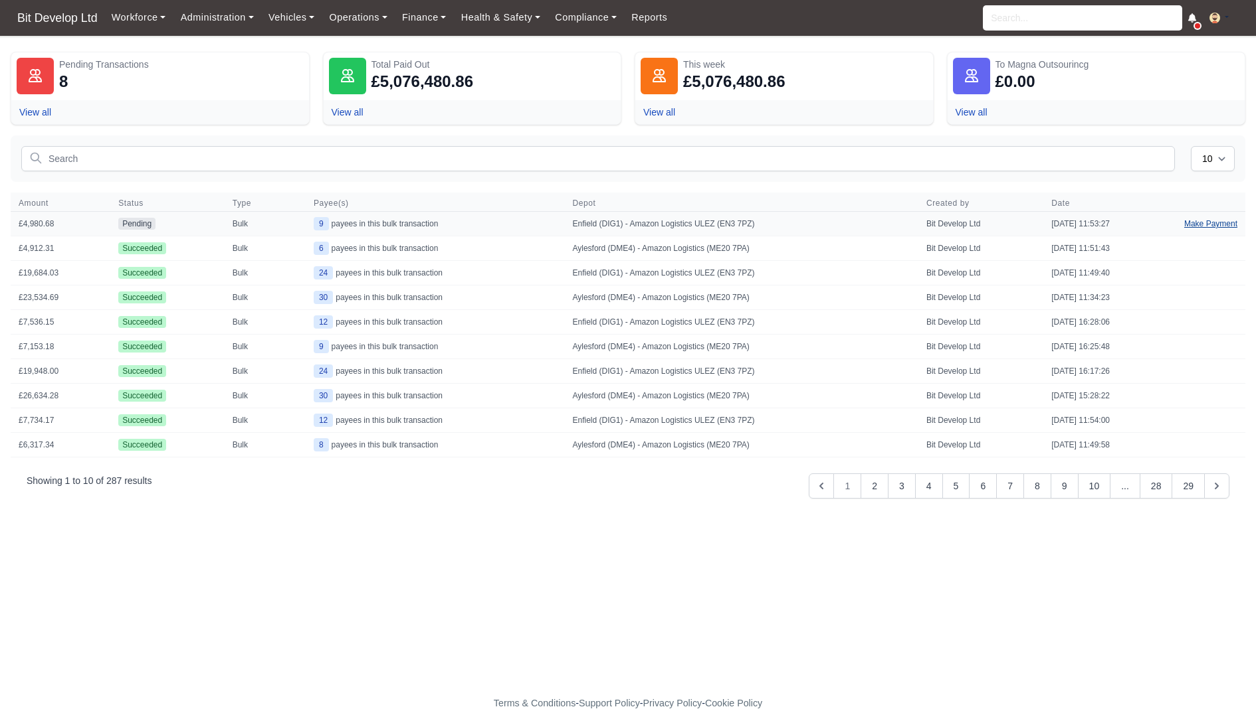
click at [1203, 223] on link "Make Payment" at bounding box center [1210, 224] width 69 height 24
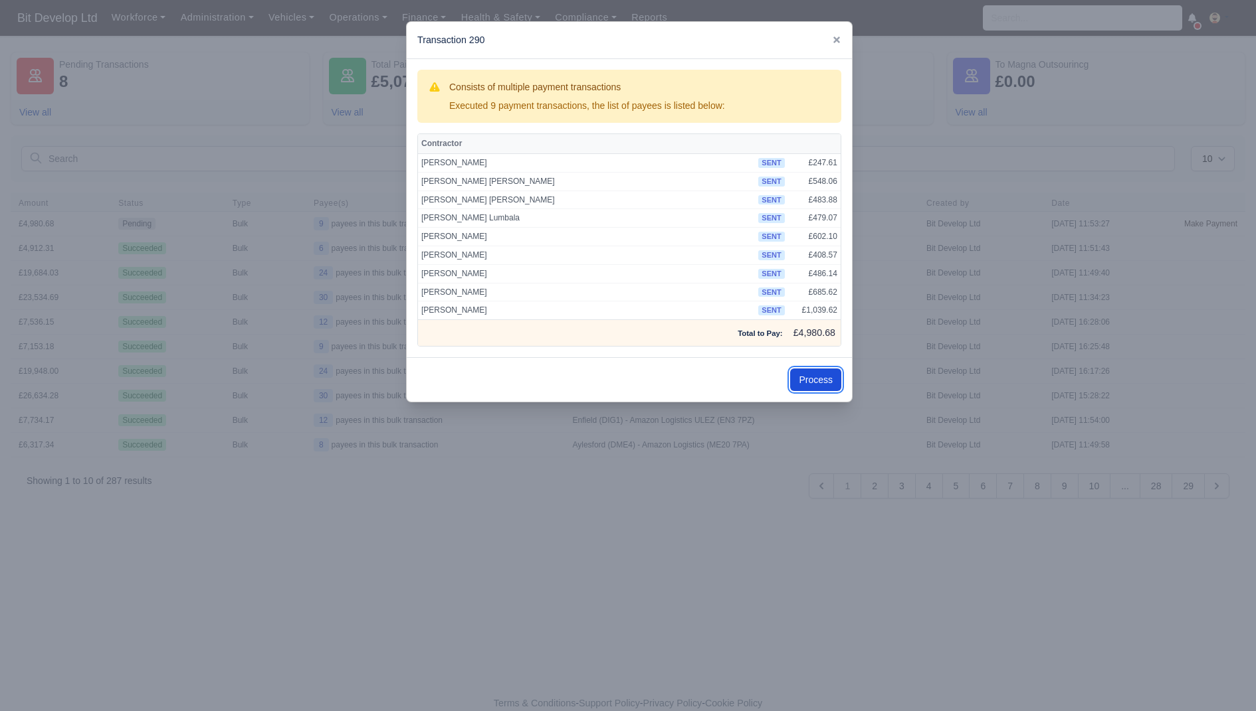
click at [820, 373] on button "Process" at bounding box center [815, 380] width 51 height 23
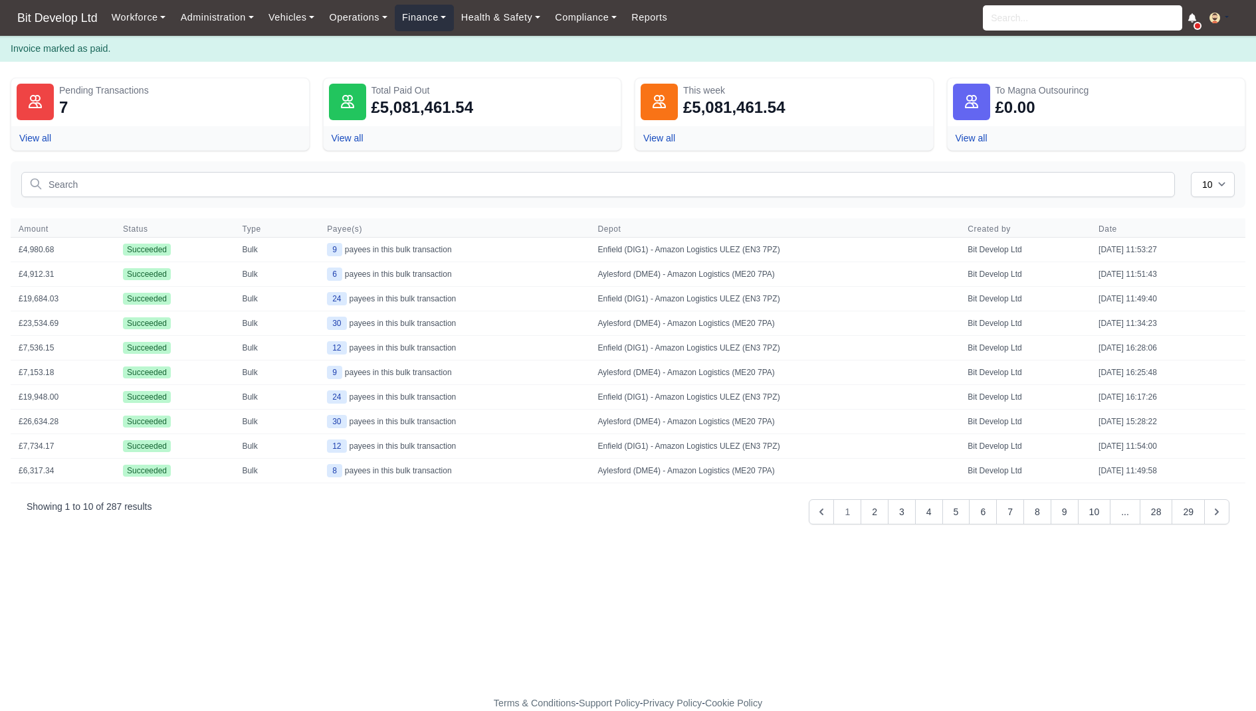
click at [426, 19] on link "Finance" at bounding box center [424, 18] width 59 height 26
click at [428, 48] on link "Invoices" at bounding box center [455, 47] width 108 height 28
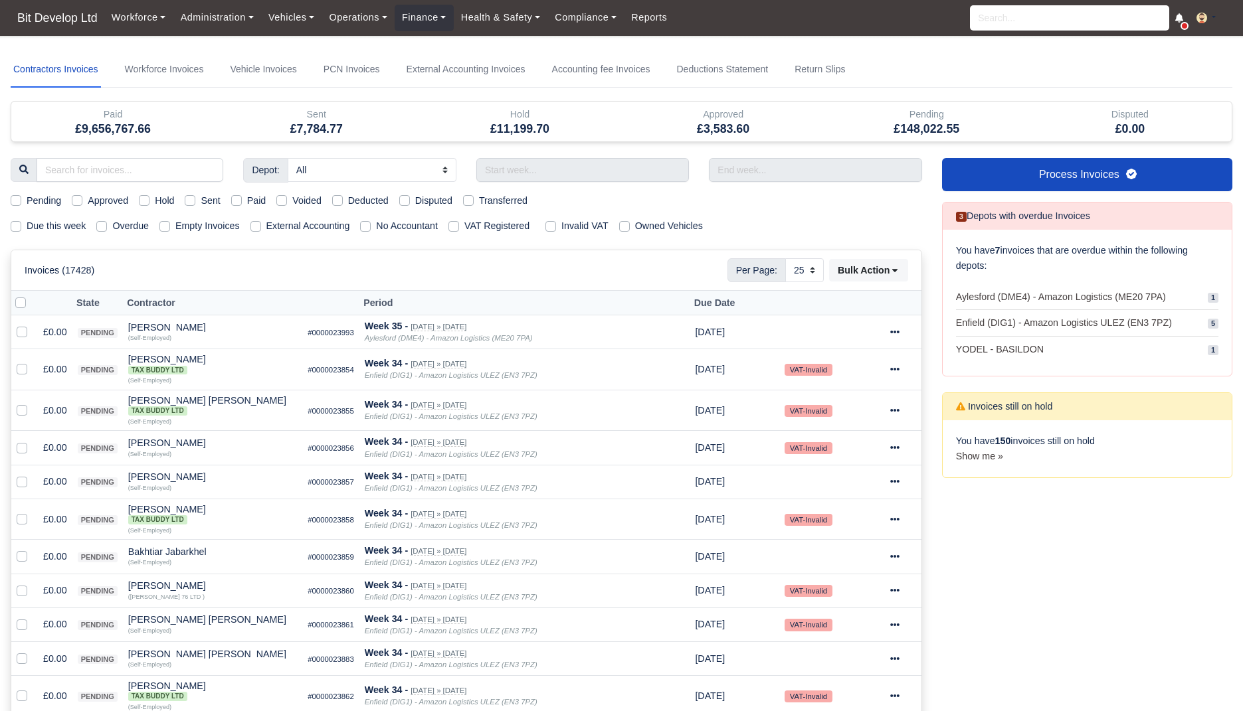
select select "25"
click at [70, 221] on label "Due this week" at bounding box center [56, 226] width 59 height 15
click at [21, 221] on input "Due this week" at bounding box center [16, 224] width 11 height 11
checkbox input "true"
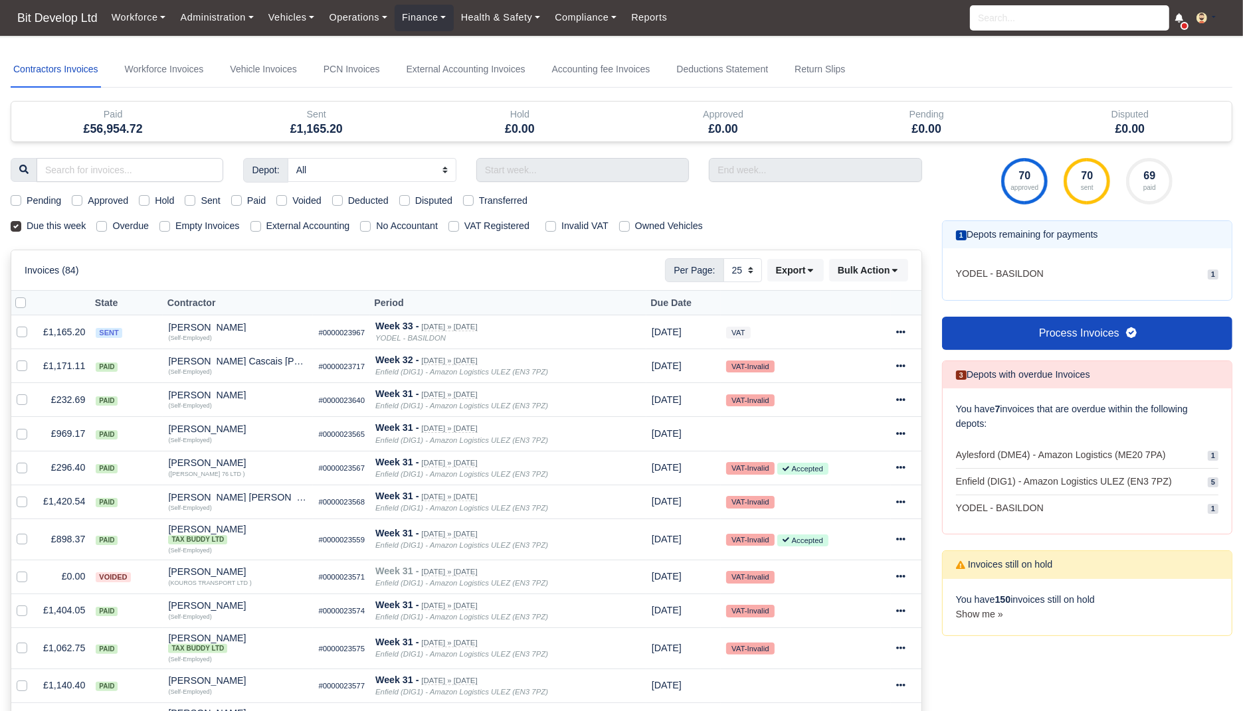
click at [215, 201] on label "Sent" at bounding box center [210, 200] width 19 height 15
click at [195, 201] on input "Sent" at bounding box center [190, 198] width 11 height 11
checkbox input "true"
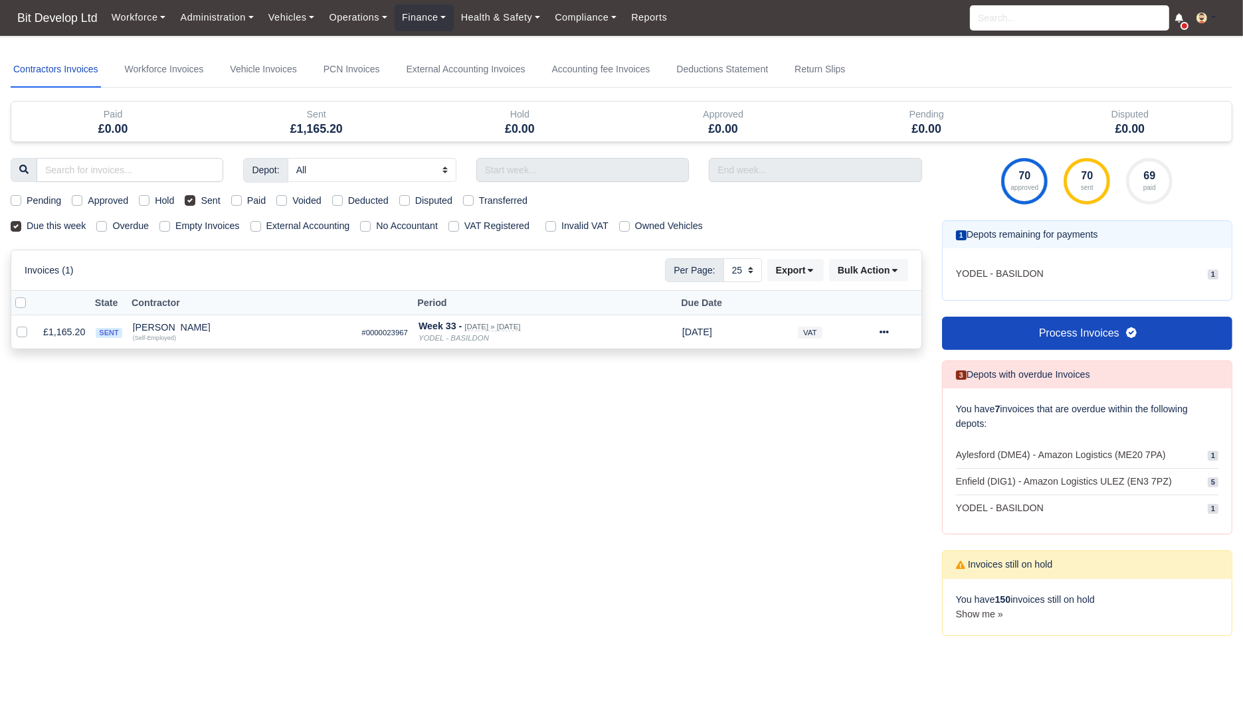
click at [215, 201] on label "Sent" at bounding box center [210, 200] width 19 height 15
click at [195, 201] on input "Sent" at bounding box center [190, 198] width 11 height 11
checkbox input "false"
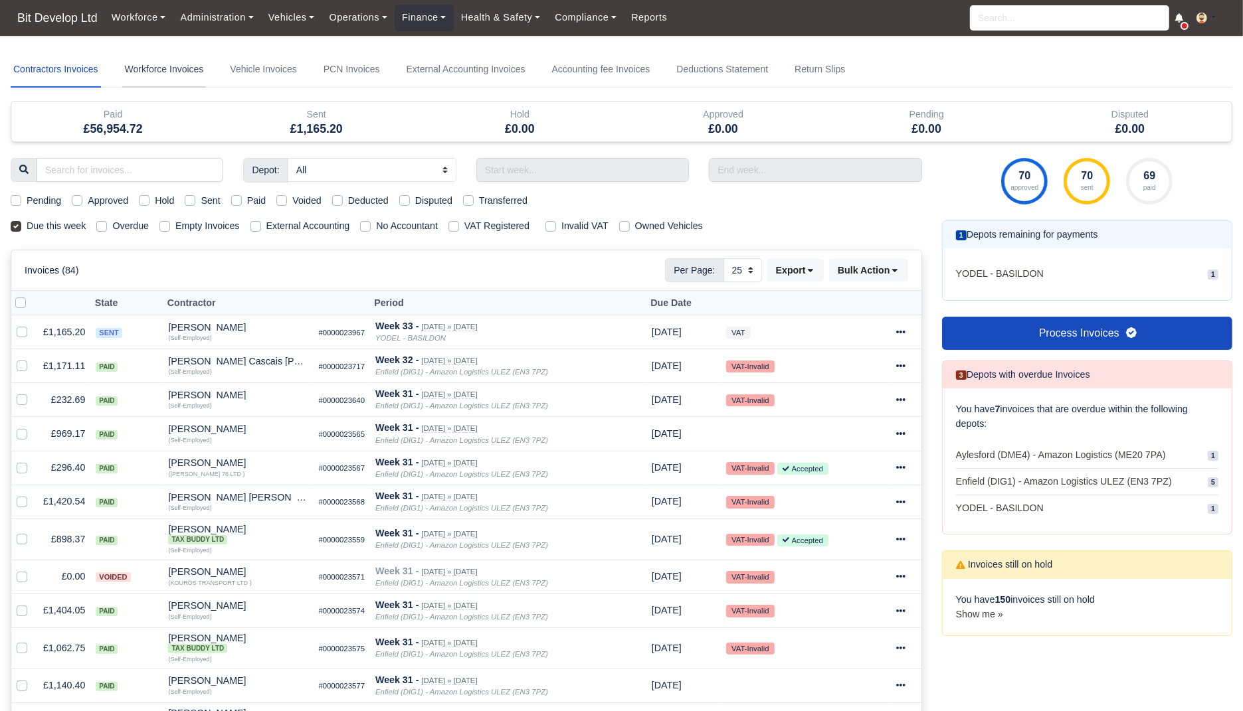
click at [187, 85] on link "Workforce Invoices" at bounding box center [164, 70] width 84 height 36
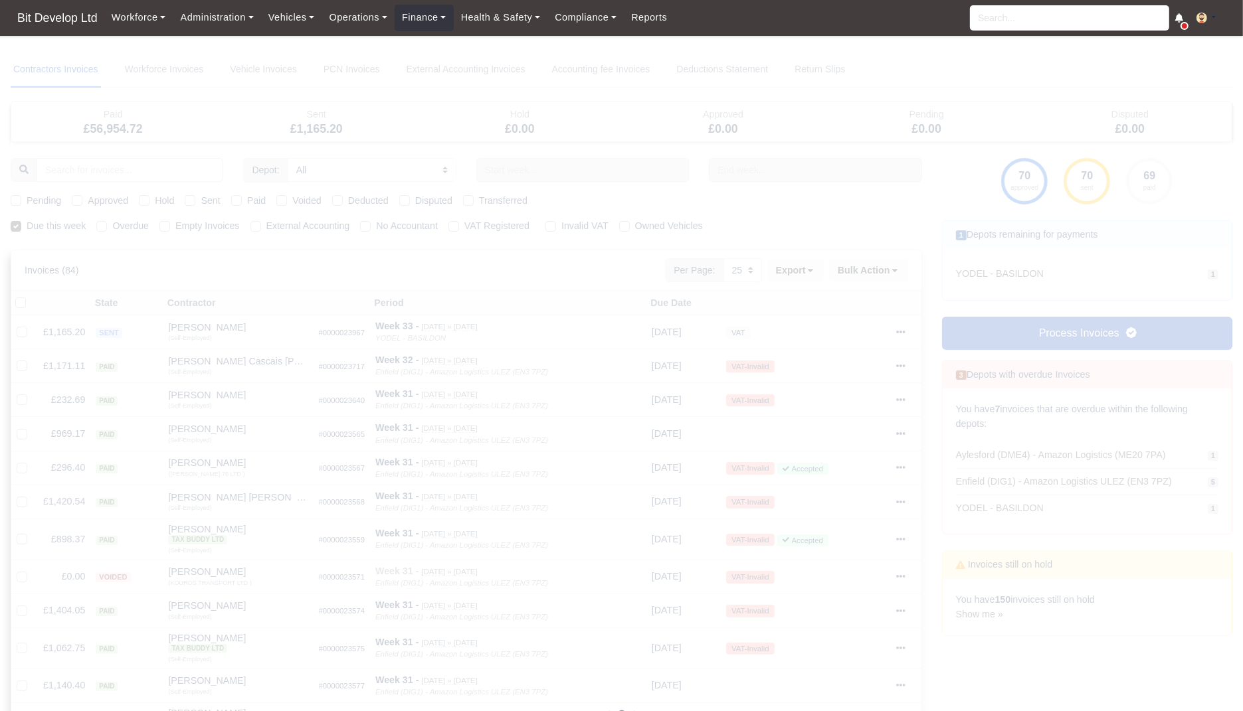
select select
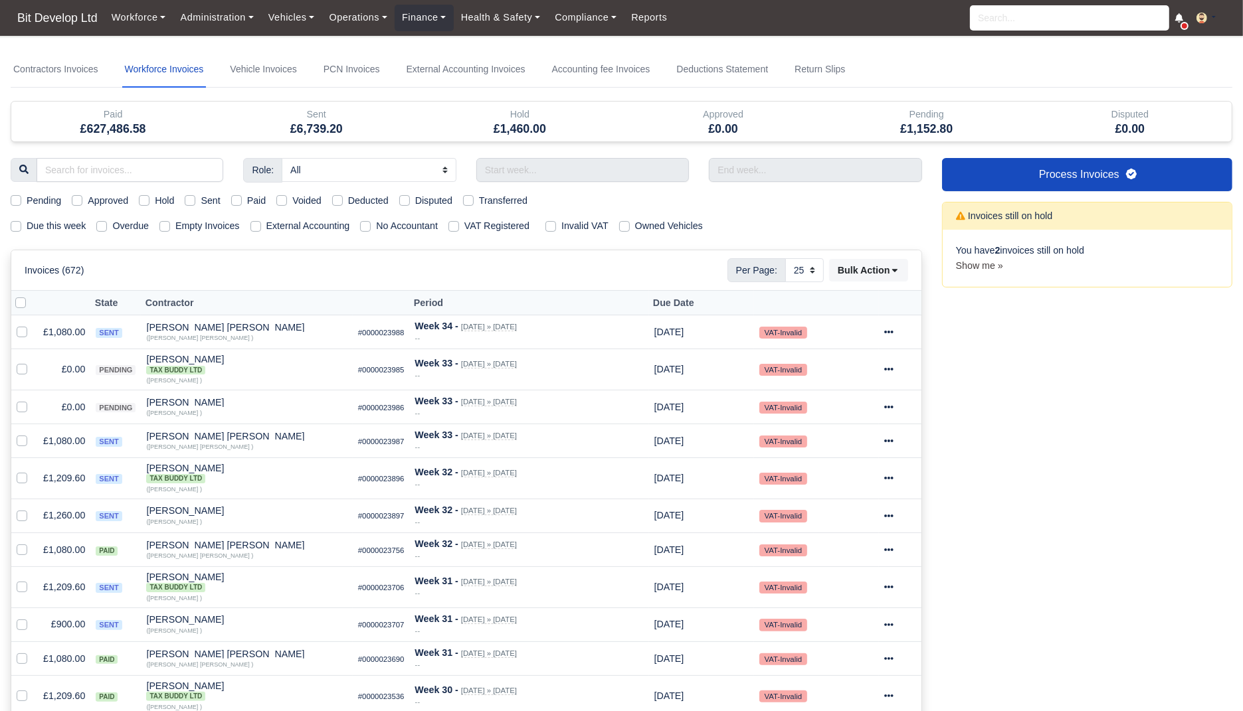
click at [80, 230] on label "Due this week" at bounding box center [56, 226] width 59 height 15
click at [21, 229] on input "Due this week" at bounding box center [16, 224] width 11 height 11
checkbox input "true"
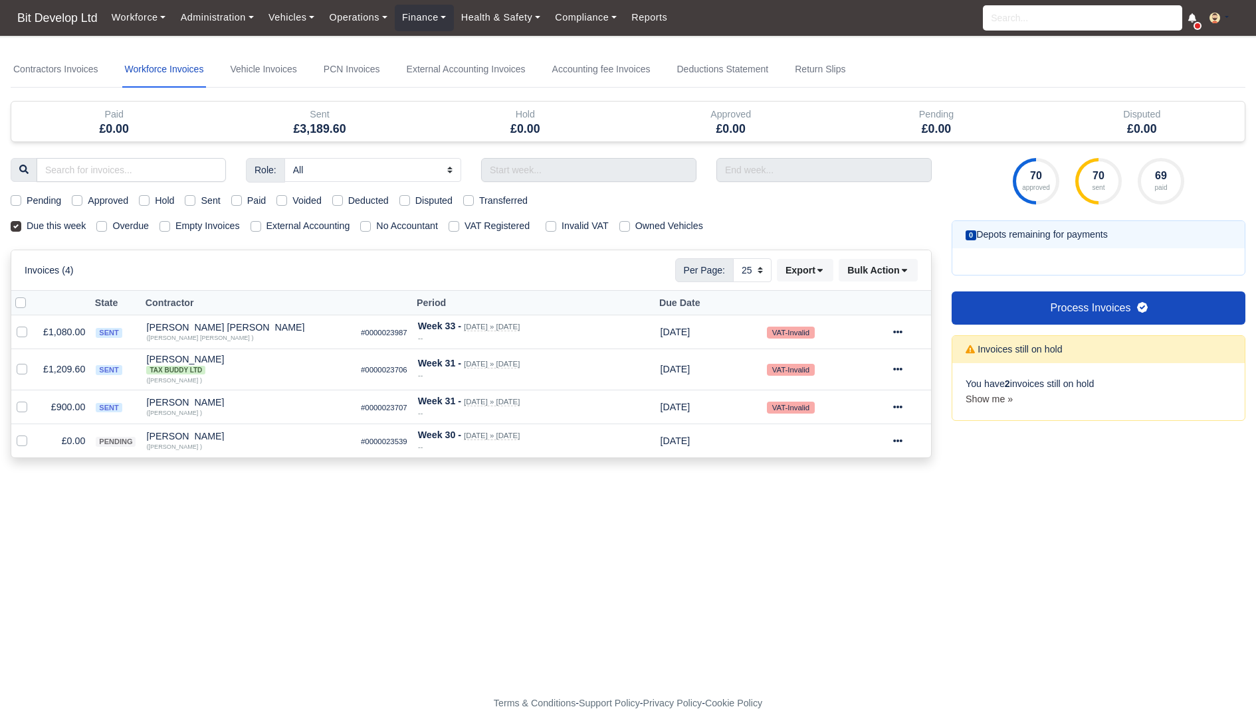
click at [214, 198] on label "Sent" at bounding box center [210, 200] width 19 height 15
click at [195, 198] on input "Sent" at bounding box center [190, 198] width 11 height 11
checkbox input "true"
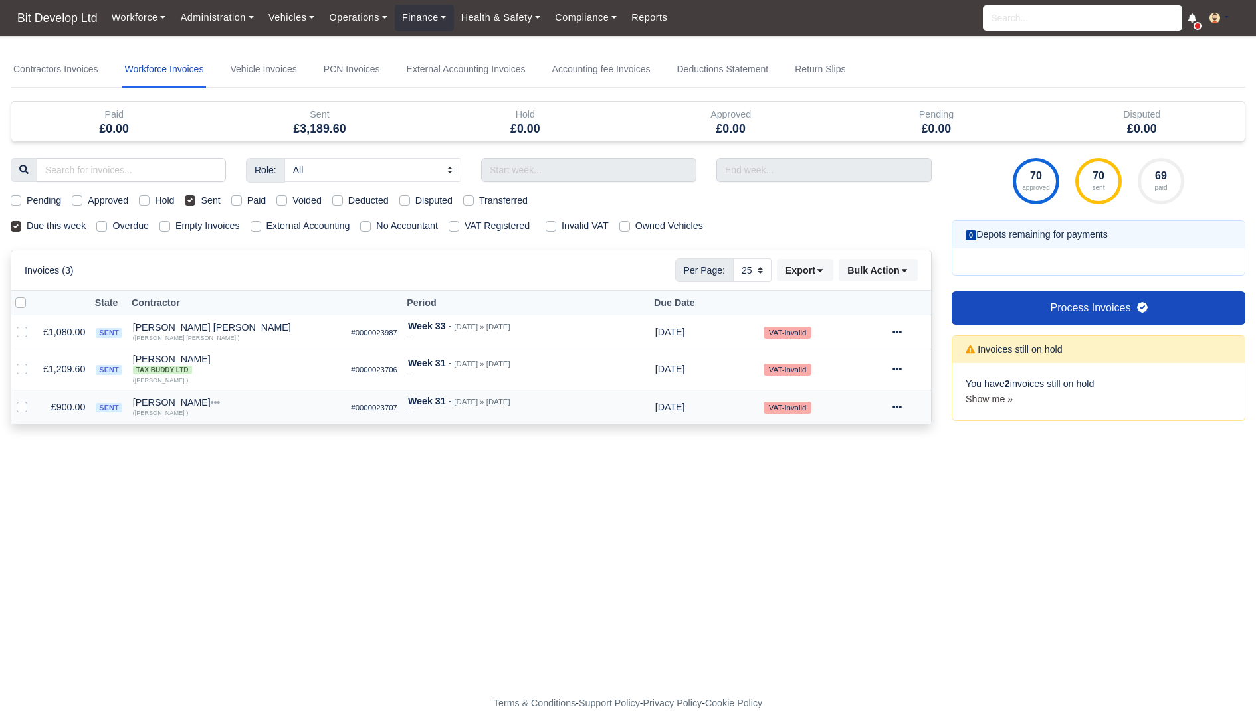
click at [70, 404] on td "£900.00" at bounding box center [64, 407] width 52 height 34
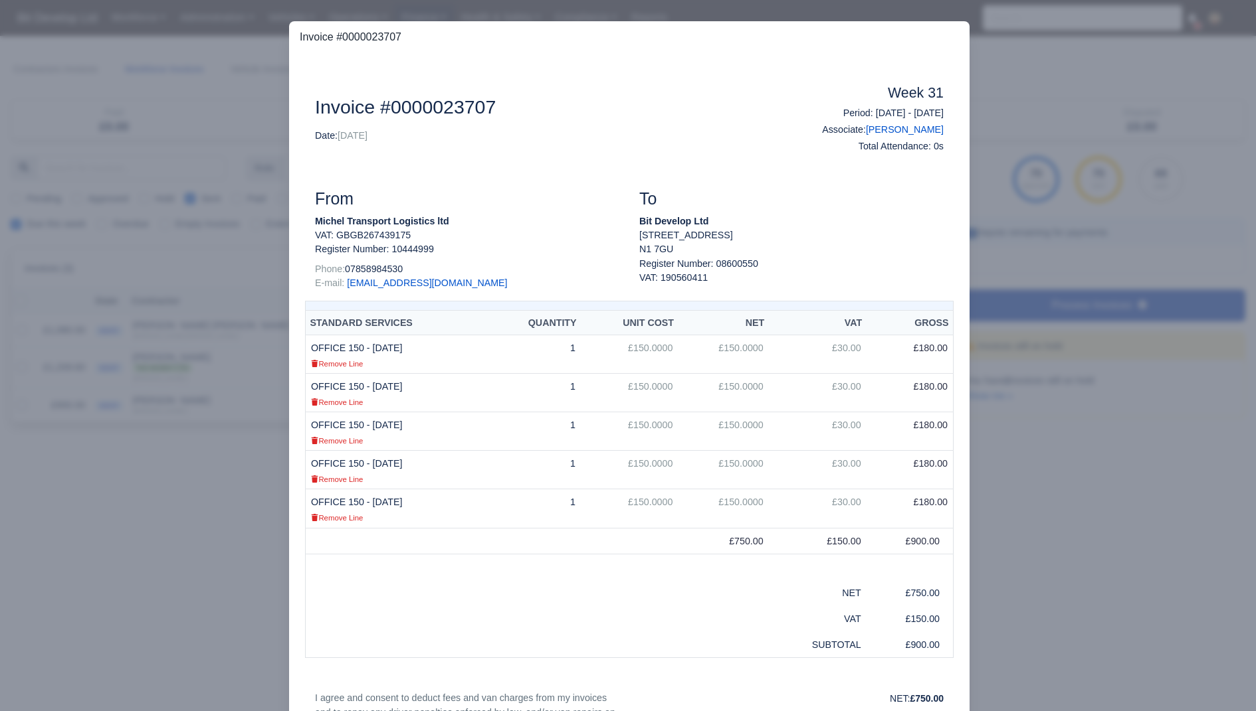
scroll to position [284, 0]
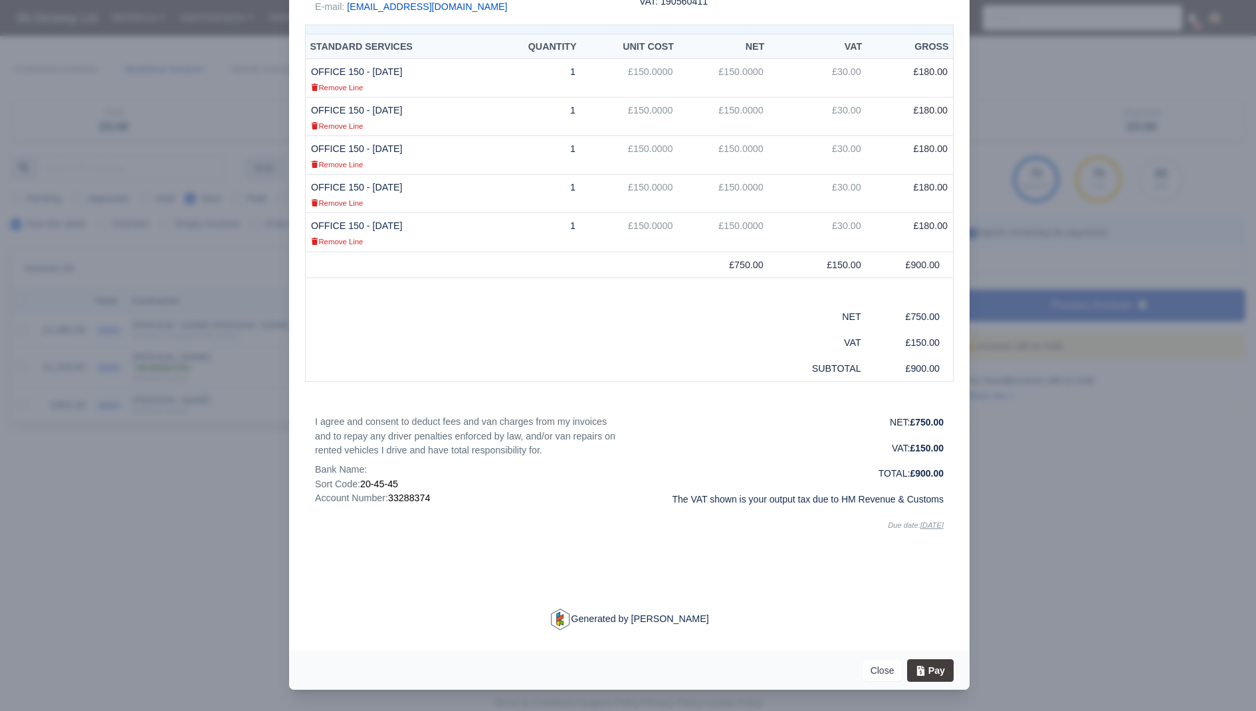
click at [119, 602] on div at bounding box center [628, 355] width 1256 height 711
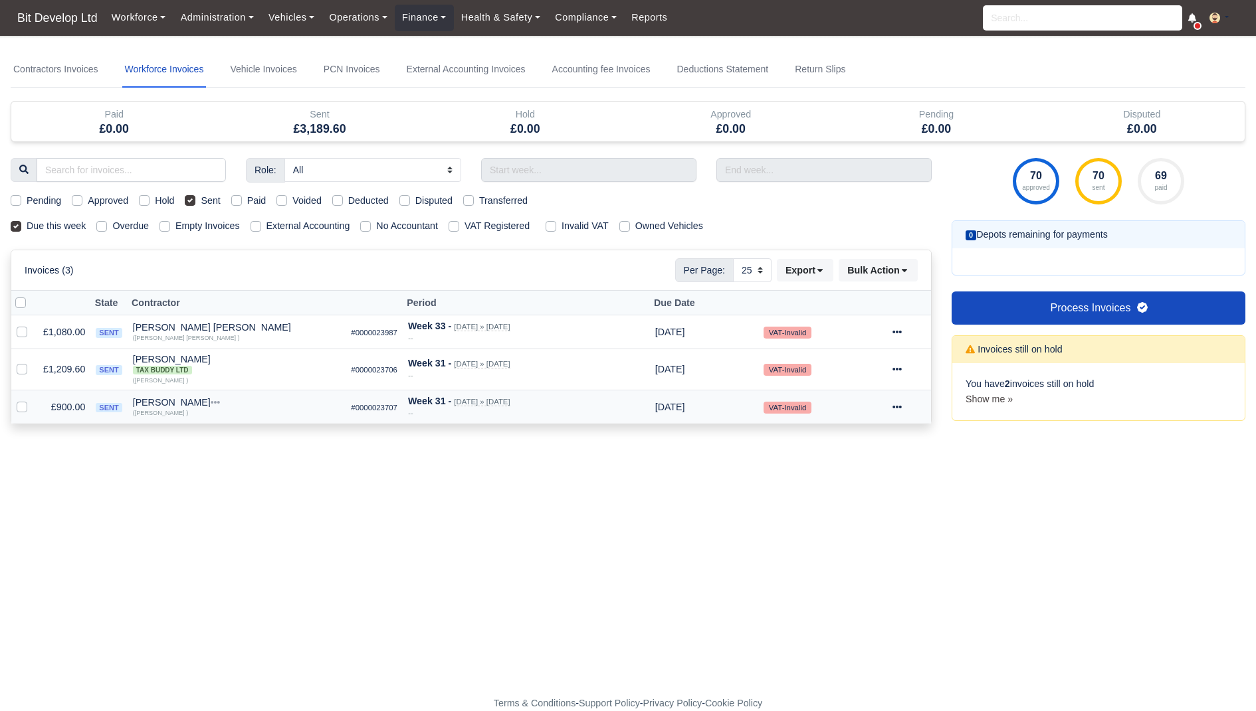
click at [33, 400] on label at bounding box center [33, 400] width 0 height 0
click at [21, 407] on input "checkbox" at bounding box center [22, 405] width 11 height 11
checkbox input "true"
click at [29, 365] on div at bounding box center [25, 369] width 16 height 15
click at [33, 362] on label at bounding box center [33, 362] width 0 height 0
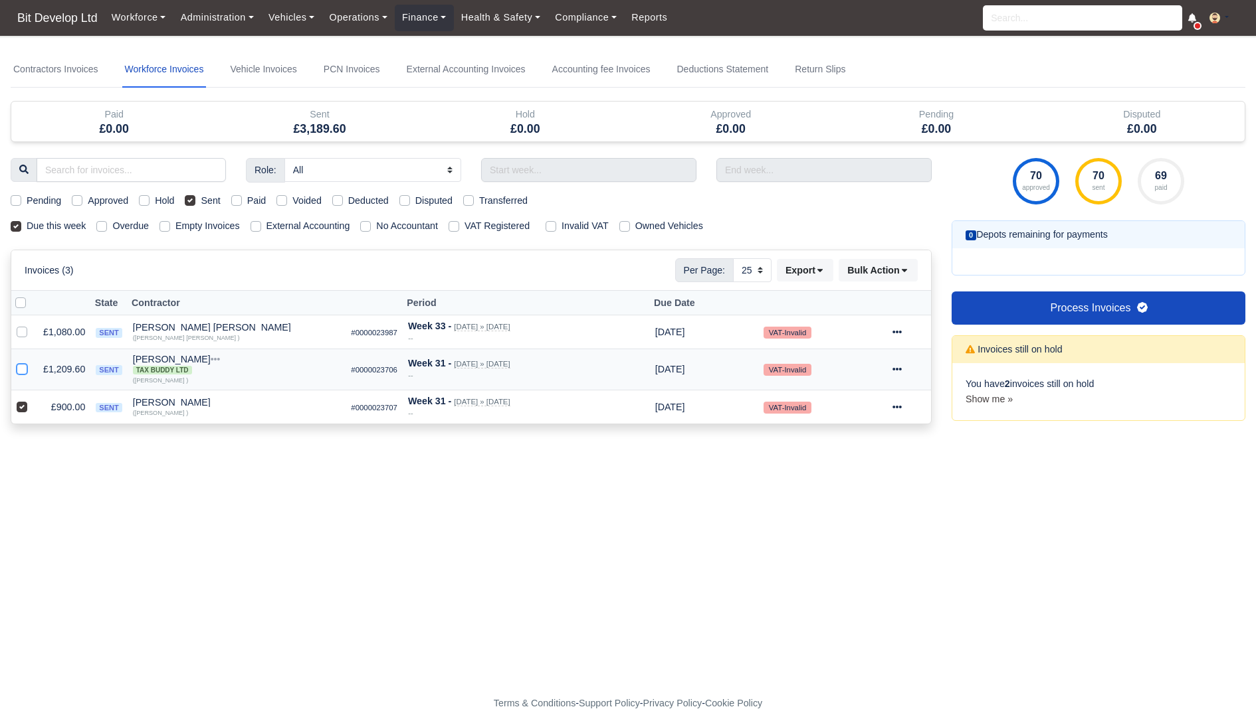
click at [22, 365] on input "checkbox" at bounding box center [22, 367] width 11 height 11
checkbox input "true"
click at [69, 365] on td "£1,209.60" at bounding box center [64, 369] width 52 height 41
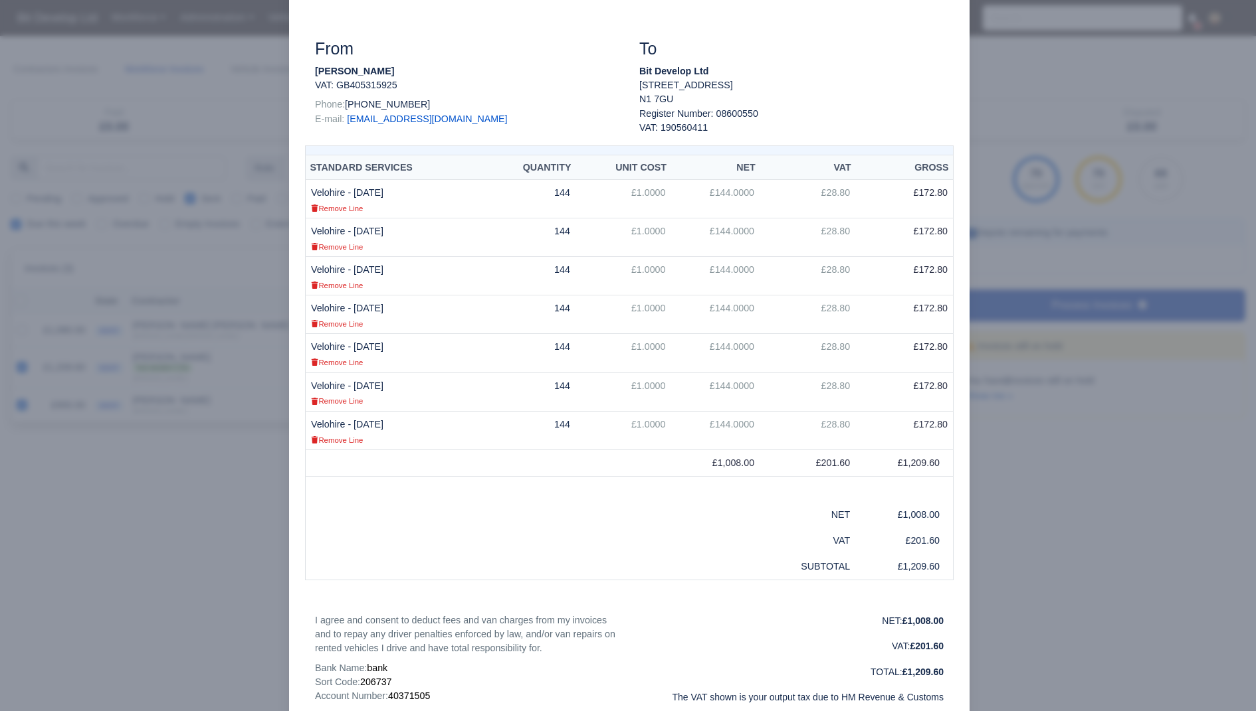
scroll to position [153, 0]
click at [171, 563] on div at bounding box center [628, 355] width 1256 height 711
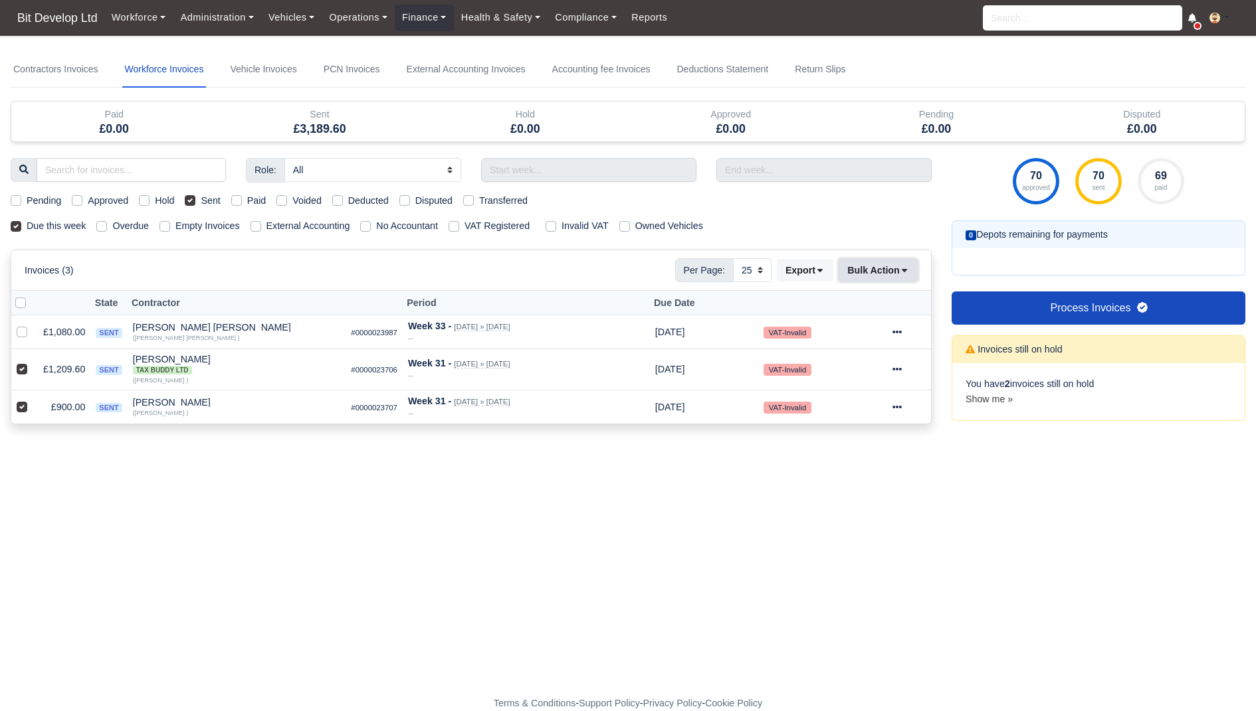
click at [906, 266] on icon at bounding box center [903, 270] width 9 height 9
click at [840, 391] on div "Pay" at bounding box center [859, 396] width 118 height 21
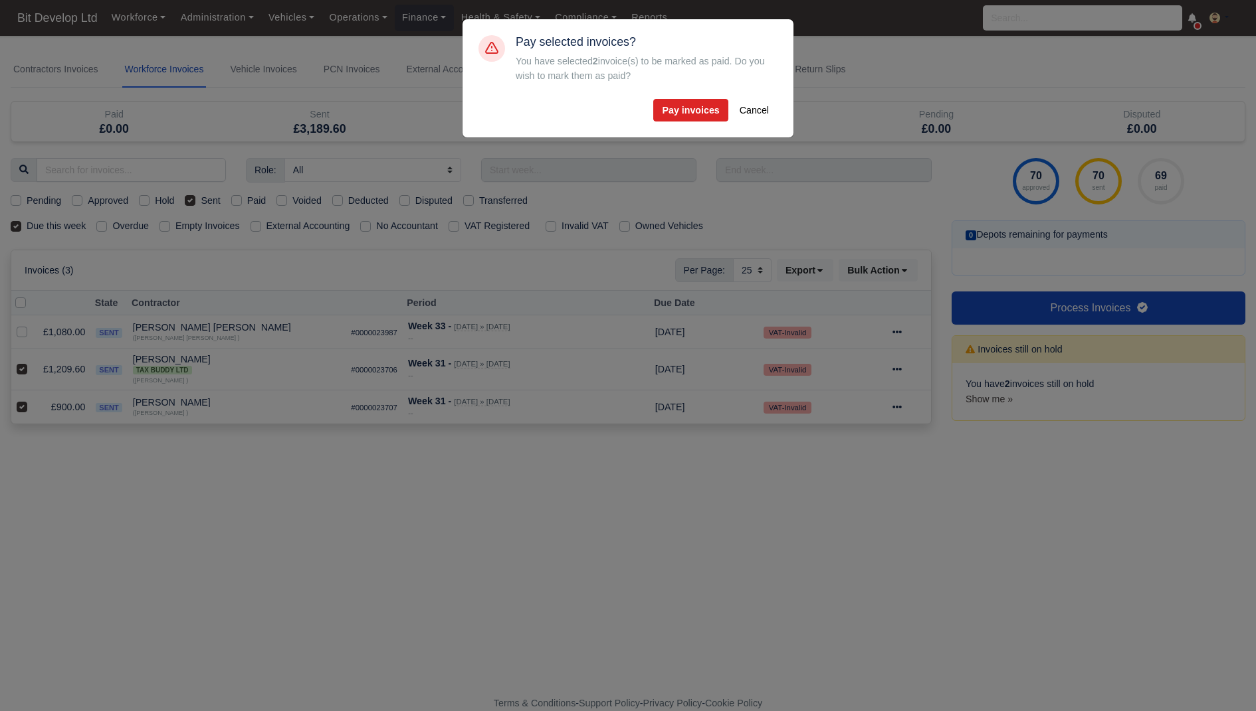
click at [706, 122] on div "Pay selected invoices? You have selected 2 invoice(s) to be marked as paid. Do …" at bounding box center [628, 78] width 310 height 97
click at [700, 114] on button "Pay invoices" at bounding box center [690, 110] width 74 height 23
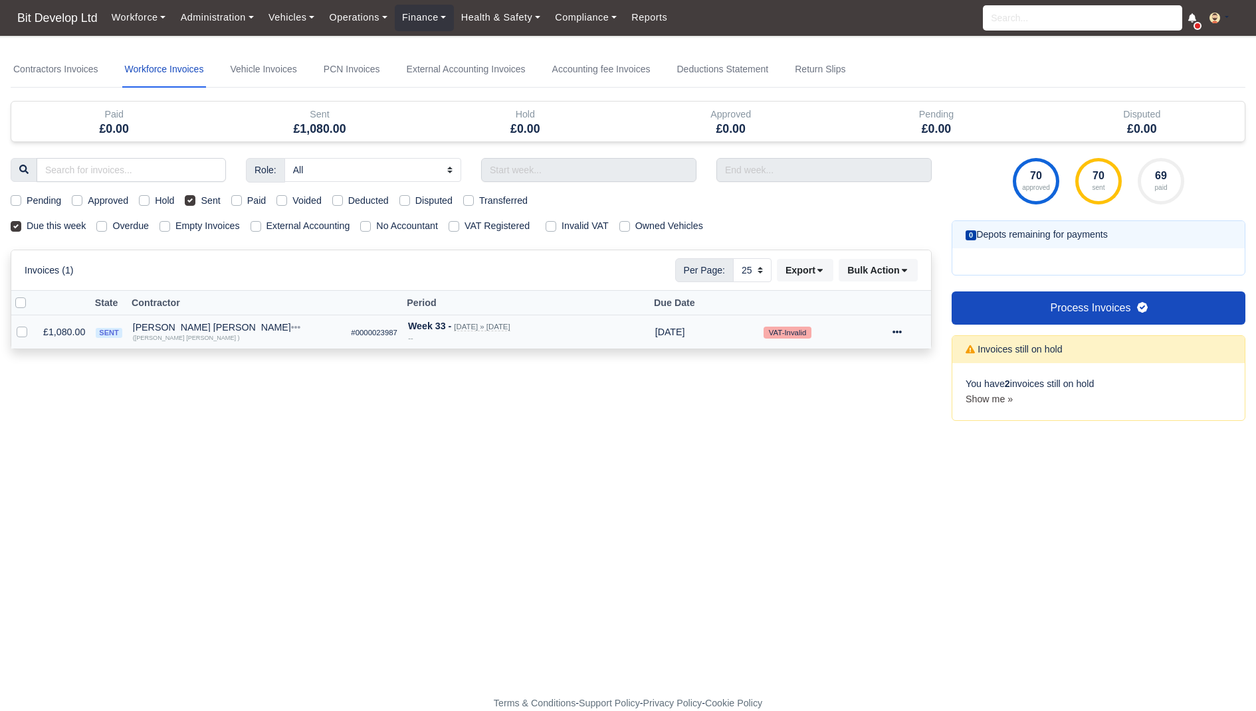
click at [905, 335] on div at bounding box center [908, 332] width 33 height 15
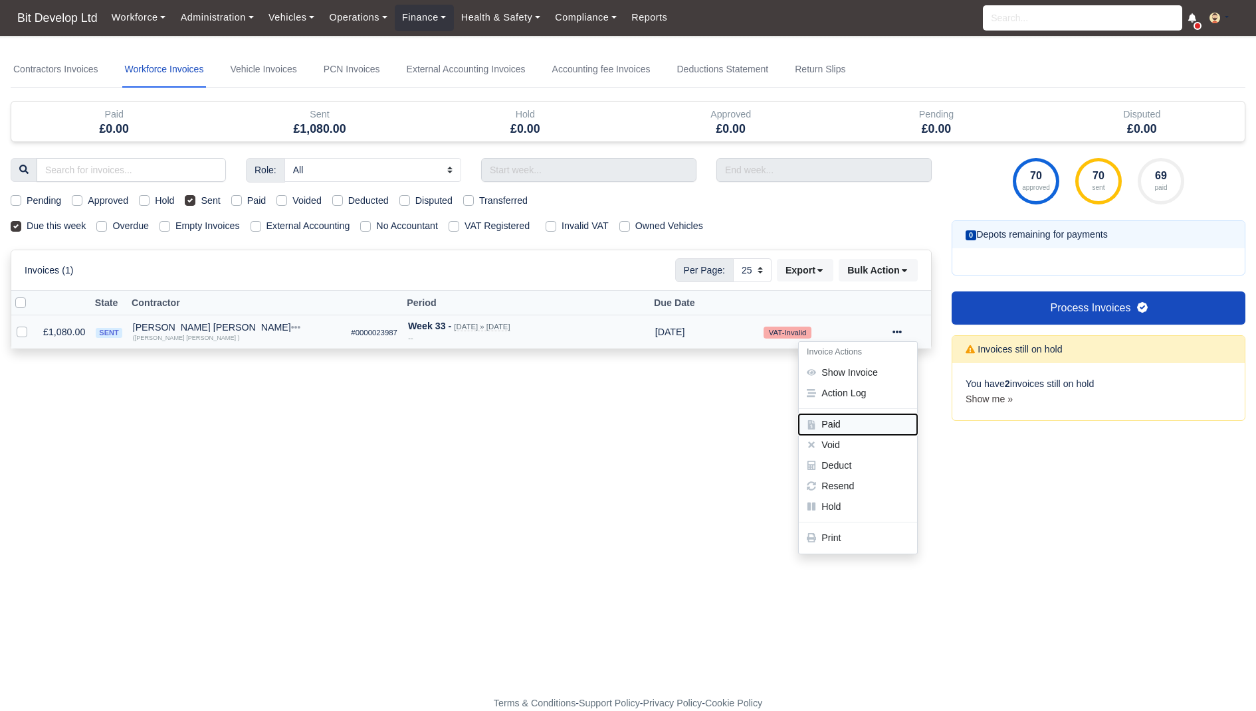
click at [848, 424] on button "Paid" at bounding box center [858, 425] width 118 height 21
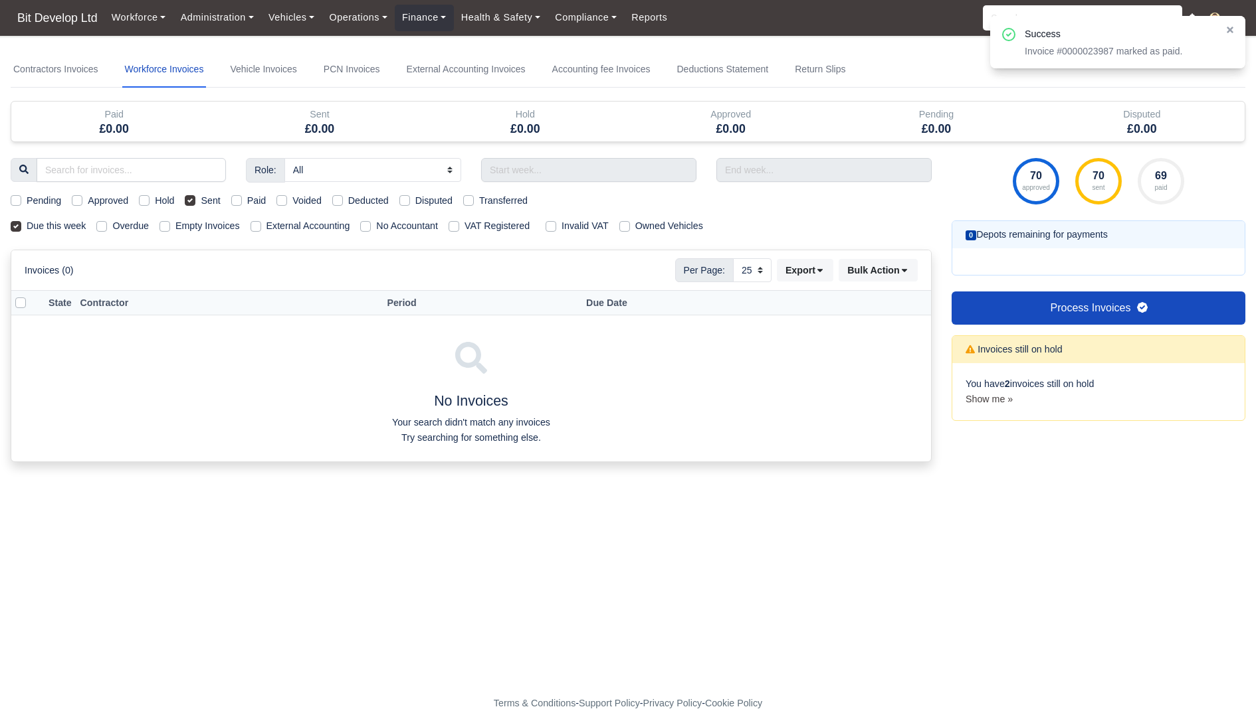
click at [72, 47] on body "Bit Develop Ltd Workforce Manpower Expiring Documents Leave Requests Daily Atte…" at bounding box center [628, 355] width 1256 height 711
click at [72, 60] on link "Contractors Invoices" at bounding box center [56, 70] width 90 height 36
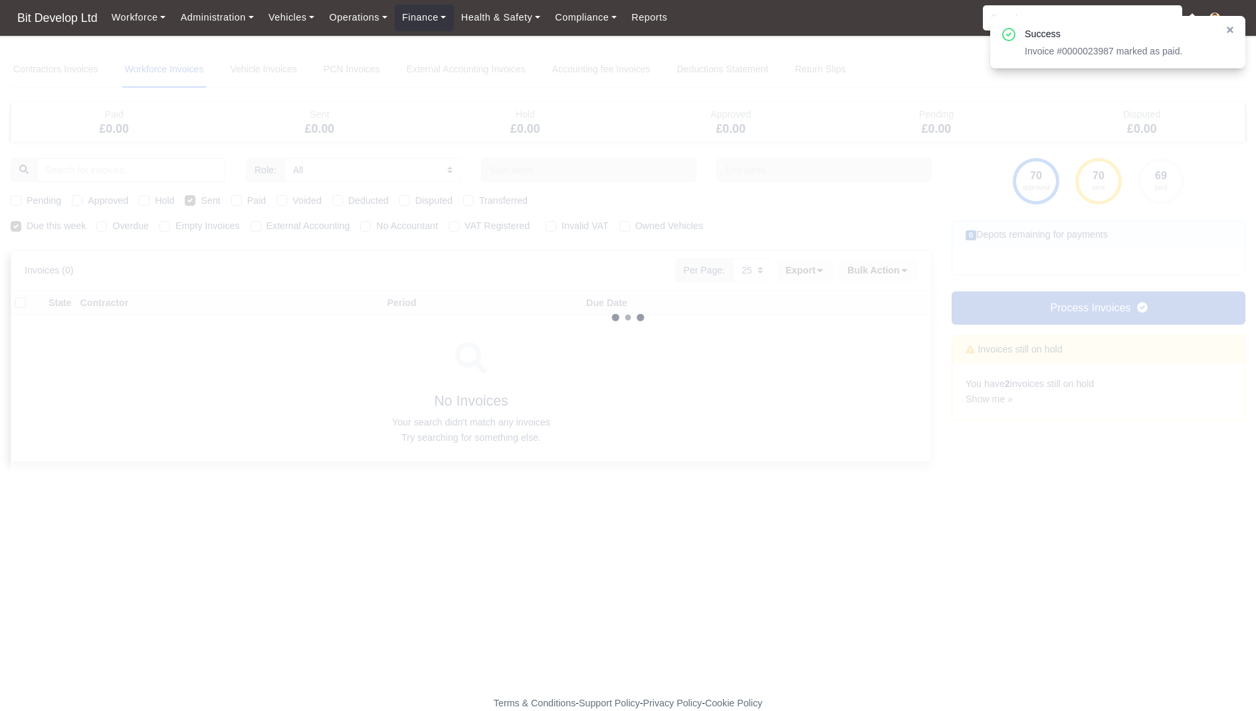
select select
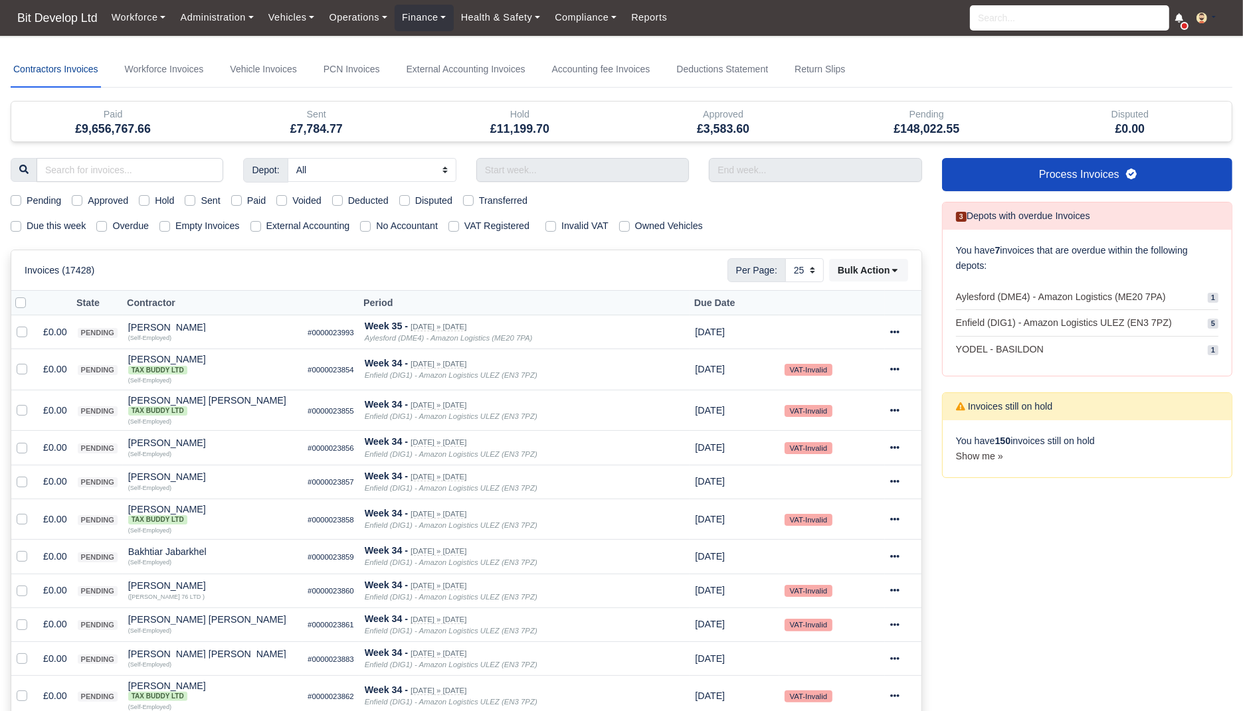
click at [77, 79] on link "Contractors Invoices" at bounding box center [56, 70] width 90 height 36
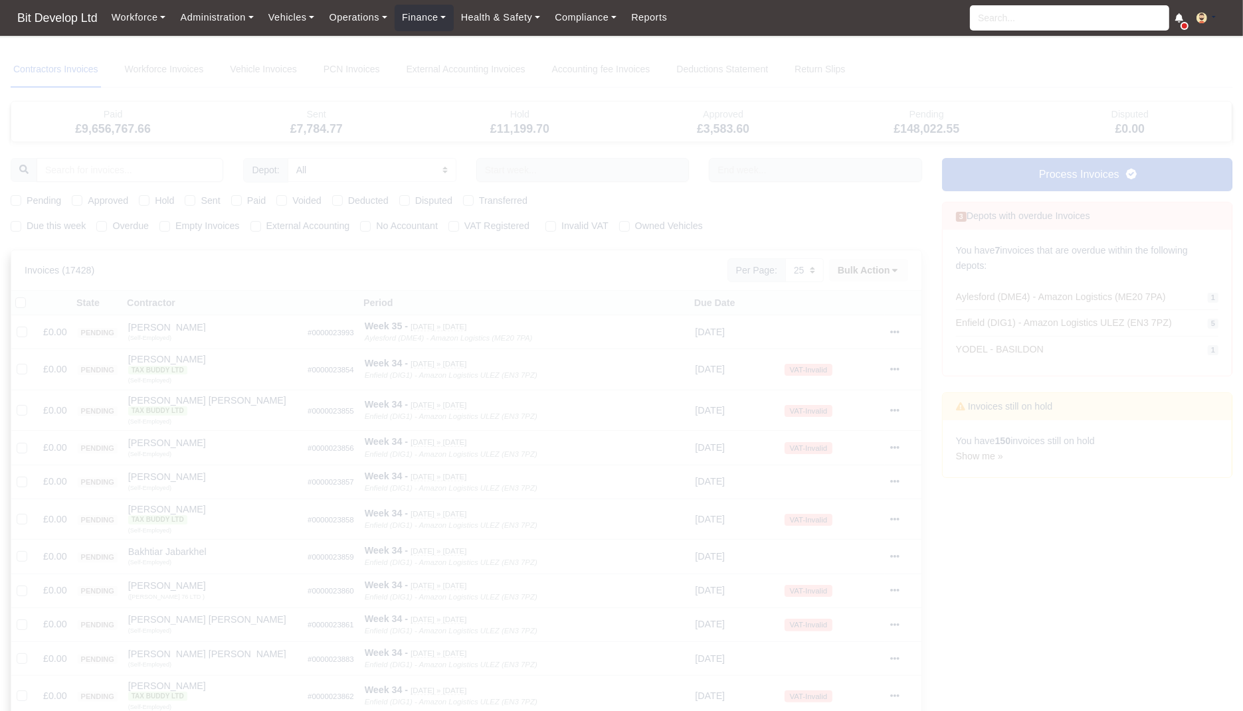
click at [52, 224] on div at bounding box center [622, 721] width 1222 height 1339
click at [62, 227] on div at bounding box center [622, 721] width 1222 height 1339
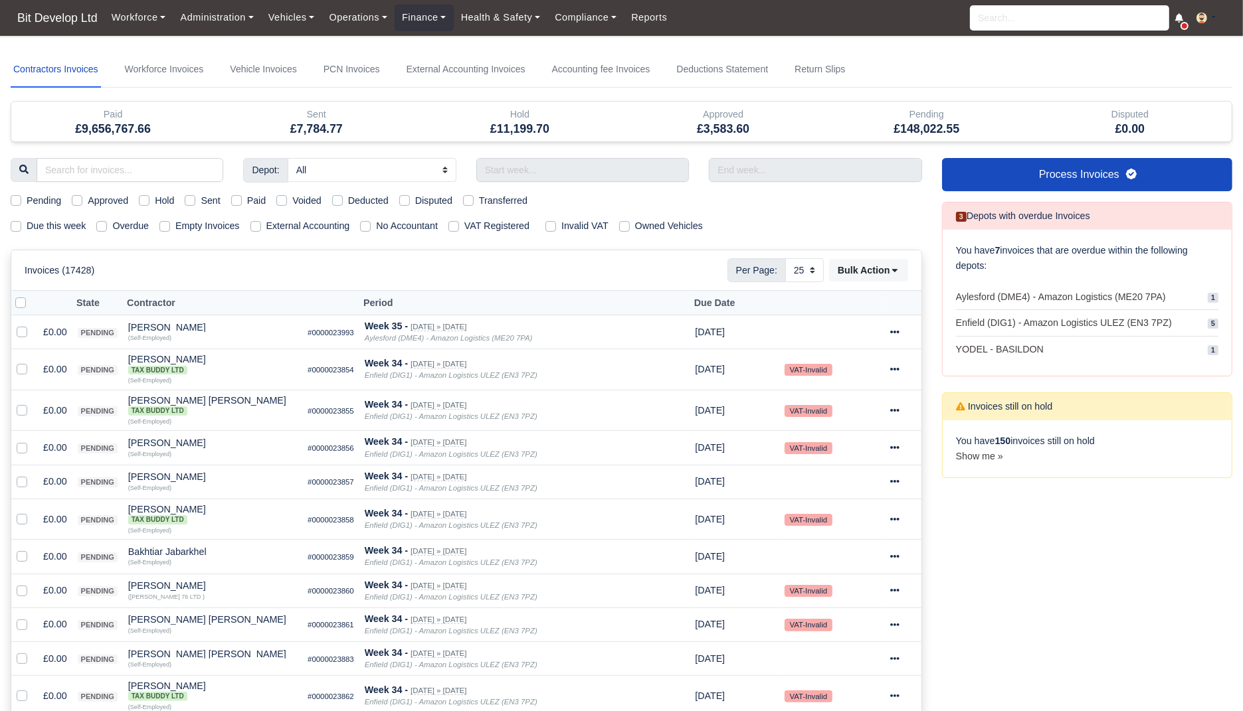
click at [62, 227] on label "Due this week" at bounding box center [56, 226] width 59 height 15
click at [21, 227] on input "Due this week" at bounding box center [16, 224] width 11 height 11
checkbox input "true"
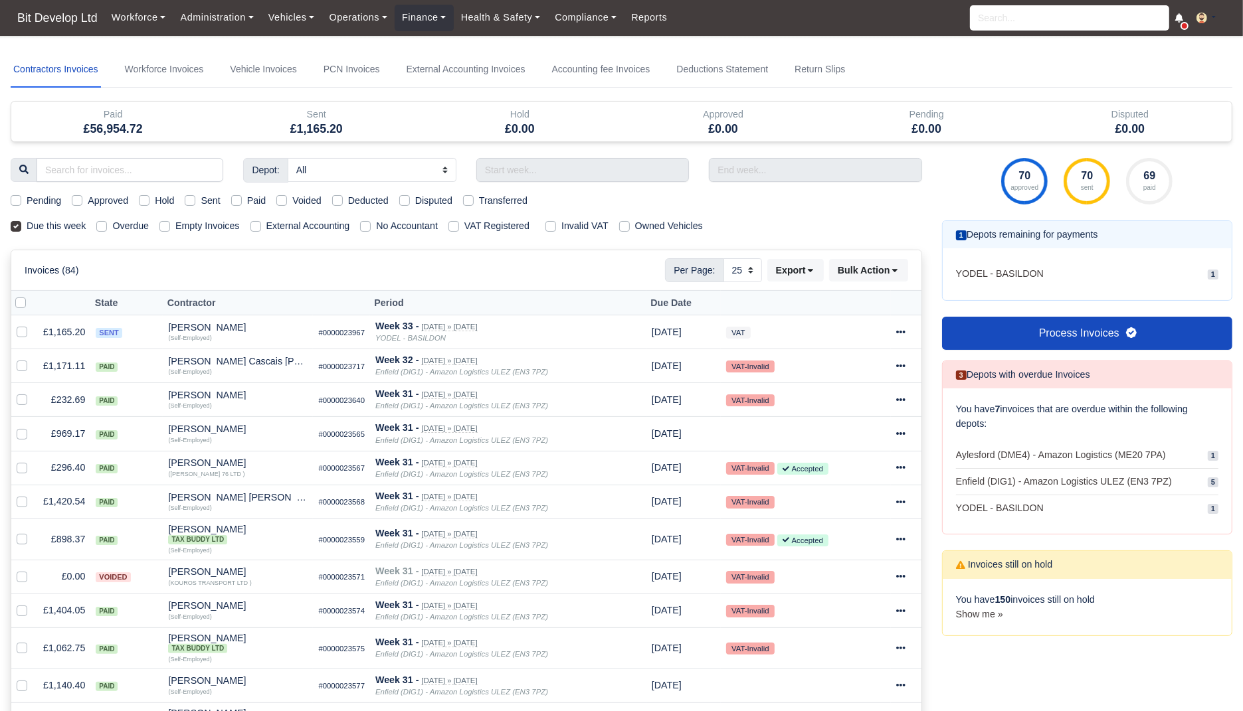
click at [232, 193] on div "Pending Approved Hold Sent Paid Voided Deducted Disputed Transferred" at bounding box center [466, 200] width 931 height 15
click at [208, 199] on label "Sent" at bounding box center [210, 200] width 19 height 15
click at [195, 199] on input "Sent" at bounding box center [190, 198] width 11 height 11
checkbox input "true"
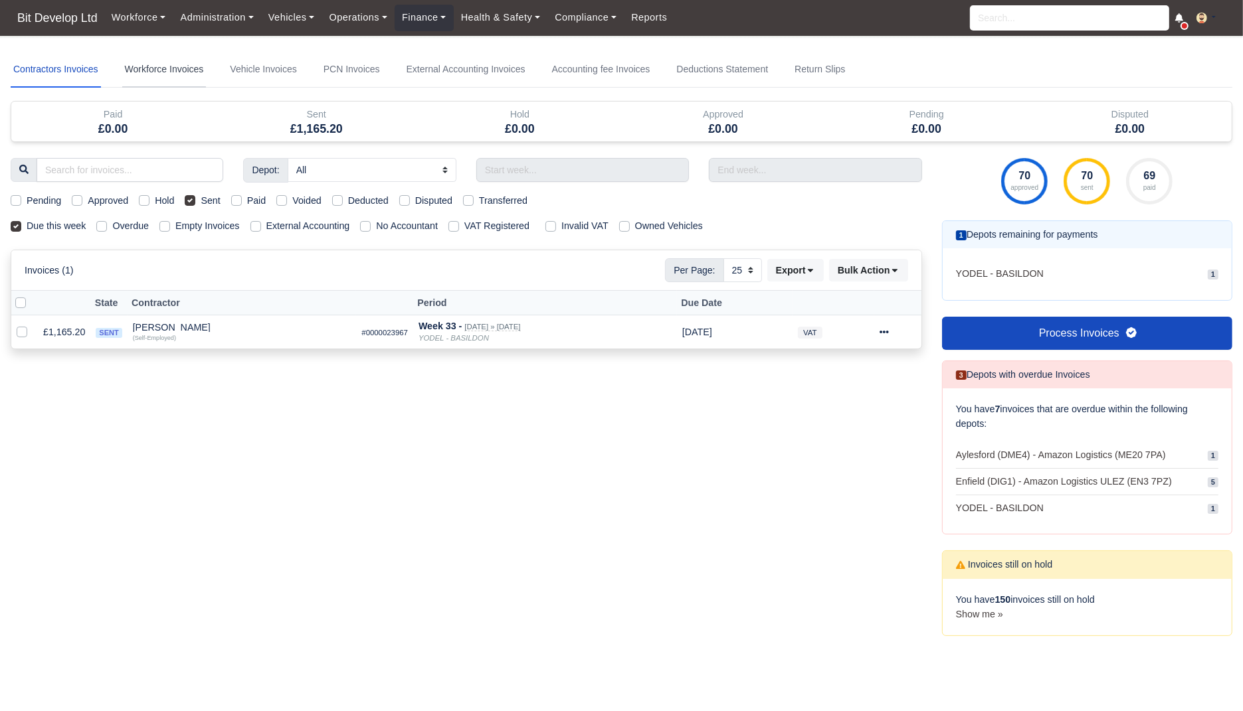
click at [164, 62] on link "Workforce Invoices" at bounding box center [164, 70] width 84 height 36
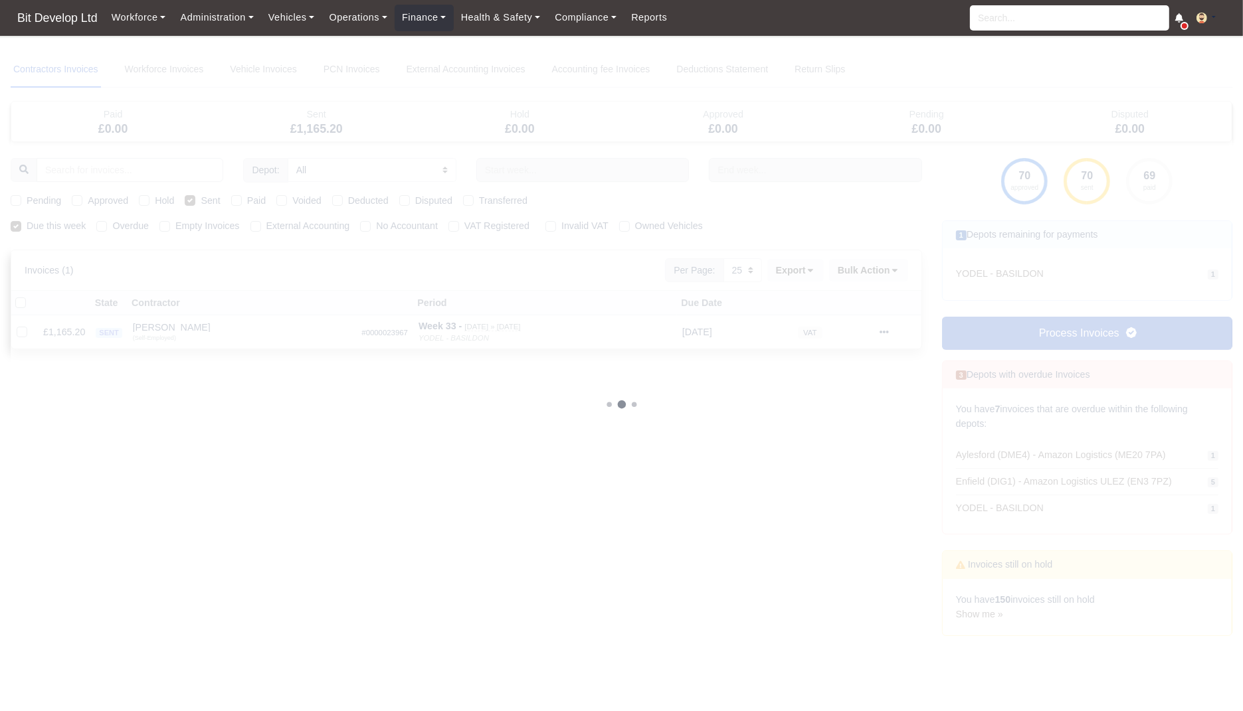
select select
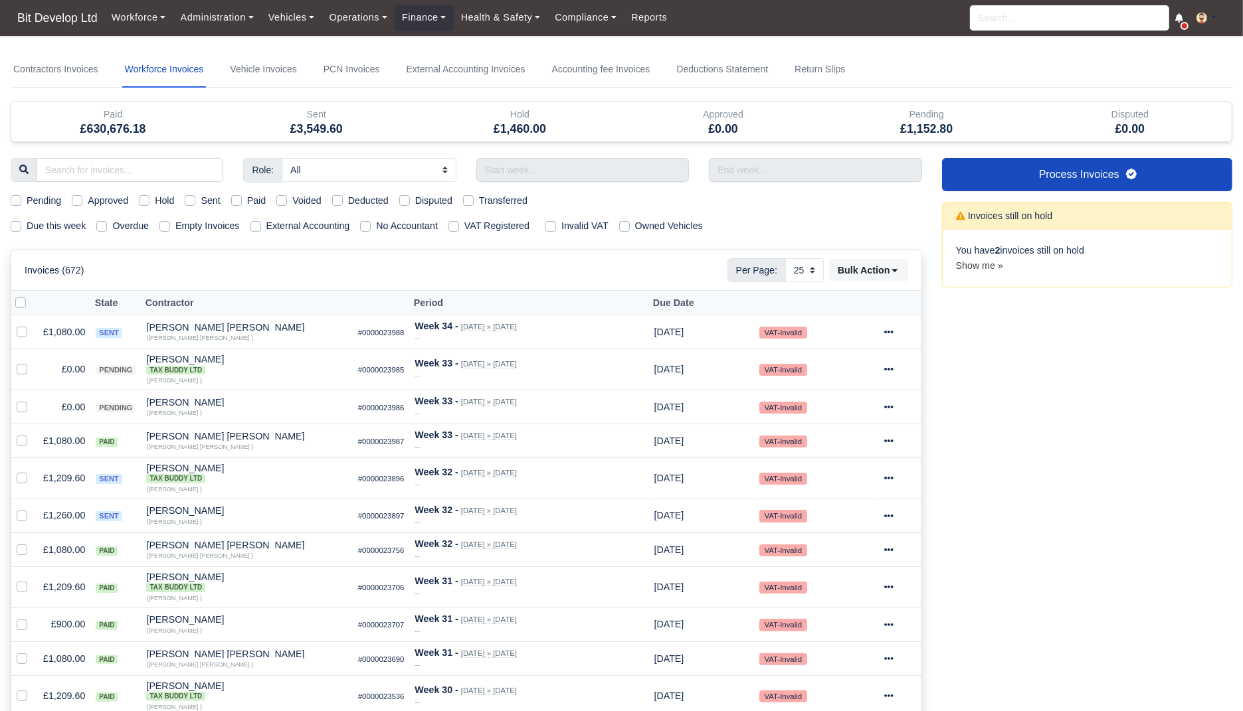
click at [58, 220] on label "Due this week" at bounding box center [56, 226] width 59 height 15
click at [21, 220] on input "Due this week" at bounding box center [16, 224] width 11 height 11
checkbox input "true"
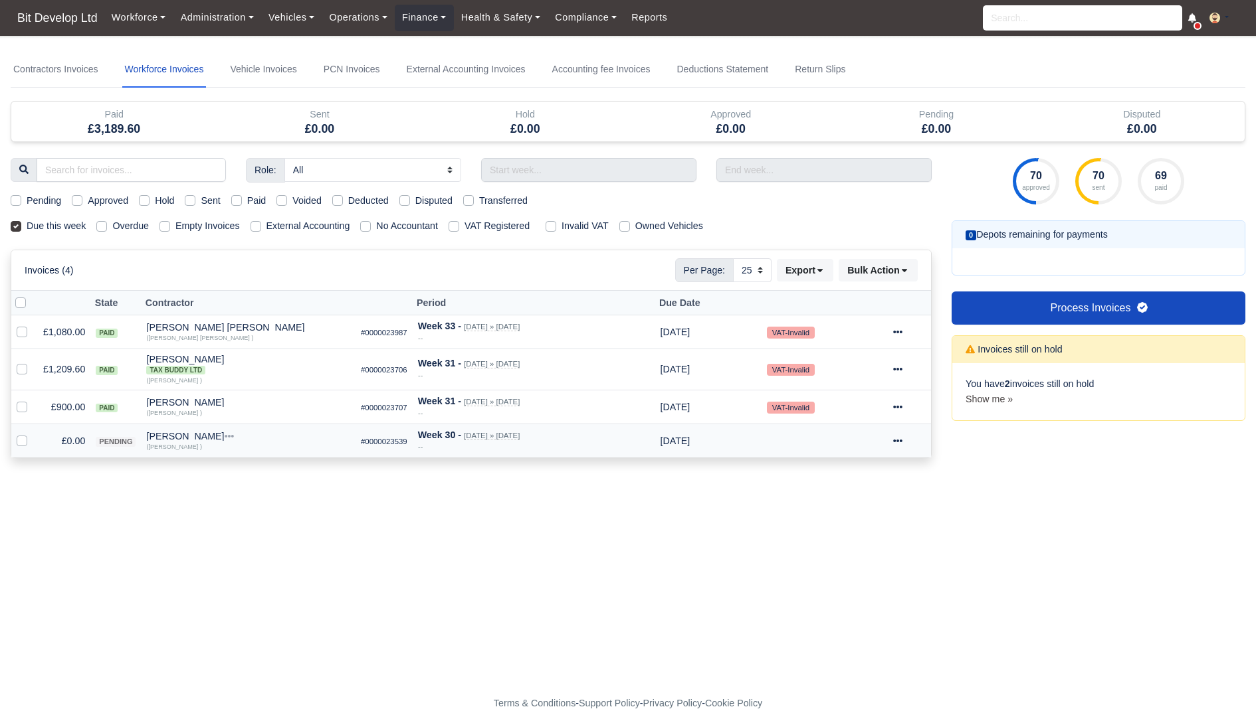
click at [888, 436] on td at bounding box center [824, 441] width 126 height 34
click at [902, 436] on icon at bounding box center [897, 440] width 9 height 9
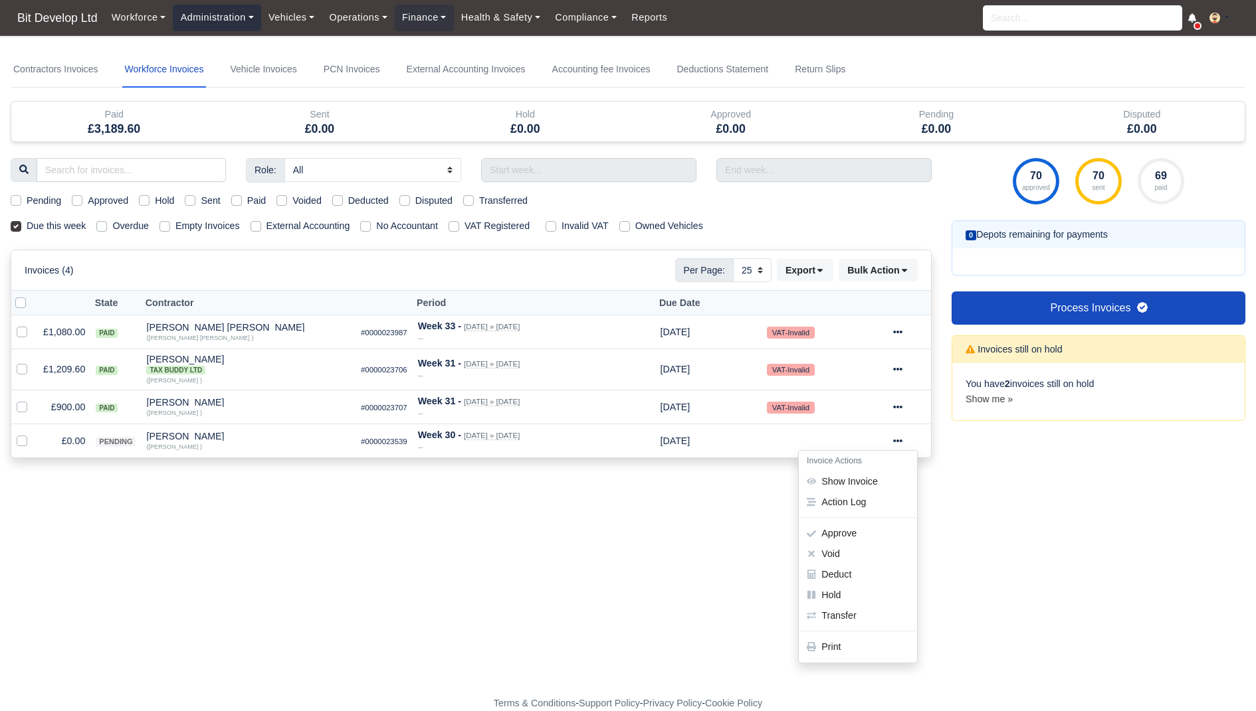
click at [181, 17] on link "Administration" at bounding box center [217, 18] width 88 height 26
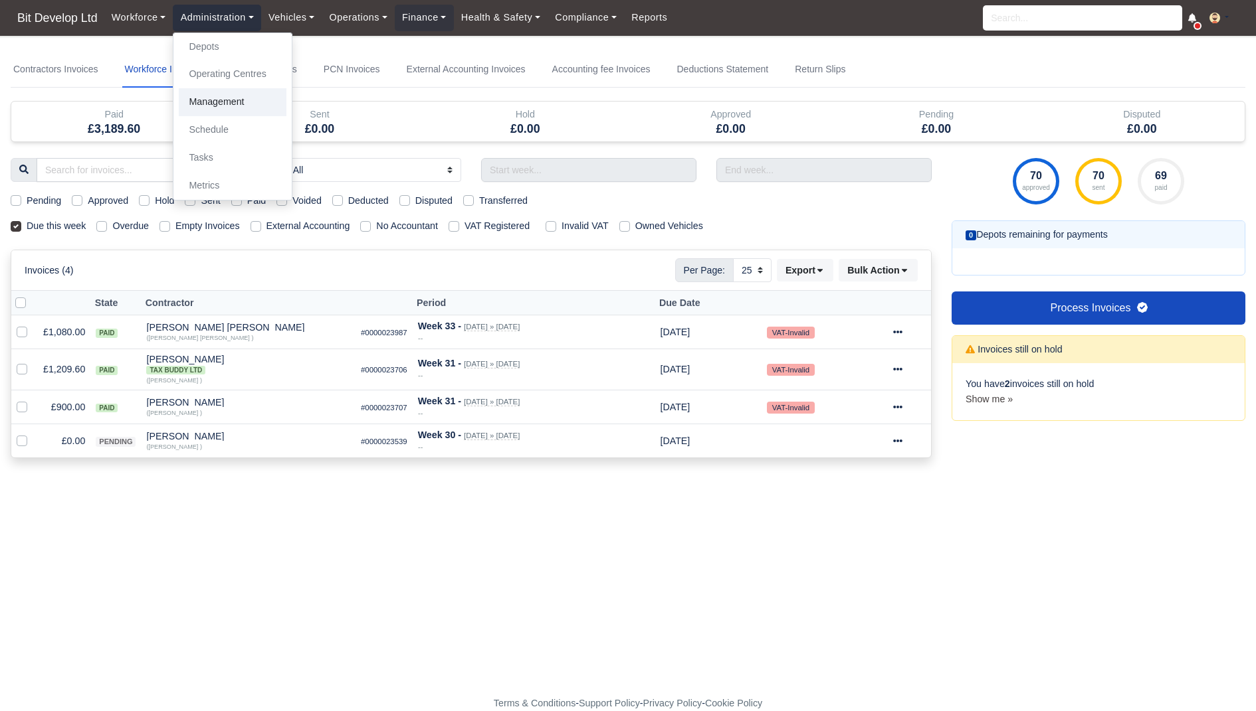
click at [230, 107] on link "Management" at bounding box center [233, 102] width 108 height 28
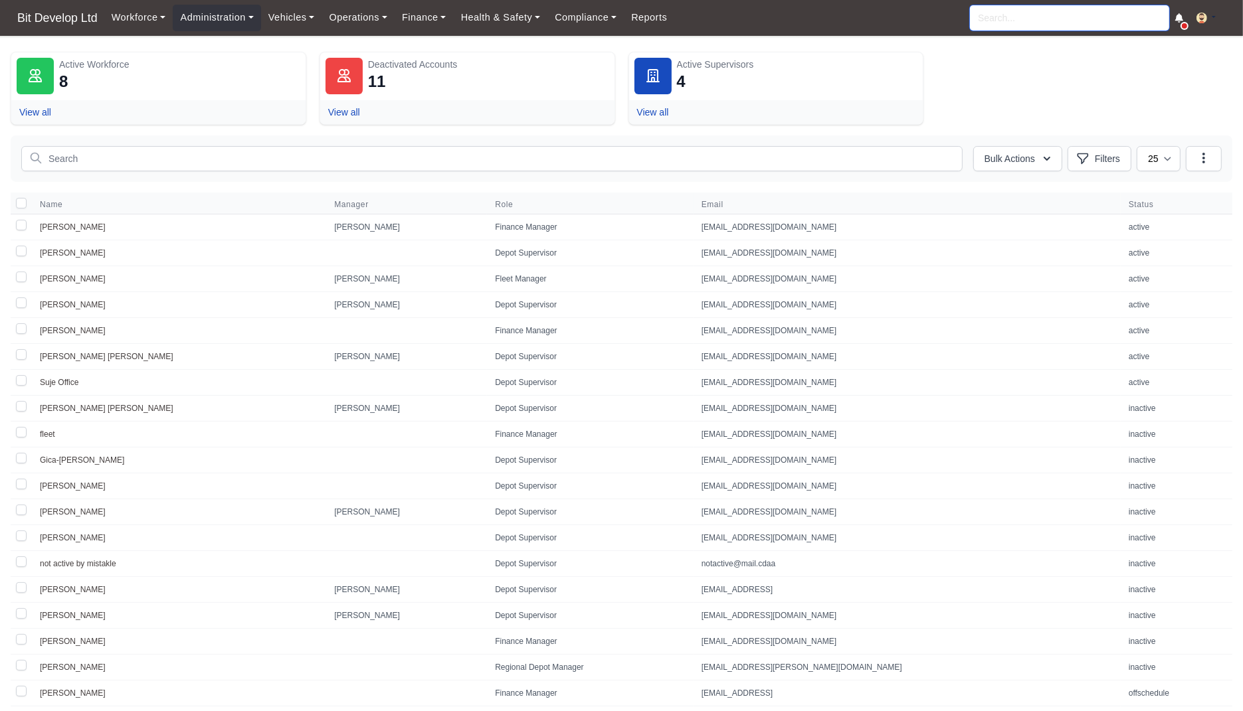
click at [1050, 25] on input "search" at bounding box center [1069, 17] width 199 height 25
type input "пламен"
type input "plamen"
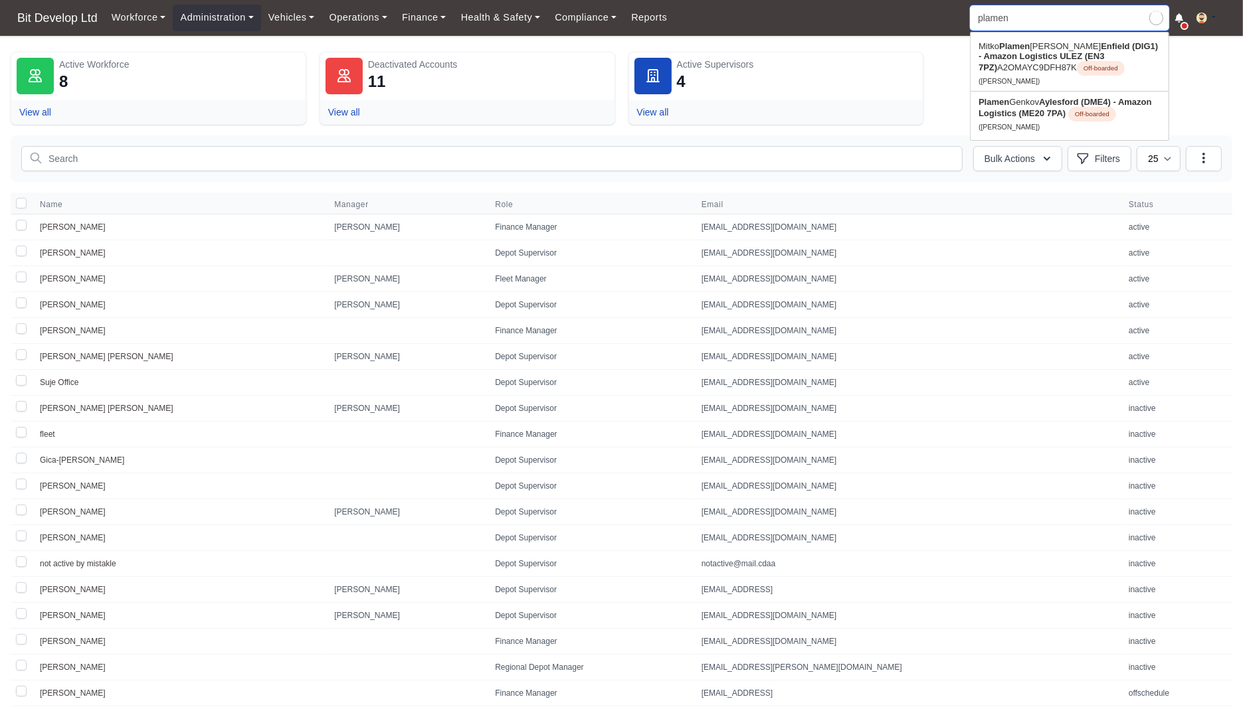
type input "[PERSON_NAME]"
type input "plamen"
click at [942, 58] on dl "Active Workforce 8 View all Deactivated Accounts 11 View all Active Supervisors…" at bounding box center [622, 88] width 1222 height 73
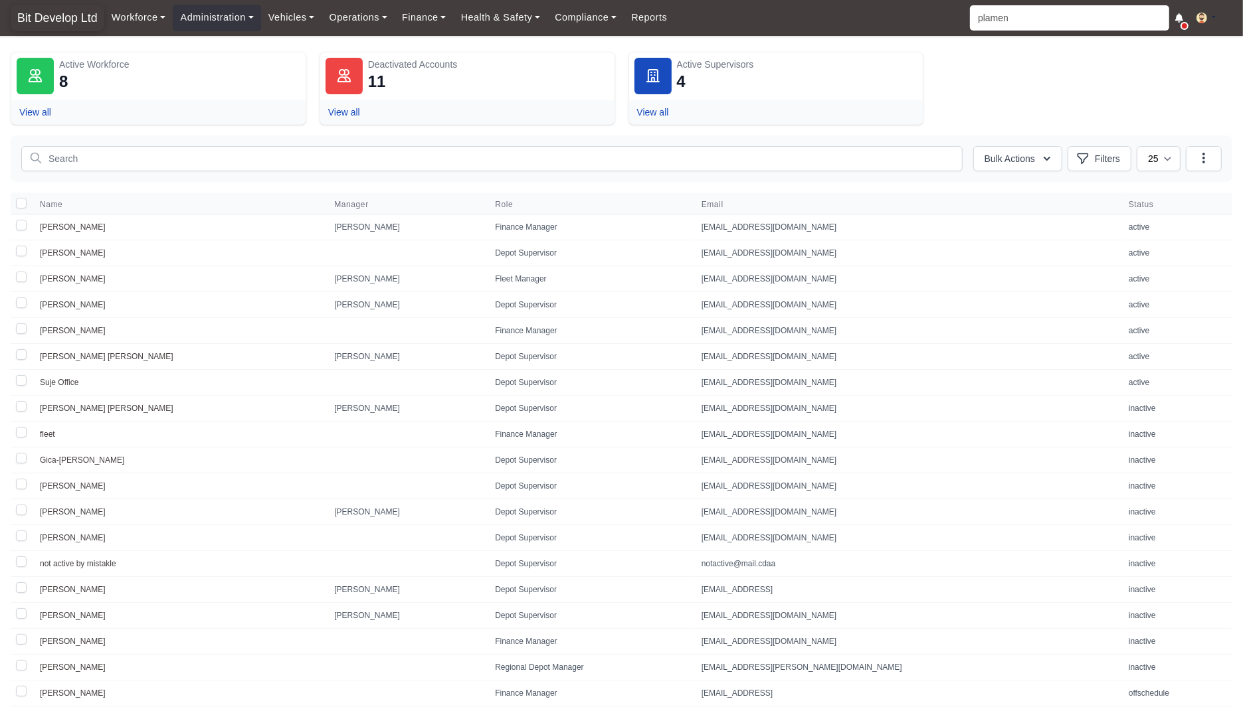
click at [80, 5] on span "Bit Develop Ltd" at bounding box center [58, 18] width 94 height 27
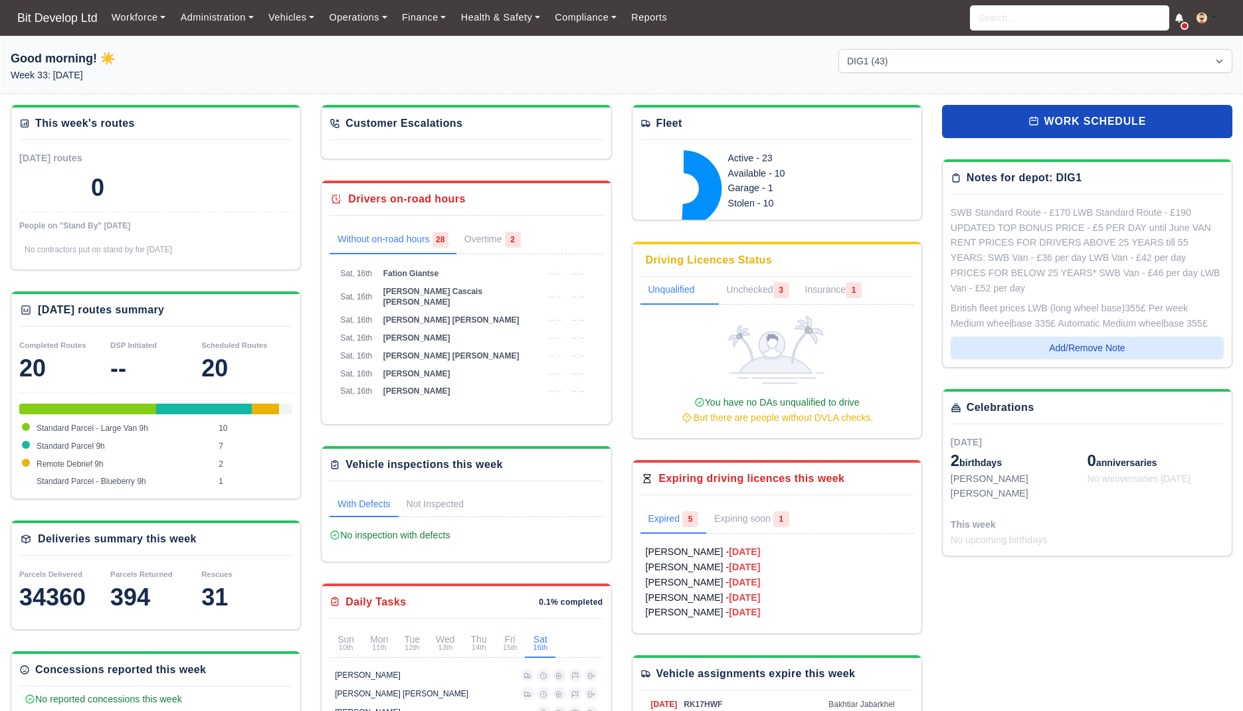
select select "2"
